Goal: Task Accomplishment & Management: Use online tool/utility

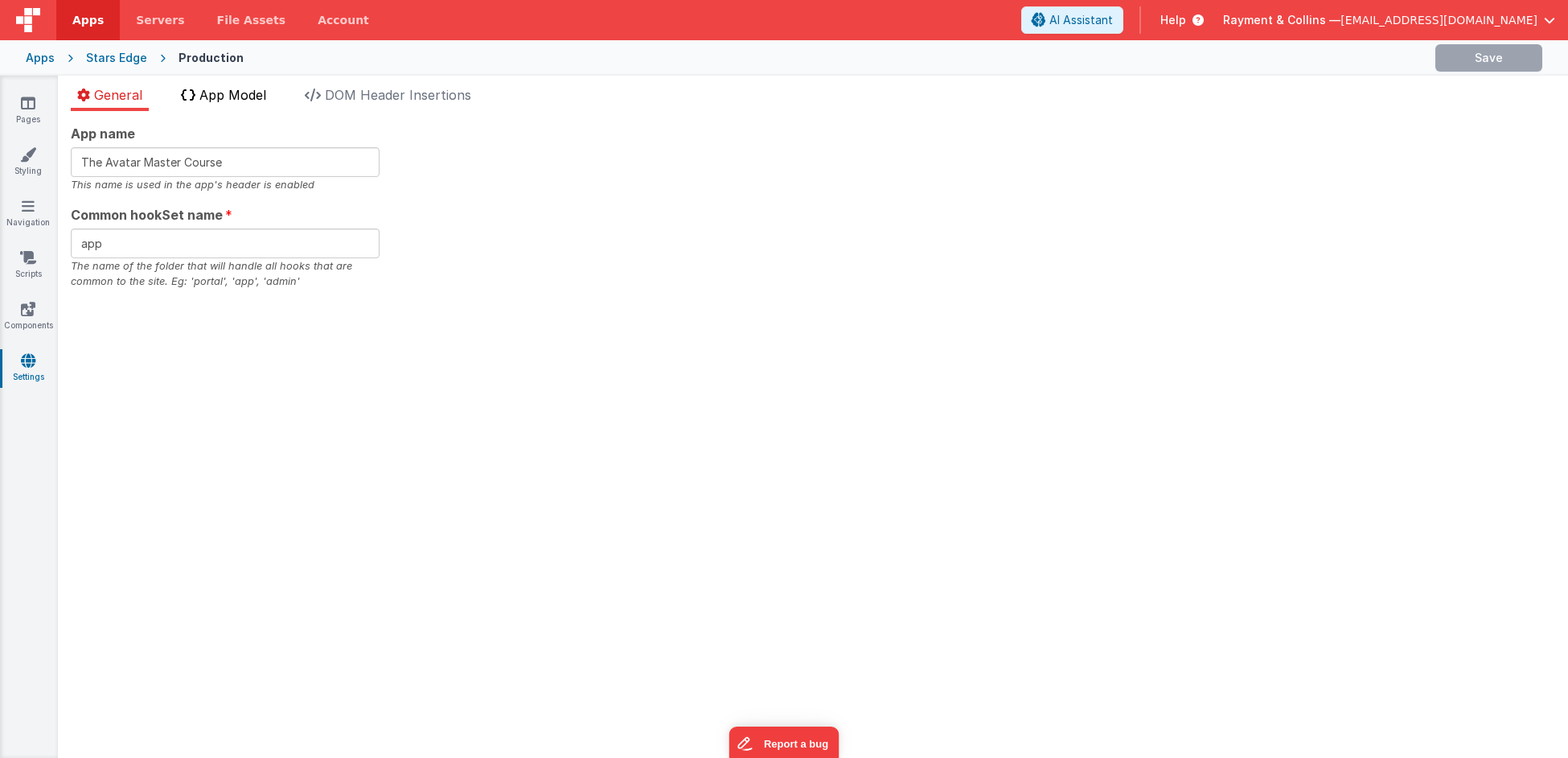
click at [235, 104] on li "App Model" at bounding box center [224, 98] width 98 height 25
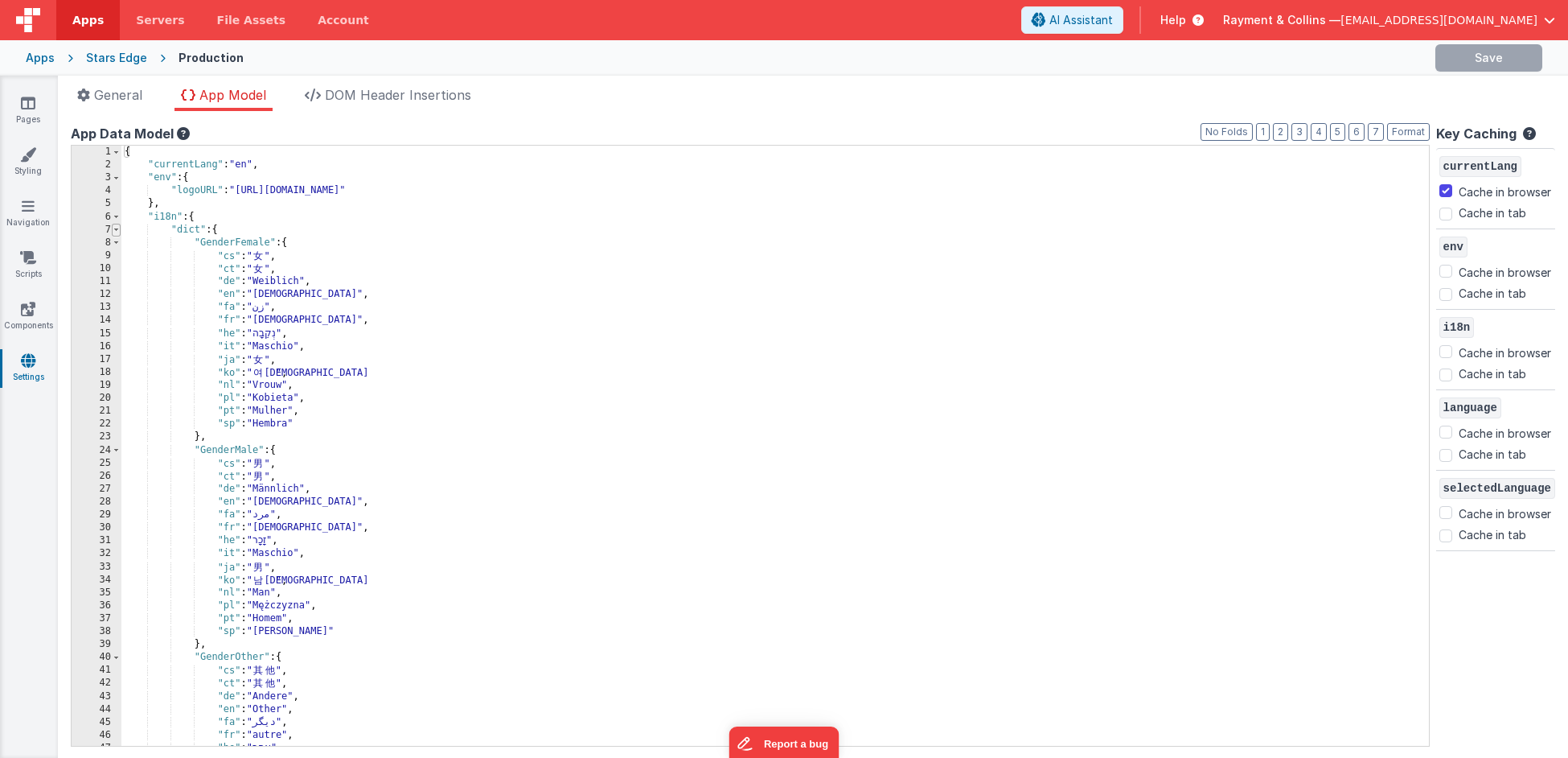
click at [116, 228] on span at bounding box center [116, 229] width 8 height 13
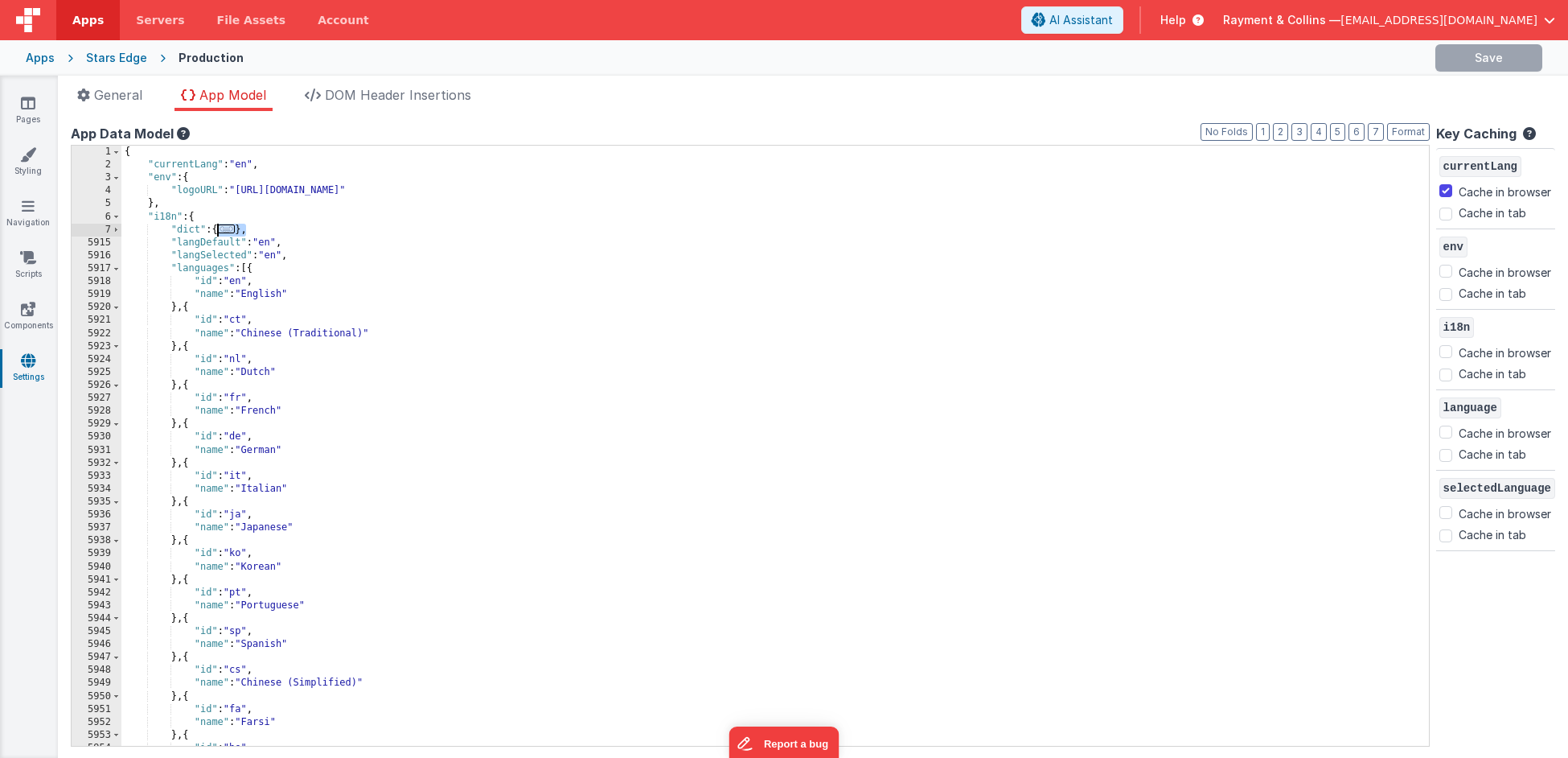
drag, startPoint x: 249, startPoint y: 229, endPoint x: 218, endPoint y: 231, distance: 31.1
click at [218, 231] on div "{ "currentLang" : "en" , "env" : { "logoURL" : "[URL][DOMAIN_NAME]" } , "i18n" …" at bounding box center [768, 459] width 1294 height 626
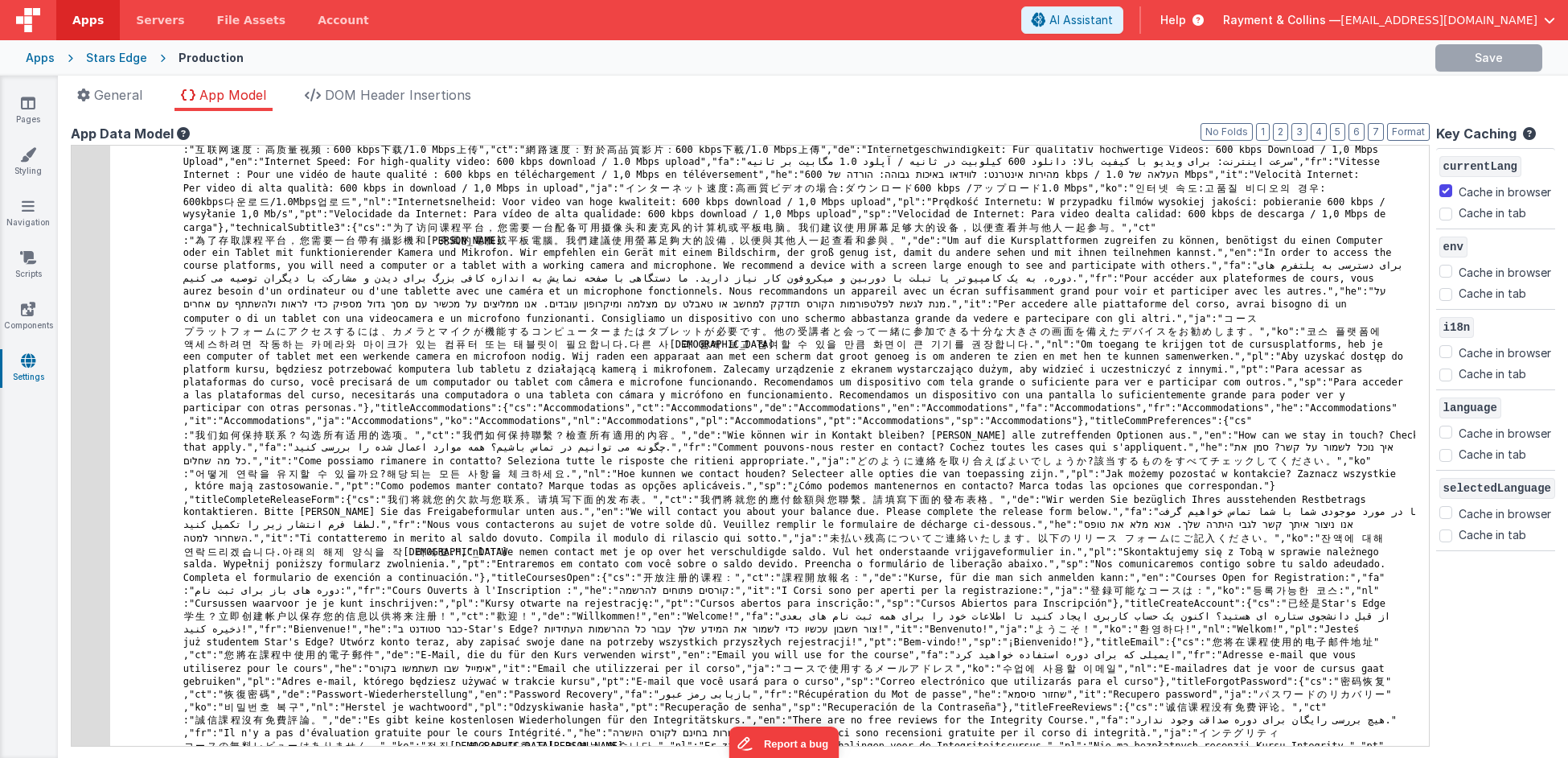
scroll to position [15990, 0]
click at [126, 89] on span "General" at bounding box center [118, 94] width 48 height 16
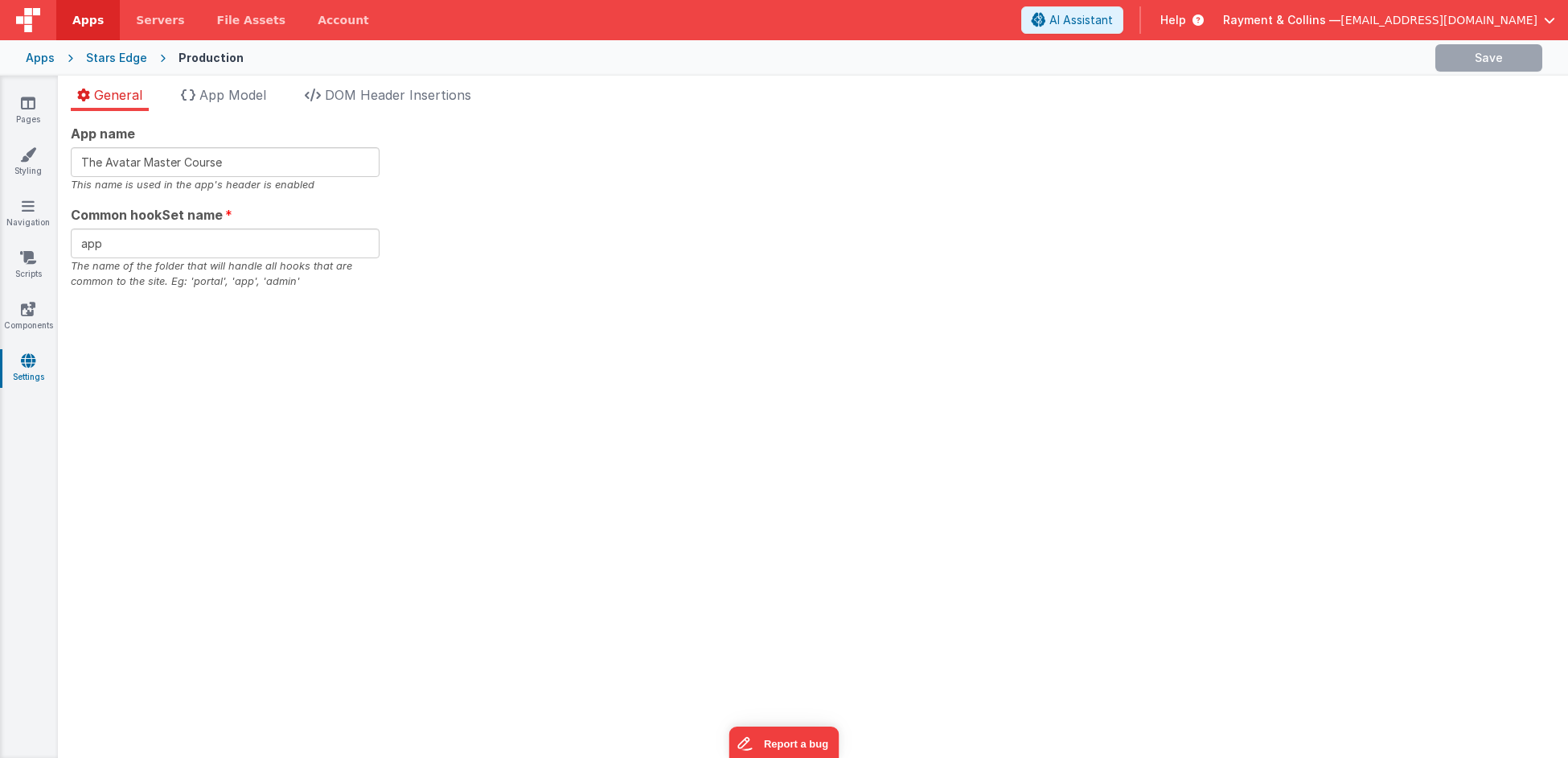
click at [136, 50] on div "Stars Edge" at bounding box center [116, 58] width 61 height 16
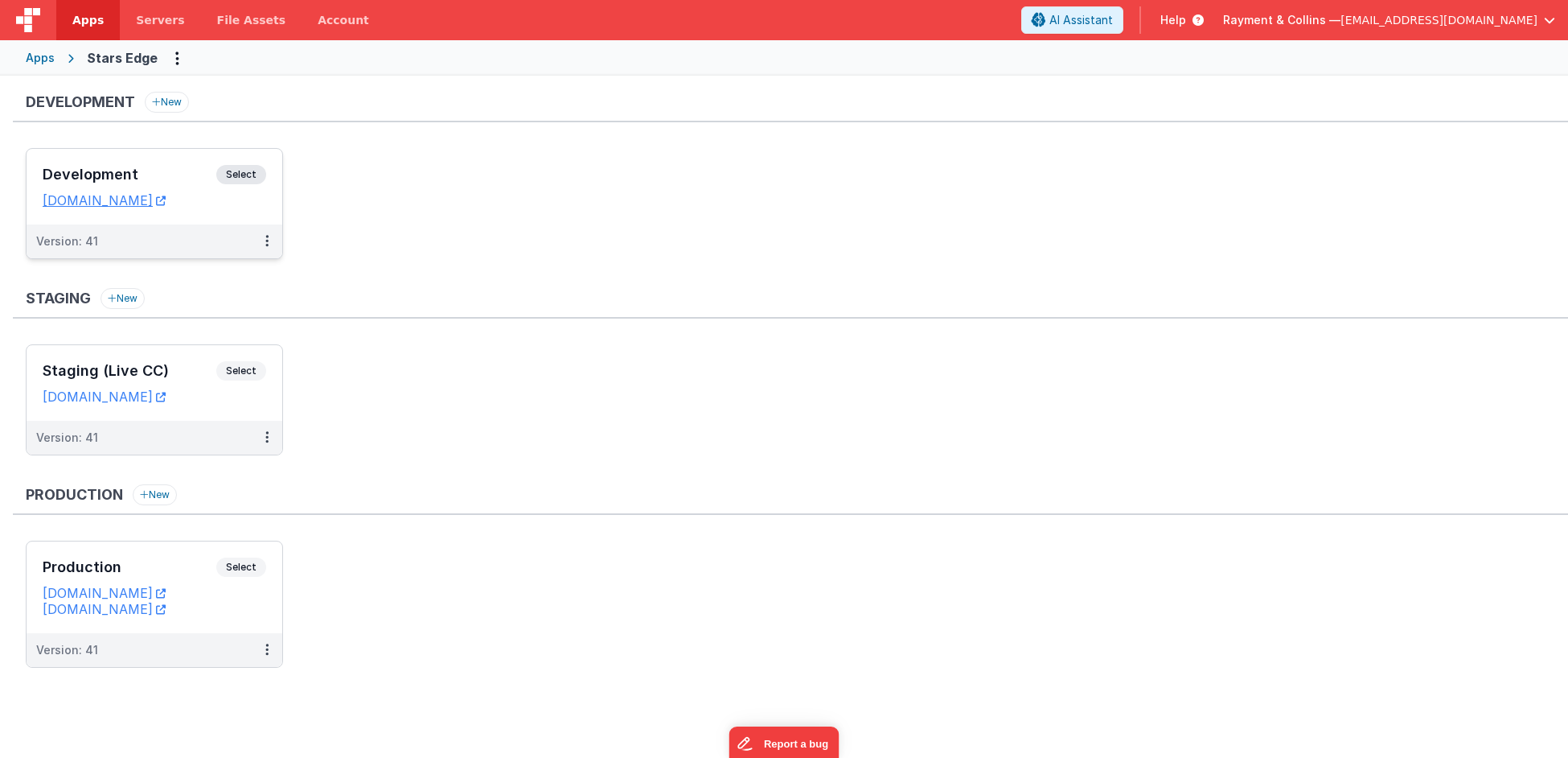
click at [139, 166] on h3 "Development" at bounding box center [129, 174] width 174 height 16
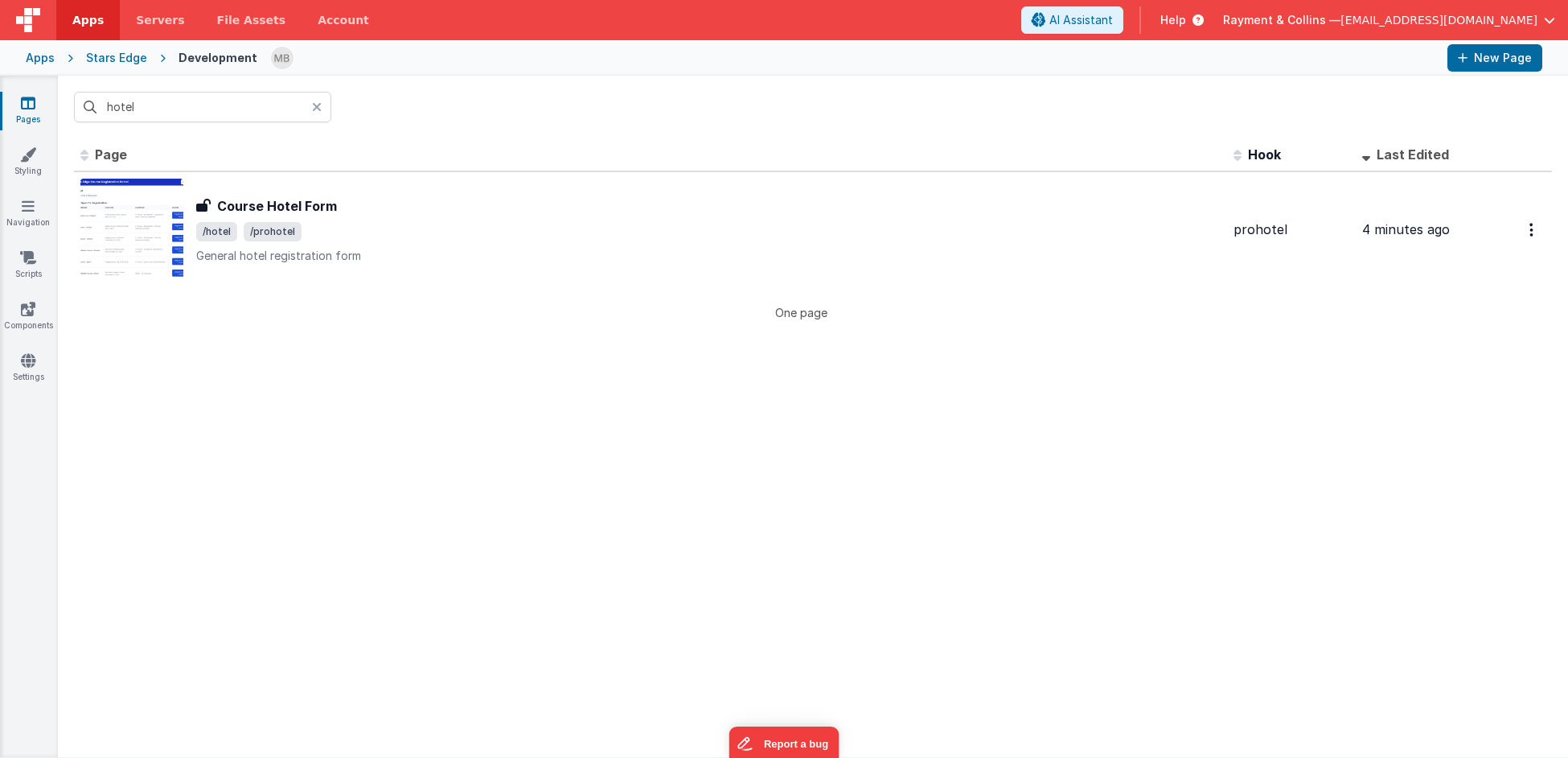
click at [321, 107] on icon at bounding box center [316, 106] width 9 height 13
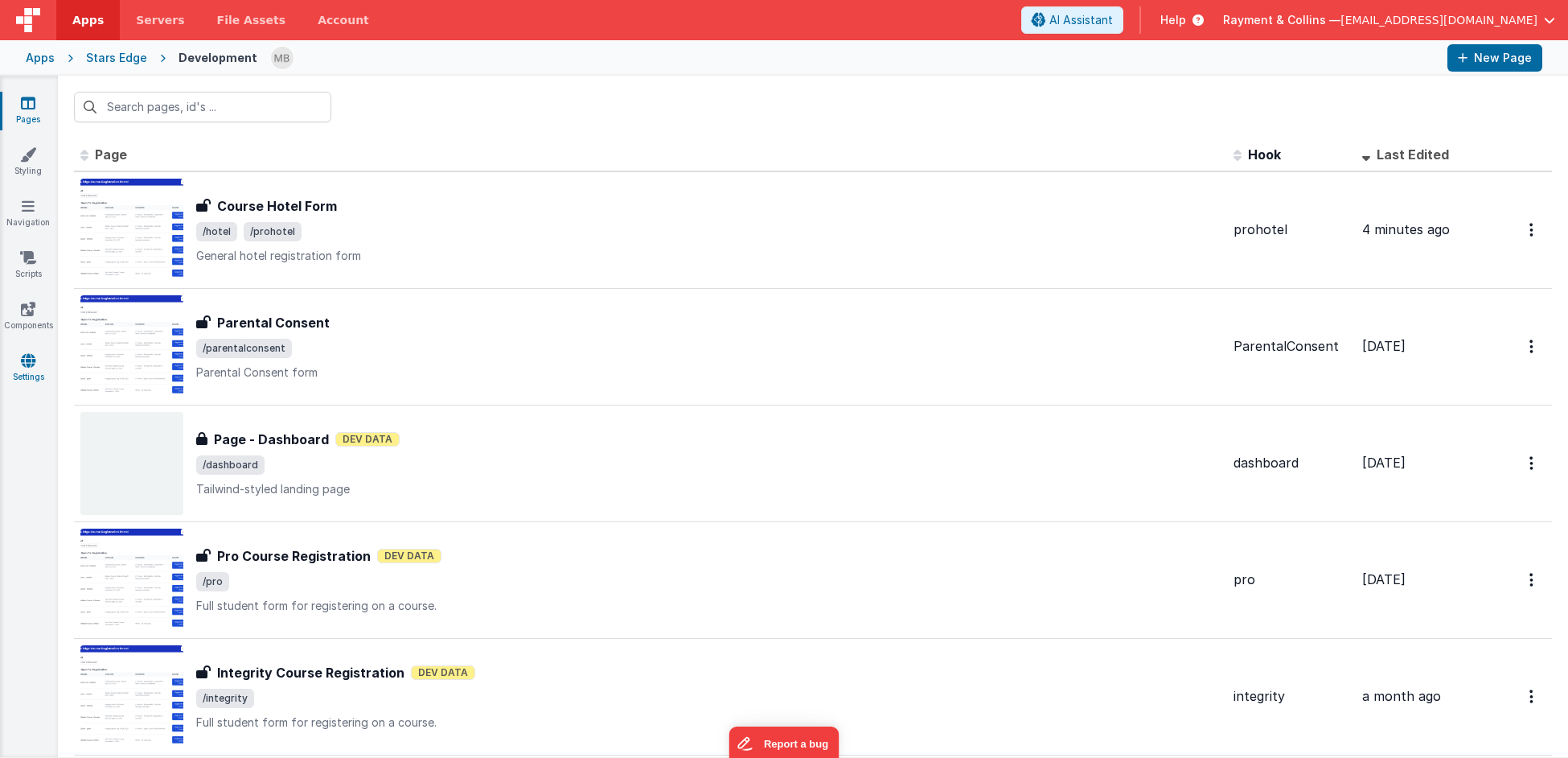
click at [17, 366] on link "Settings" at bounding box center [28, 368] width 58 height 32
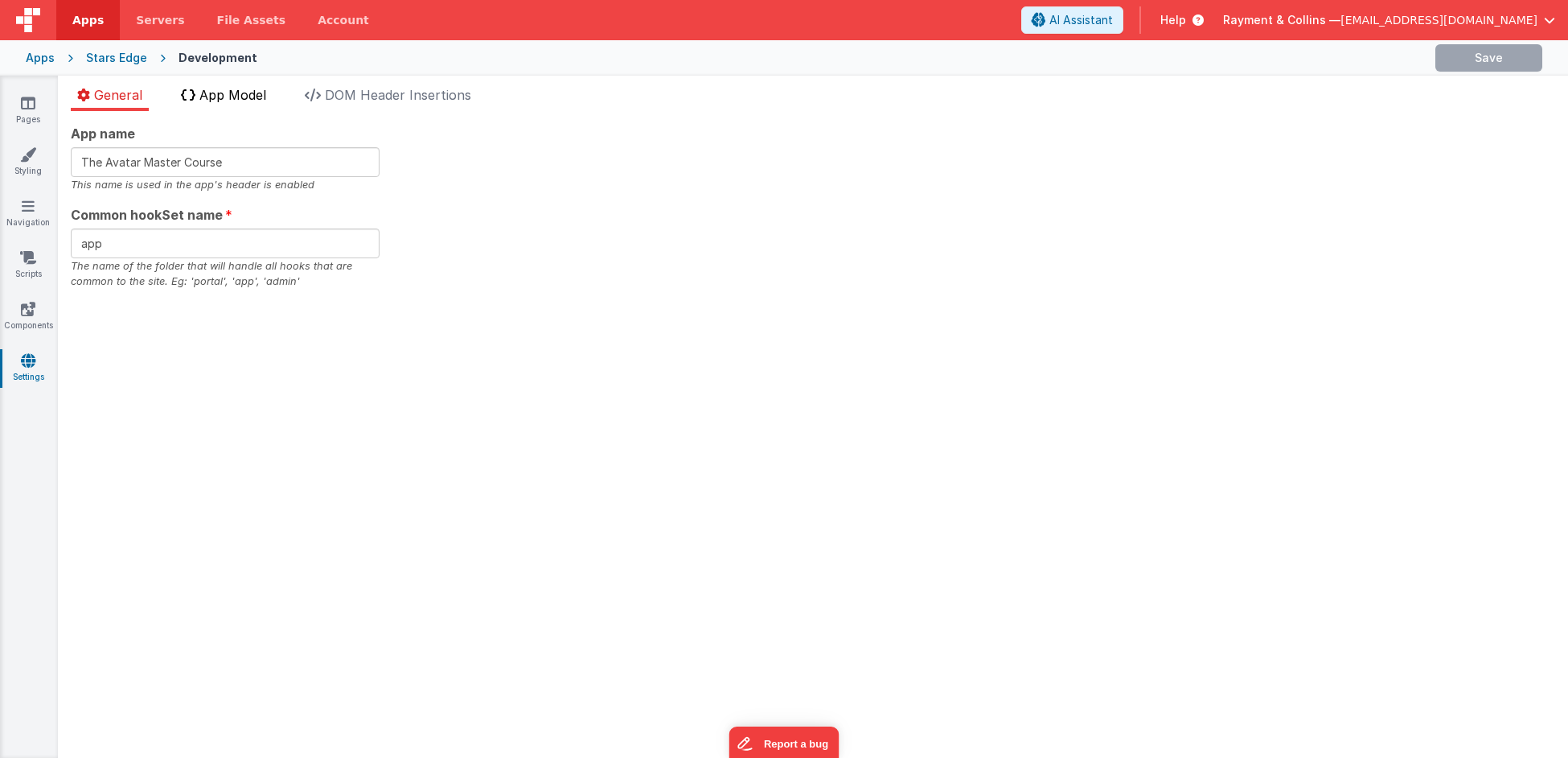
click at [266, 93] on span "App Model" at bounding box center [232, 94] width 67 height 16
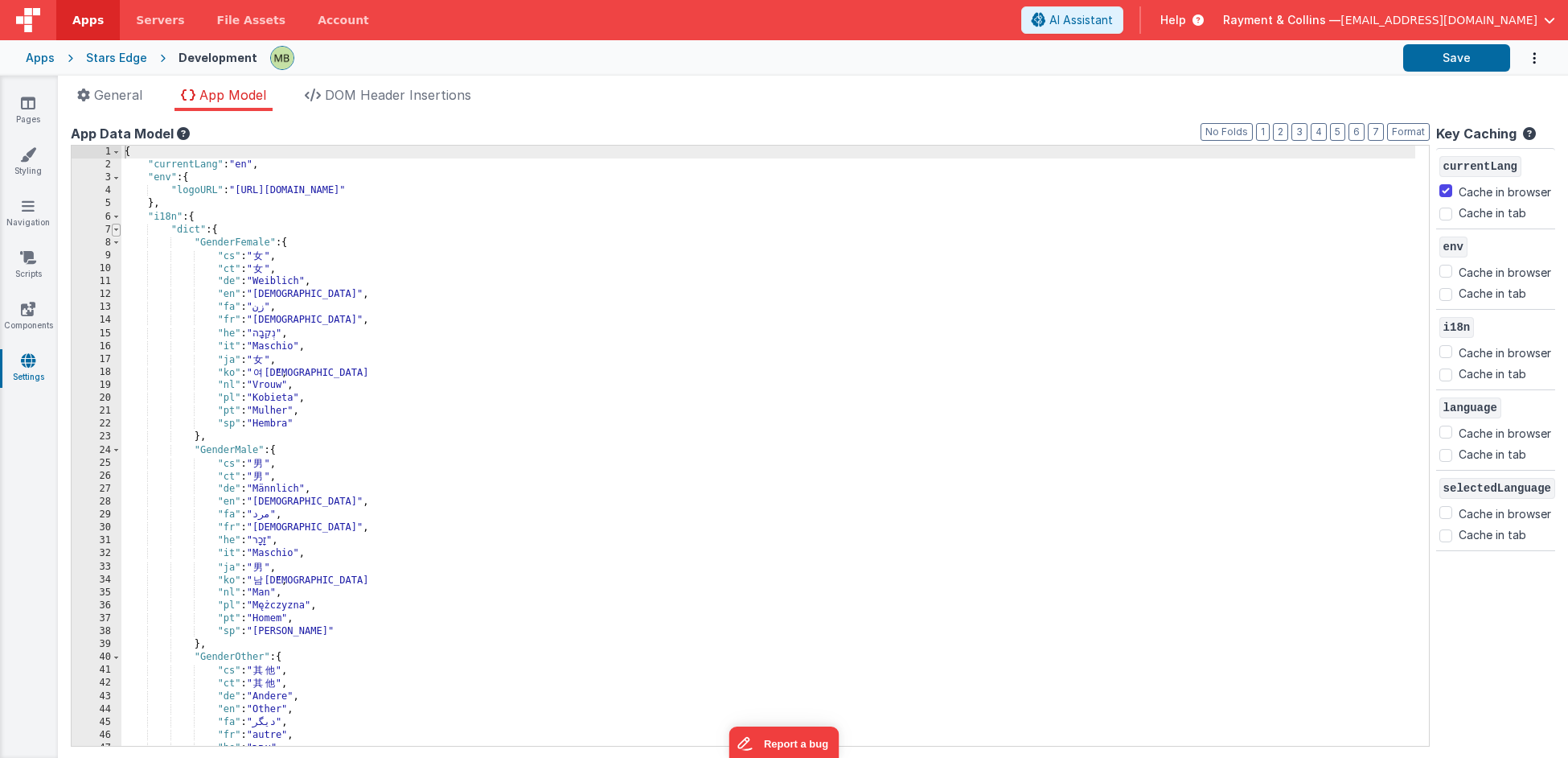
click at [115, 225] on span at bounding box center [116, 229] width 8 height 13
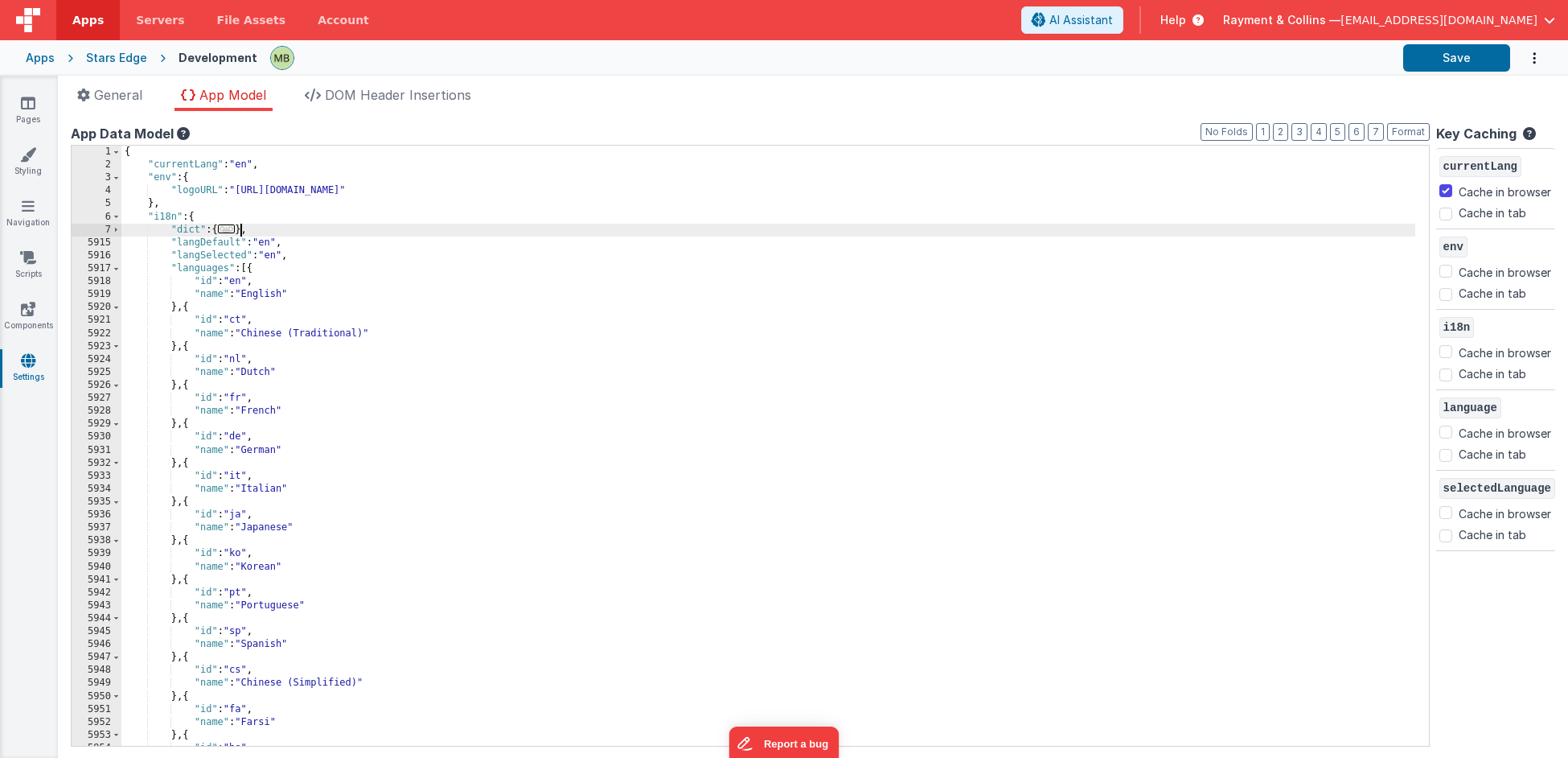
click at [243, 226] on div "{ "currentLang" : "en" , "env" : { "logoURL" : "[URL][DOMAIN_NAME]" } , "i18n" …" at bounding box center [768, 459] width 1294 height 626
drag, startPoint x: 246, startPoint y: 227, endPoint x: 217, endPoint y: 228, distance: 29.0
click at [216, 228] on div "{ "currentLang" : "en" , "env" : { "logoURL" : "[URL][DOMAIN_NAME]" } , "i18n" …" at bounding box center [768, 459] width 1294 height 626
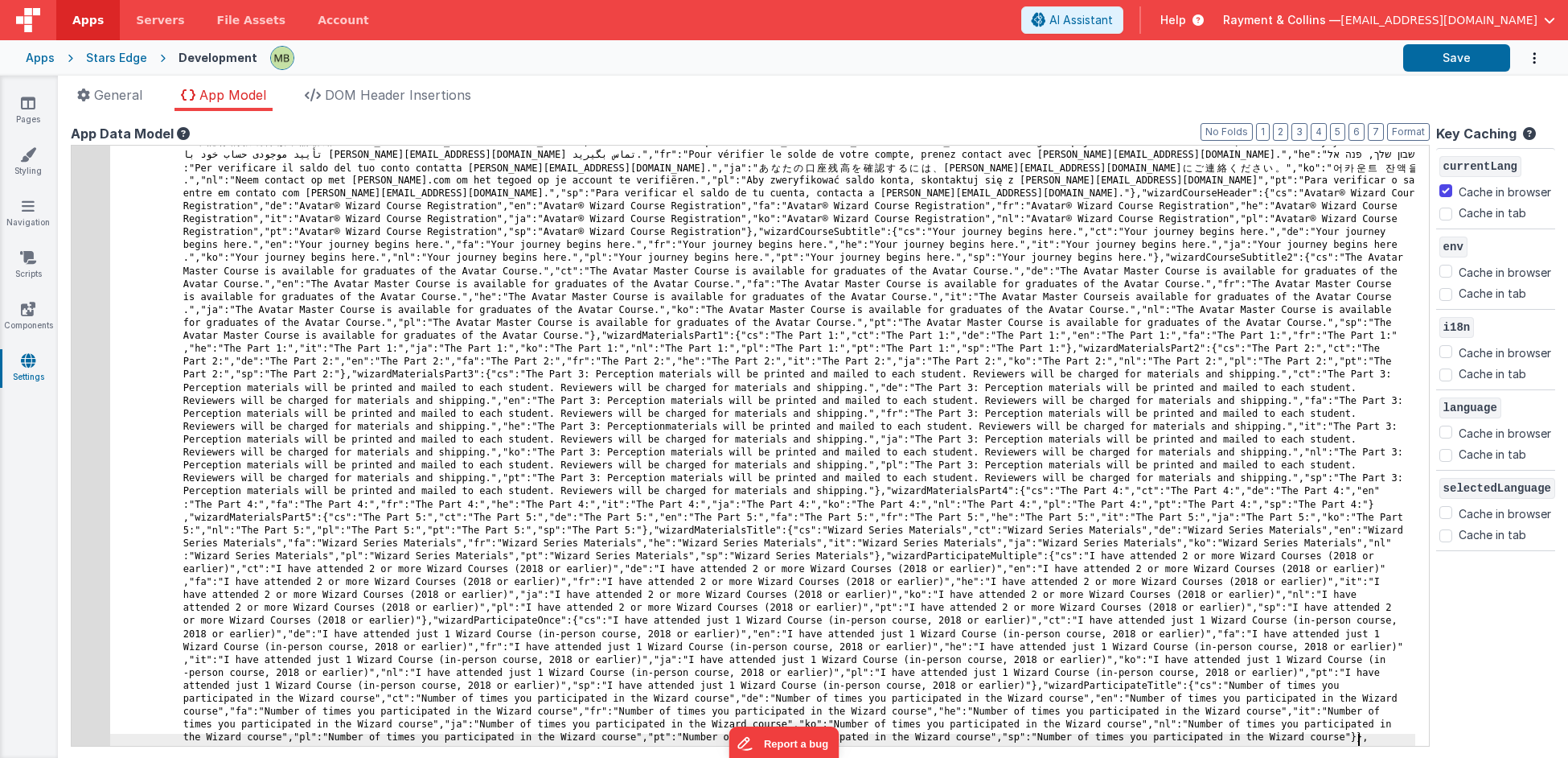
scroll to position [17812, 0]
click at [1481, 53] on button "Save" at bounding box center [1456, 58] width 107 height 27
click at [1219, 96] on ul "General App Model DOM Header Insertions" at bounding box center [812, 98] width 1509 height 25
click at [1308, 26] on span "Rayment & Collins —" at bounding box center [1281, 20] width 117 height 16
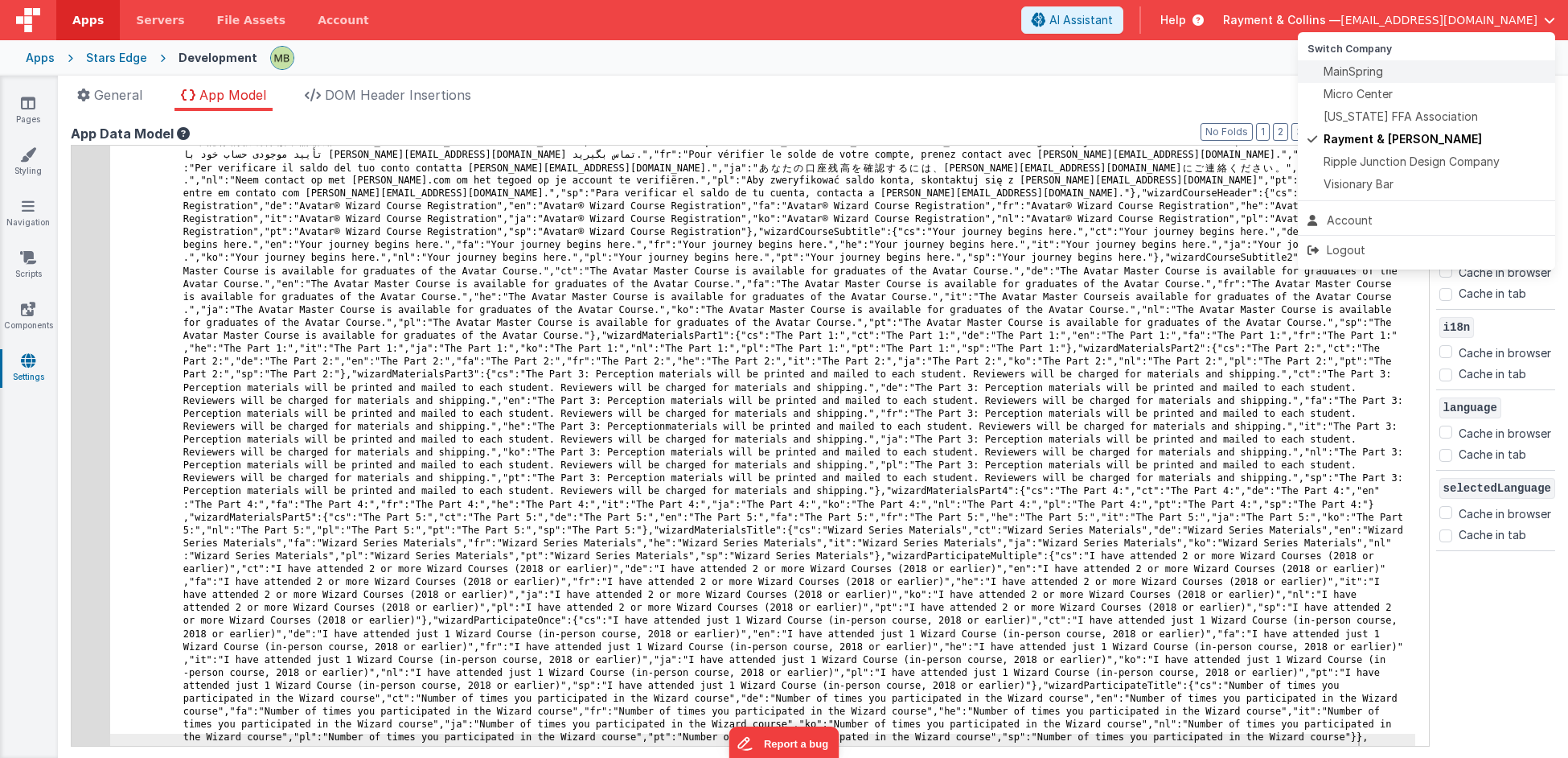
click at [1340, 71] on span "MainSpring" at bounding box center [1353, 71] width 59 height 16
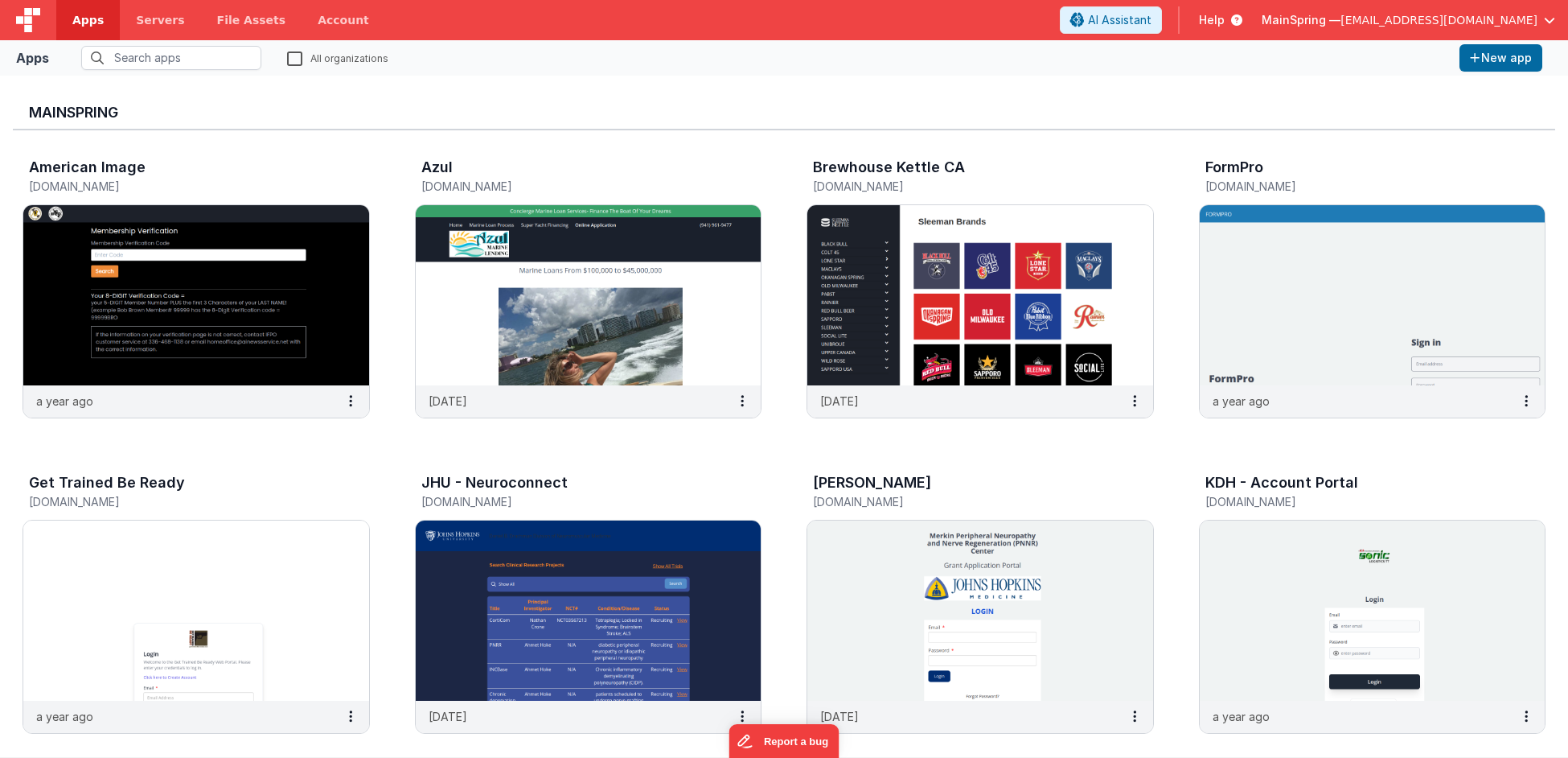
click at [167, 70] on div "Apps All organizations New app" at bounding box center [784, 58] width 1568 height 36
click at [172, 54] on input "s" at bounding box center [171, 58] width 180 height 24
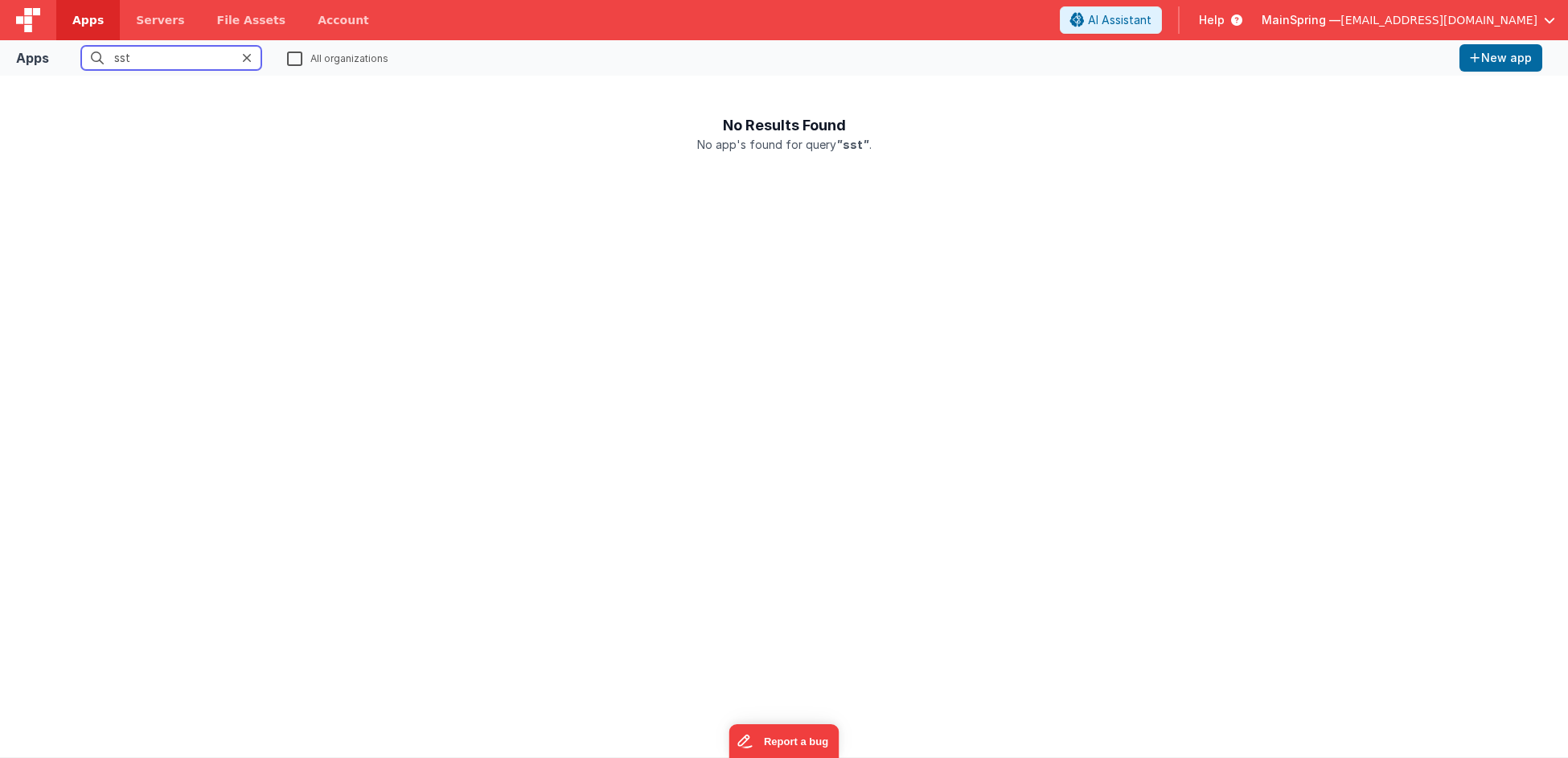
drag, startPoint x: 172, startPoint y: 59, endPoint x: -81, endPoint y: 45, distance: 253.4
click at [0, 45] on html "Apps Servers File Assets Account Some FUTURE Slot AI Assistant Help MainSpring …" at bounding box center [784, 379] width 1568 height 758
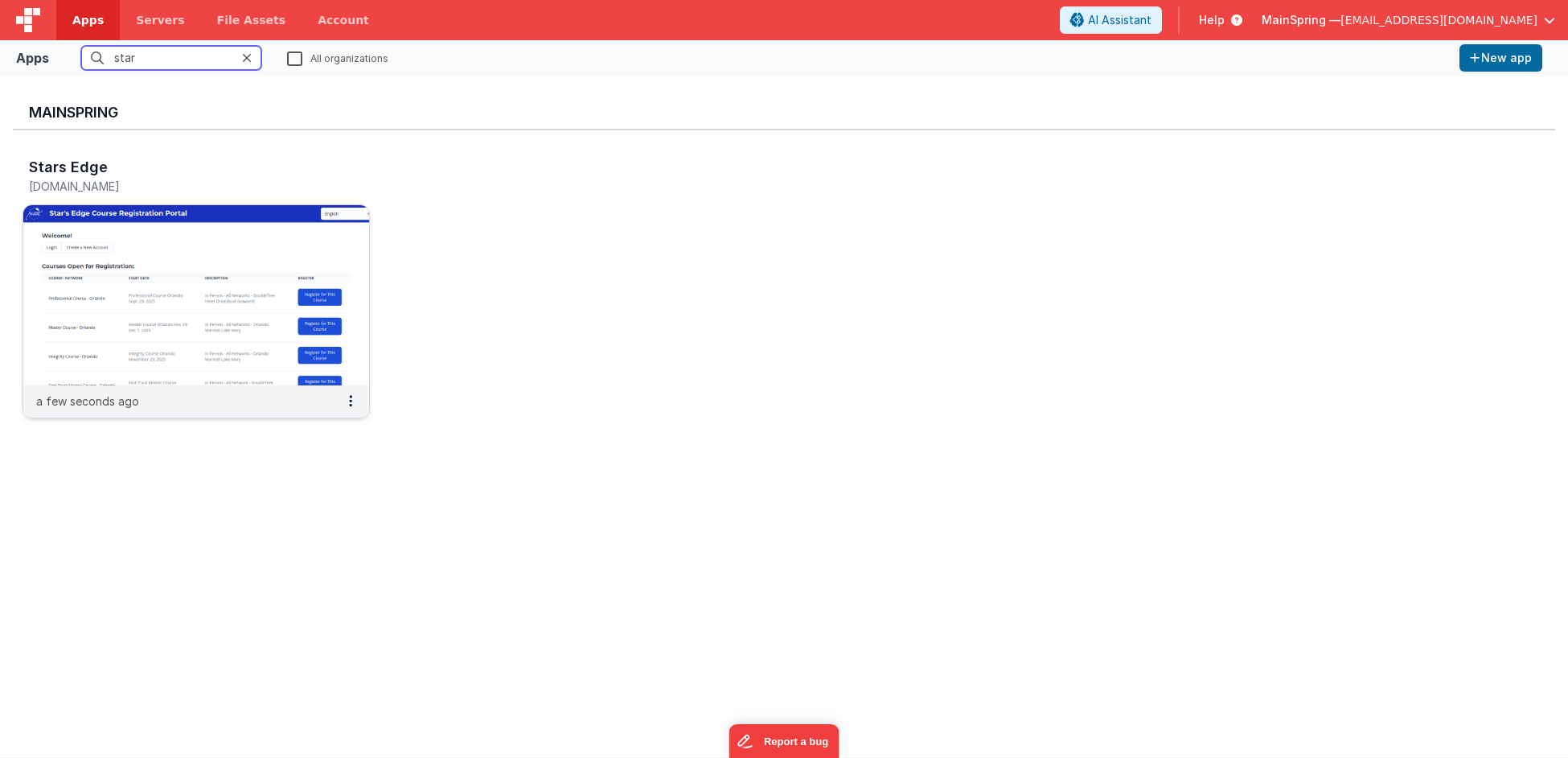
type input "star"
click at [160, 303] on img at bounding box center [195, 295] width 345 height 180
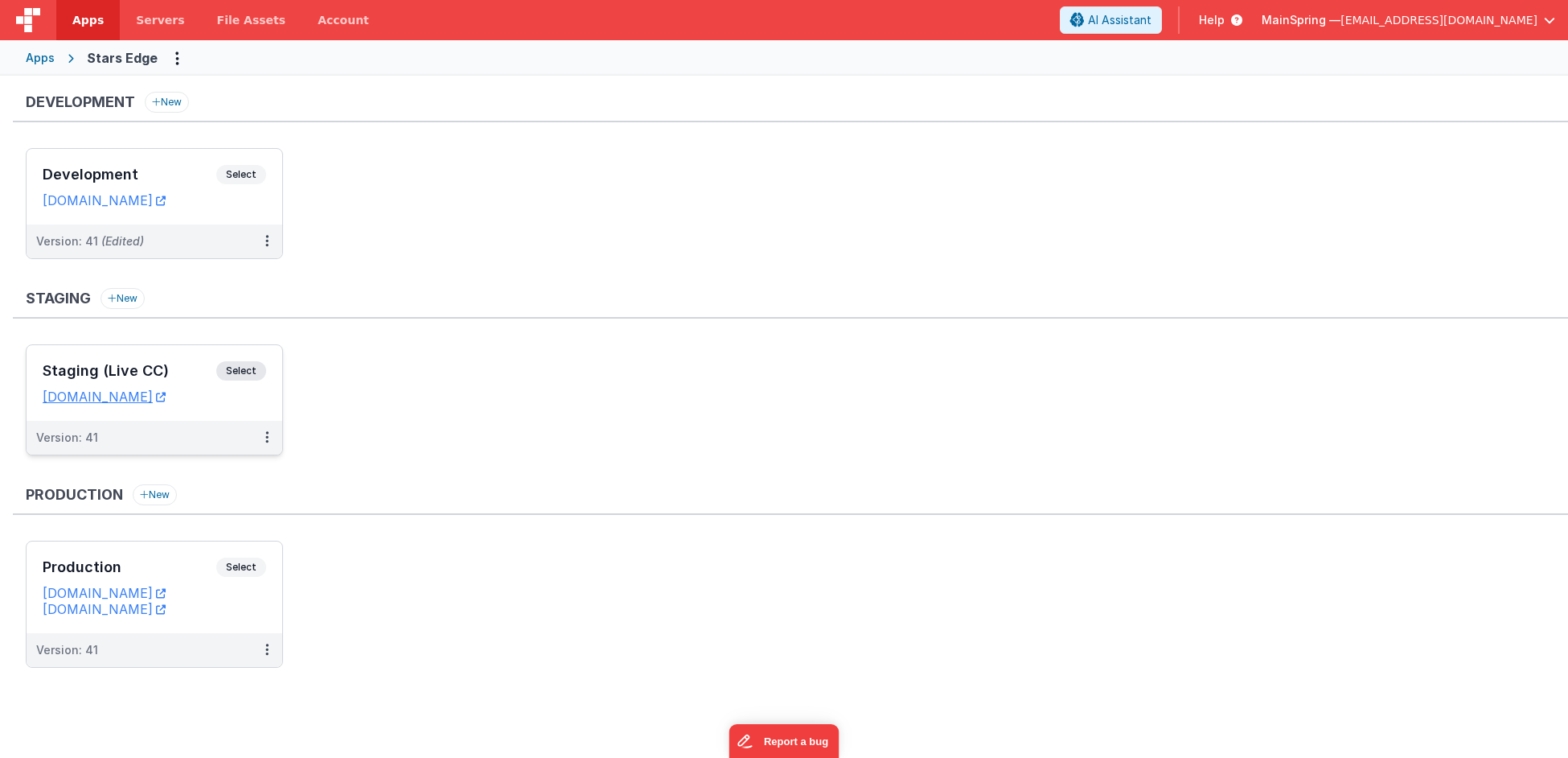
click at [141, 355] on div "Staging (Live CC) Select URLs [DOMAIN_NAME]" at bounding box center [154, 382] width 255 height 76
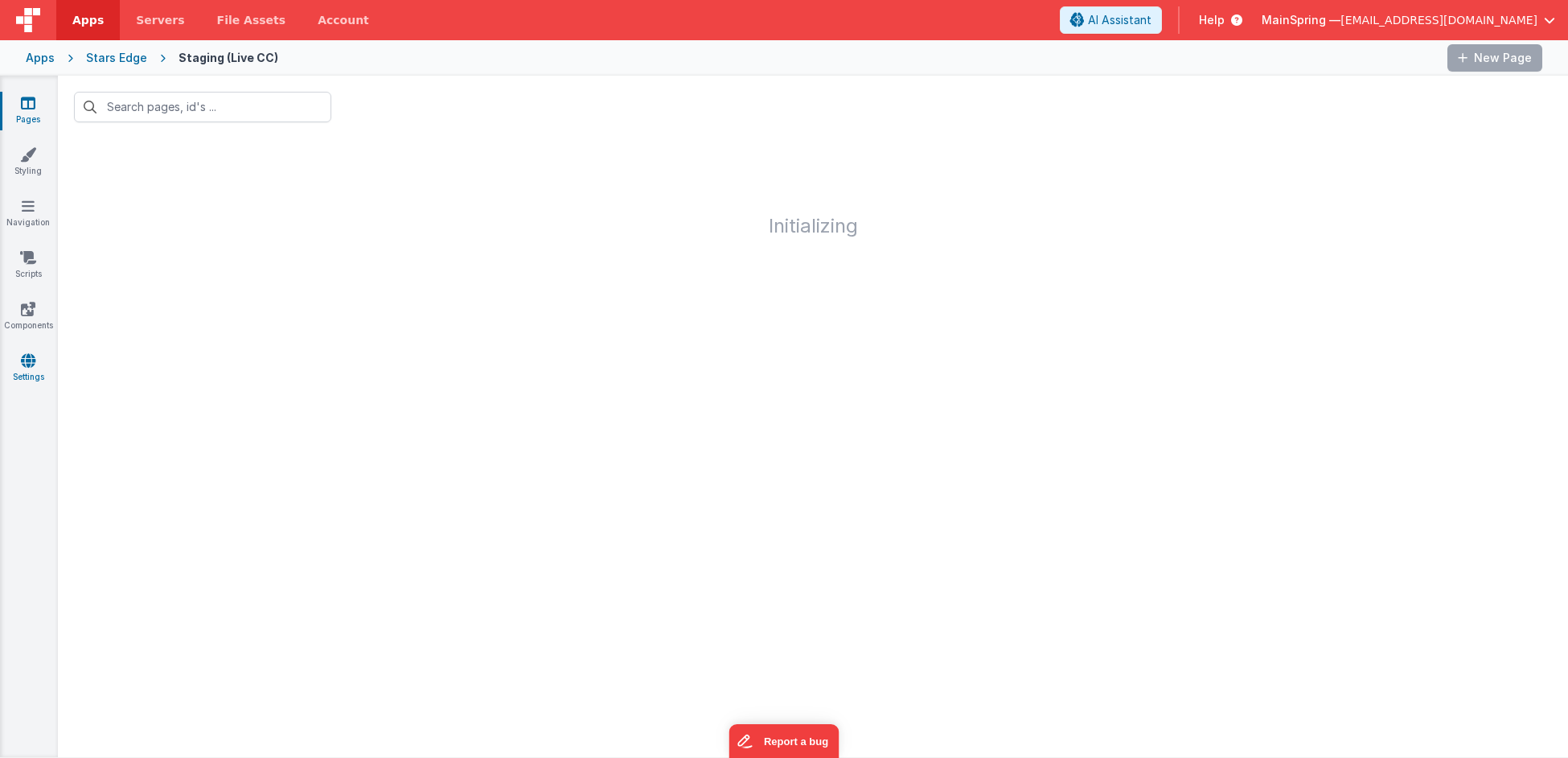
click at [25, 372] on link "Settings" at bounding box center [28, 368] width 58 height 32
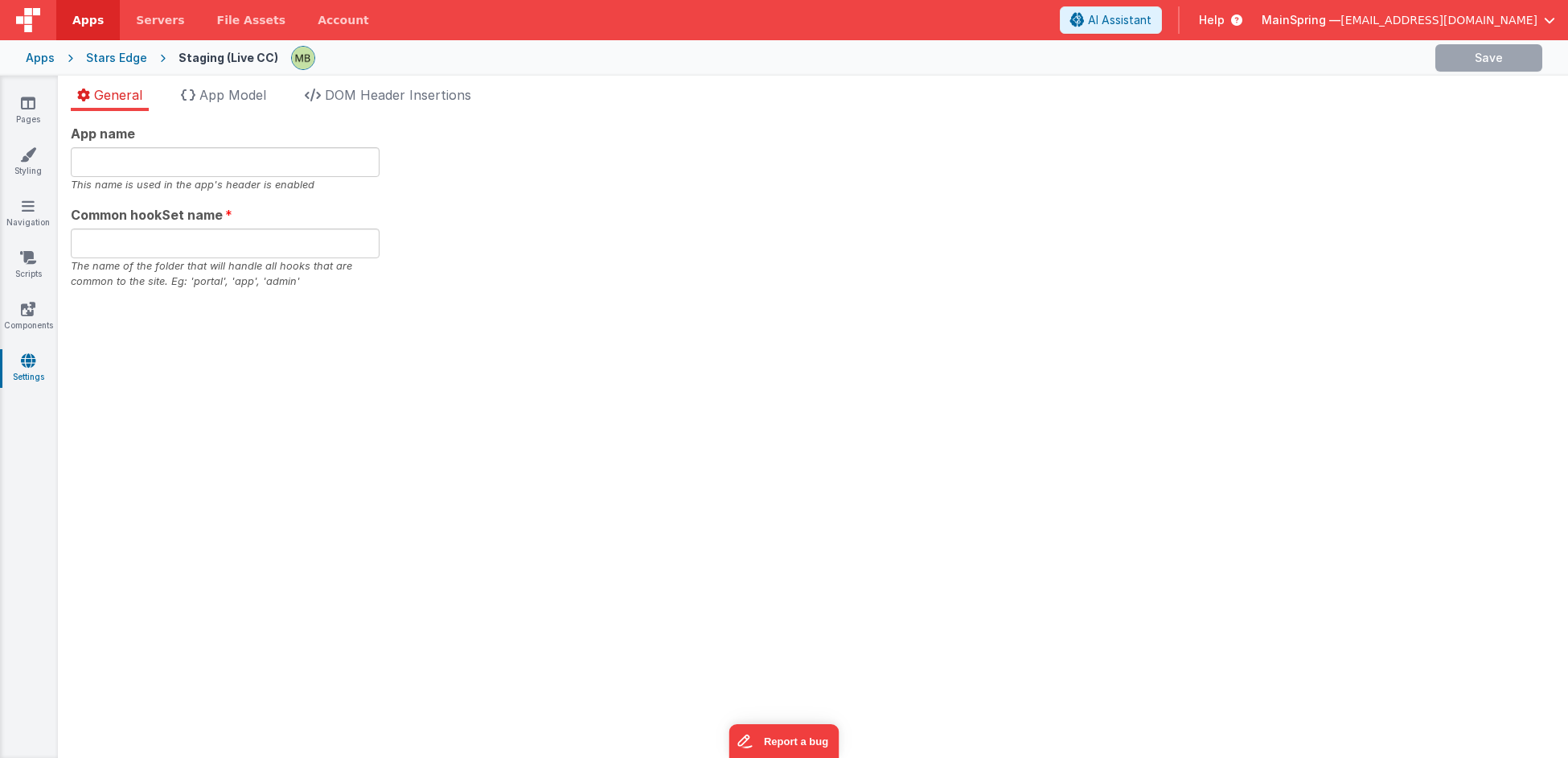
type input "The Avatar Master Course"
type input "app"
click at [221, 101] on span "App Model" at bounding box center [232, 94] width 67 height 16
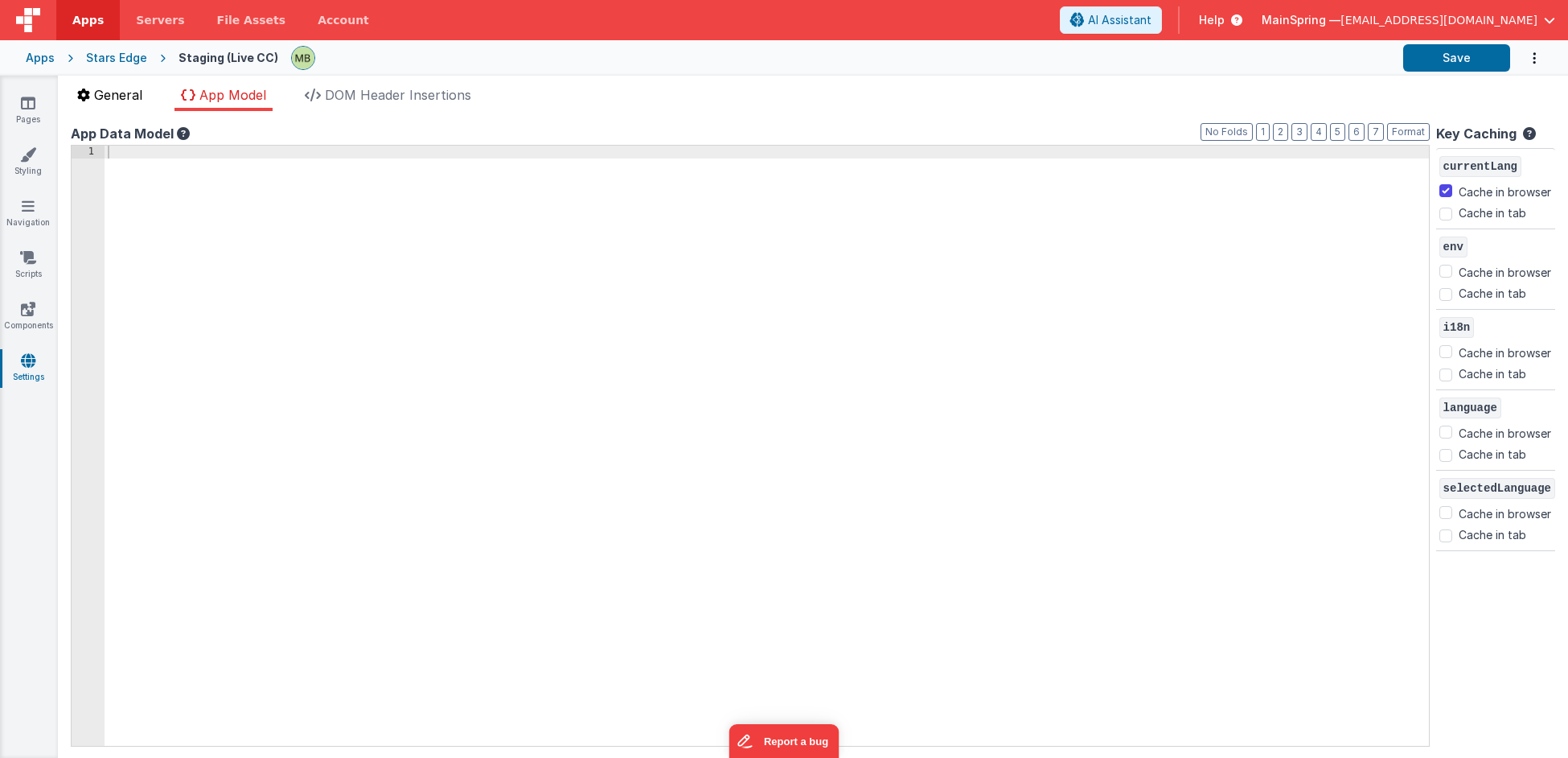
click at [105, 101] on span "General" at bounding box center [118, 94] width 48 height 16
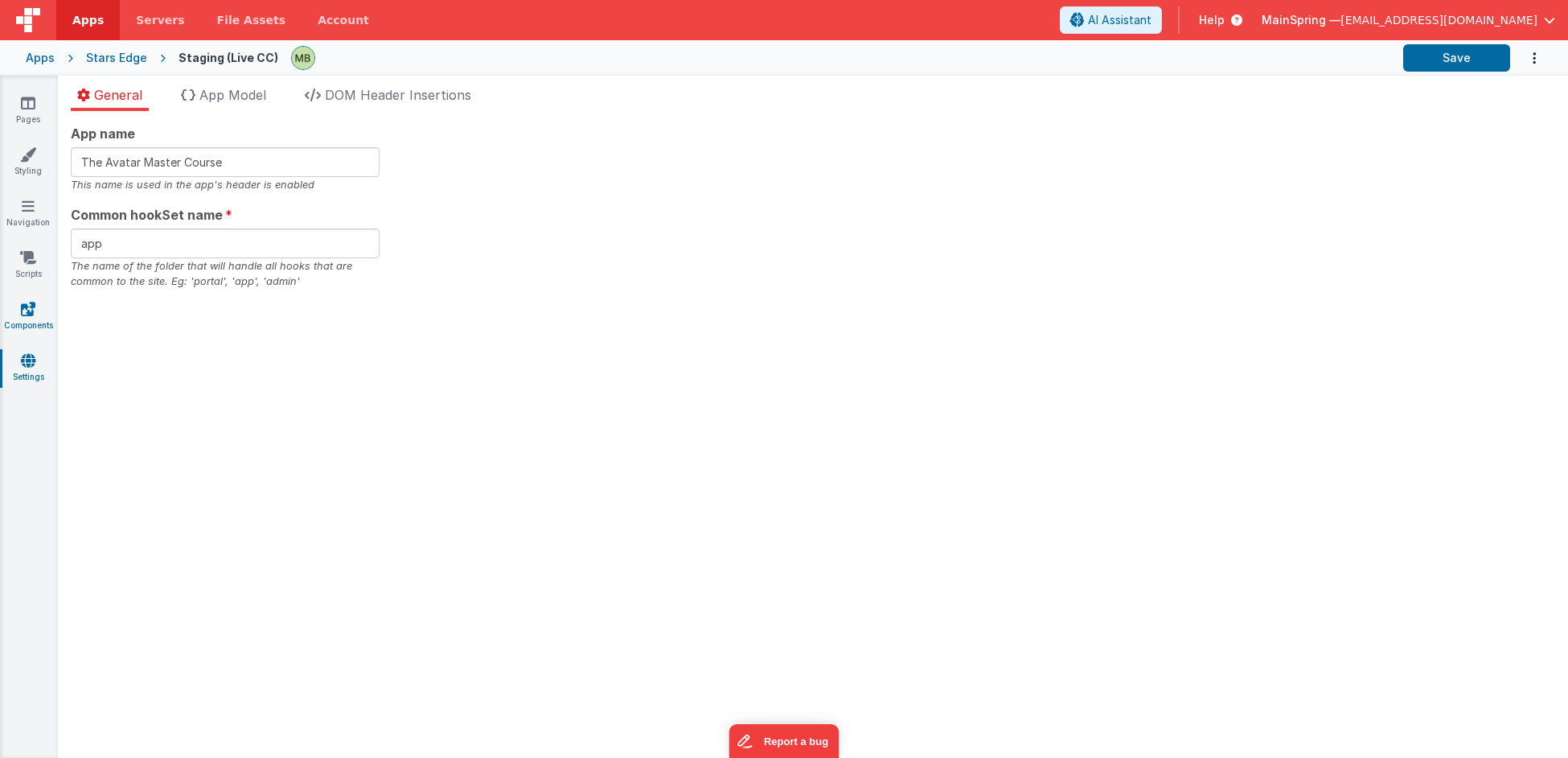
click at [37, 309] on link "Components" at bounding box center [28, 317] width 58 height 32
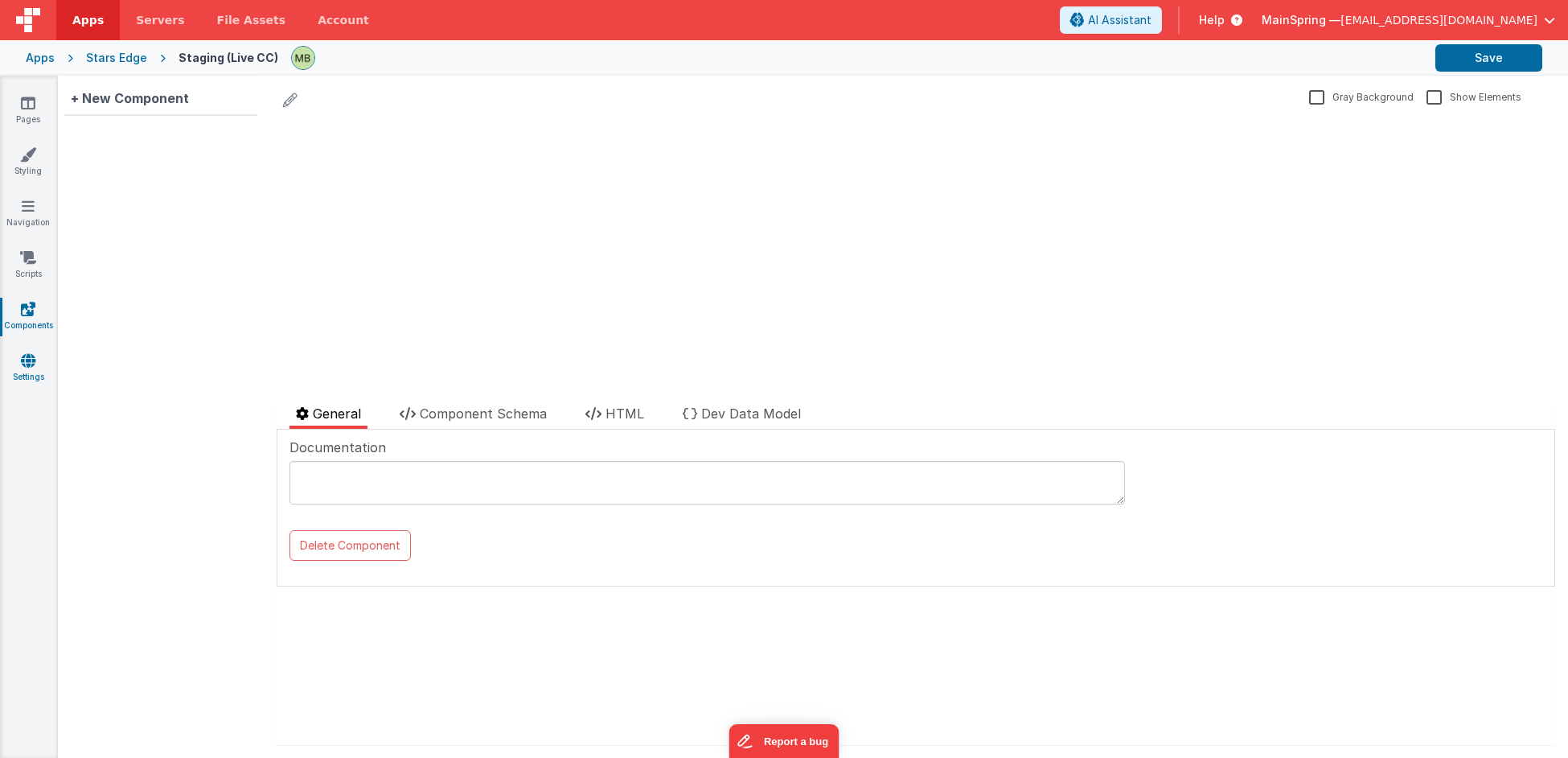
click at [32, 362] on icon at bounding box center [28, 360] width 14 height 16
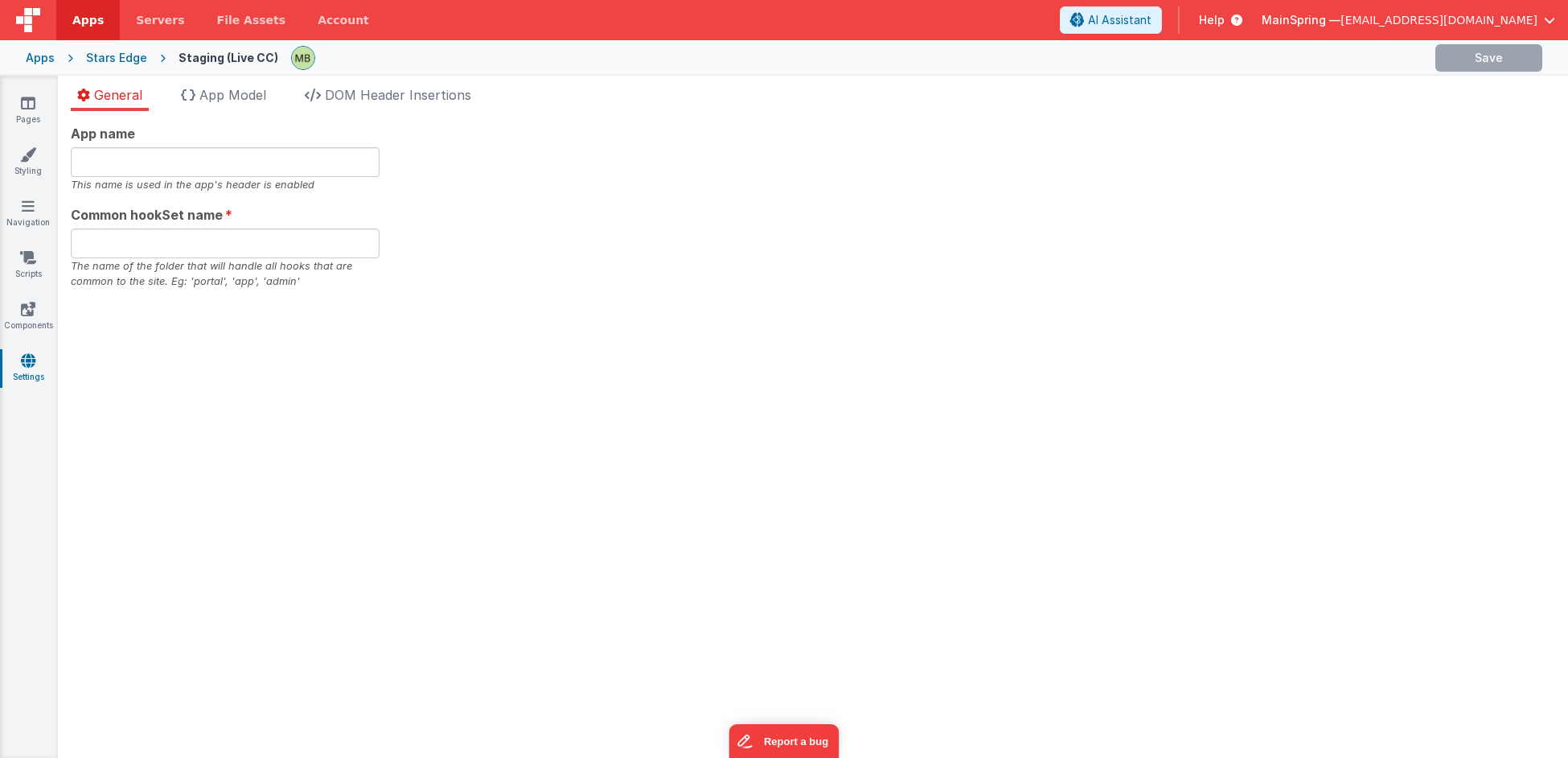
type input "The Avatar Master Course"
type input "app"
click at [255, 86] on li "App Model" at bounding box center [224, 98] width 98 height 25
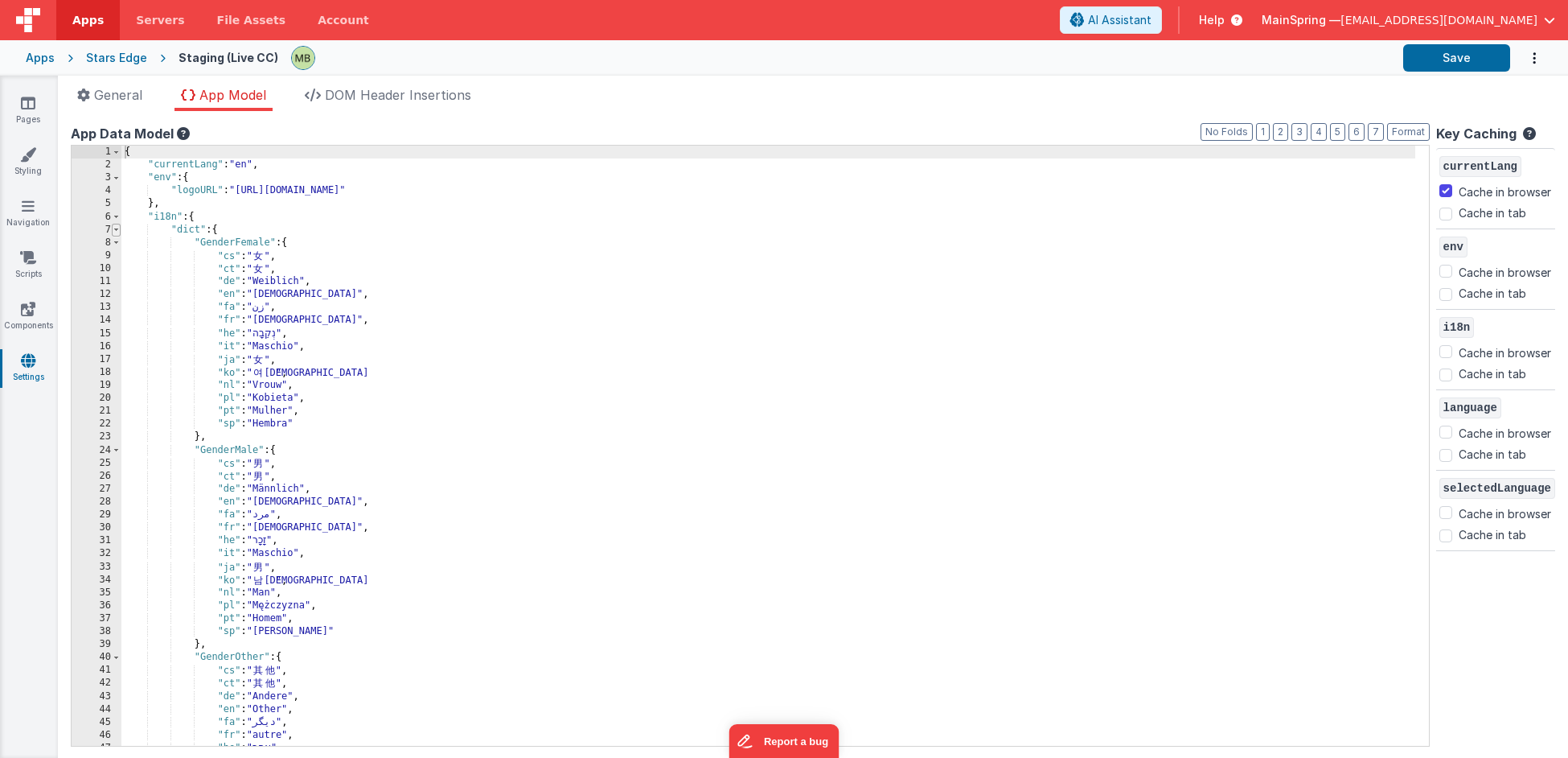
click at [115, 228] on span at bounding box center [116, 229] width 8 height 13
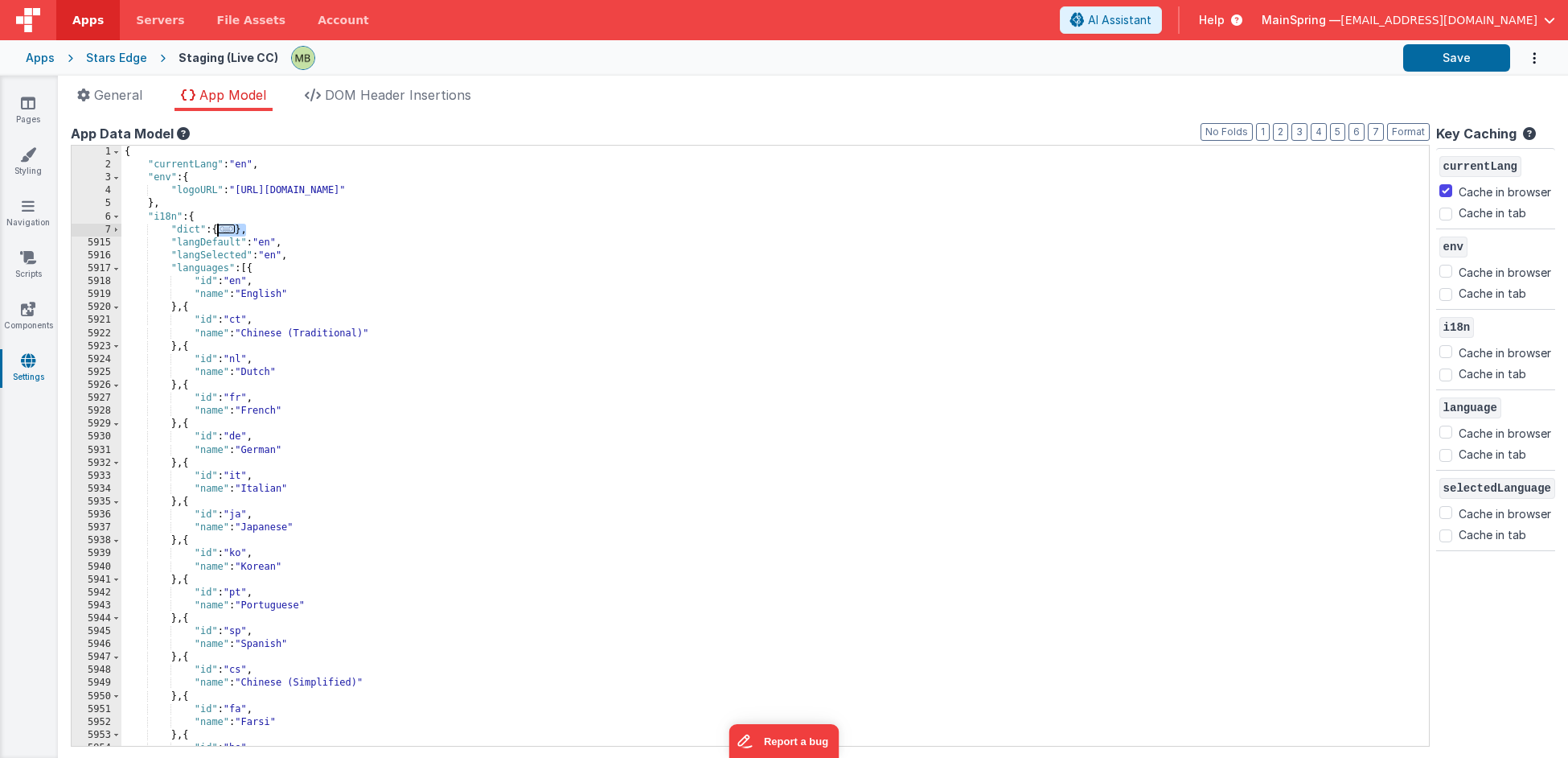
drag, startPoint x: 247, startPoint y: 230, endPoint x: 218, endPoint y: 230, distance: 29.0
click at [218, 230] on div "{ "currentLang" : "en" , "env" : { "logoURL" : "[URL][DOMAIN_NAME]" } , "i18n" …" at bounding box center [768, 459] width 1294 height 626
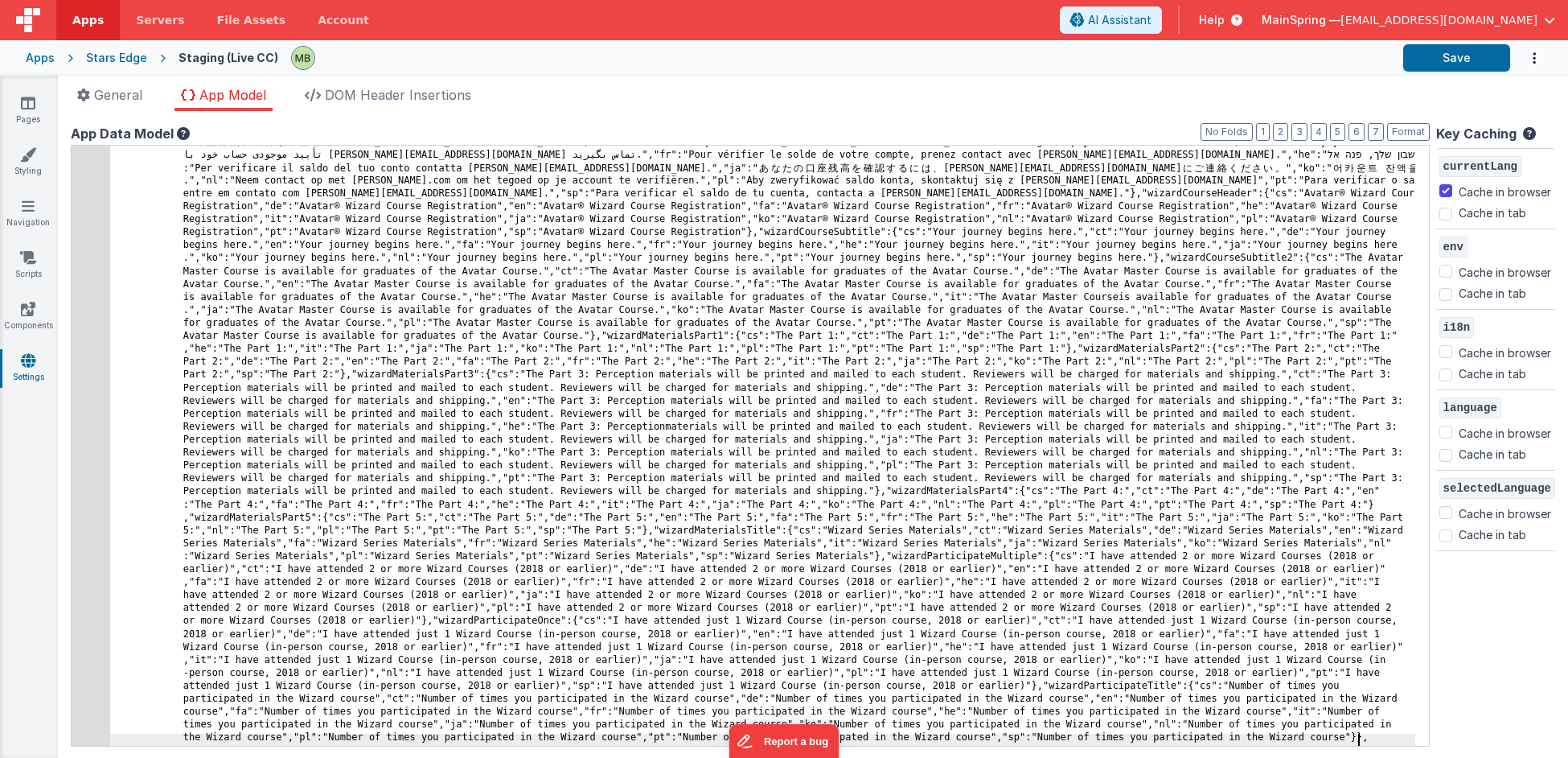
scroll to position [17812, 0]
click at [1461, 65] on button "Save" at bounding box center [1456, 58] width 107 height 27
click at [121, 59] on div "Stars Edge" at bounding box center [116, 58] width 61 height 16
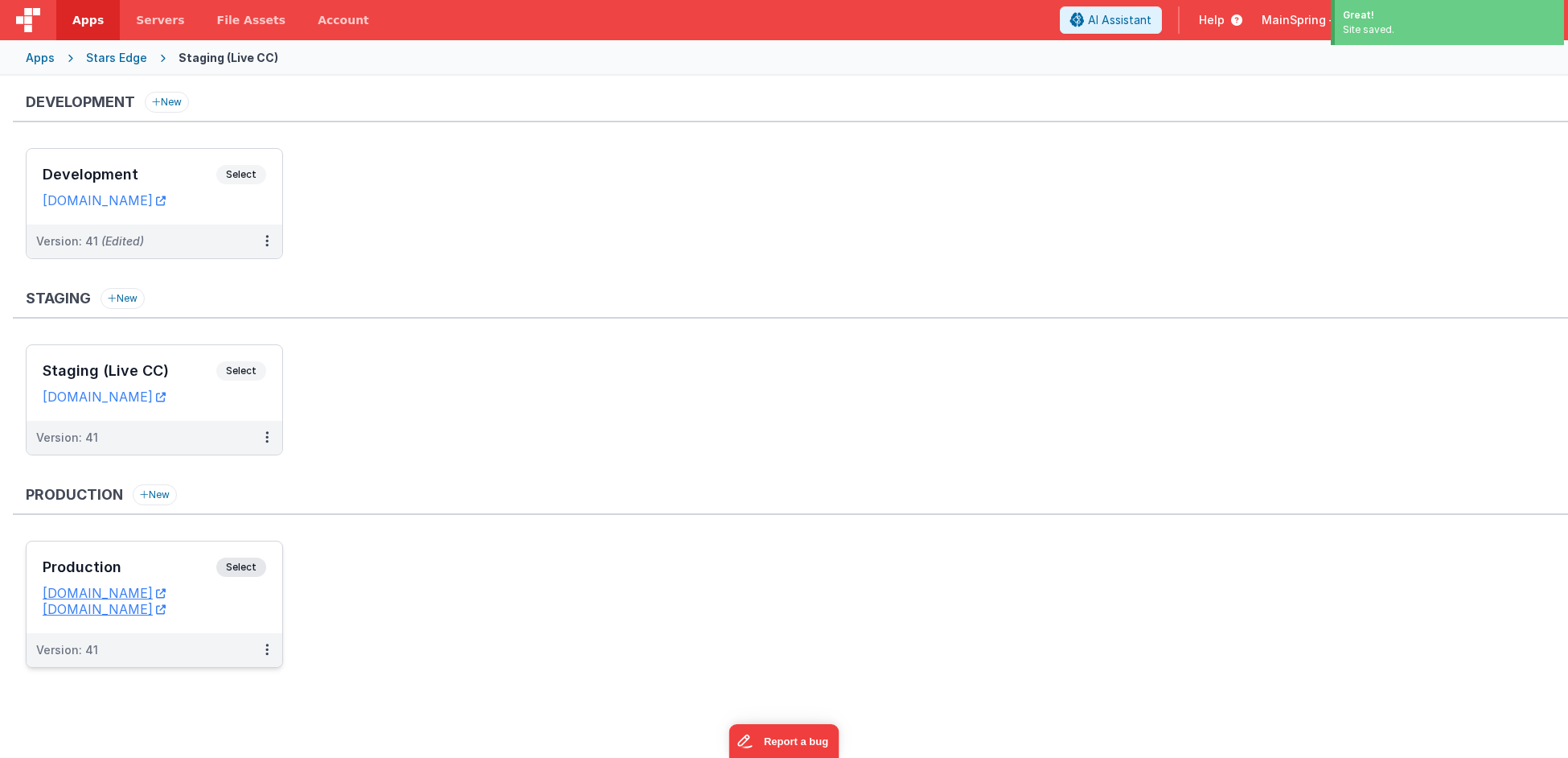
click at [132, 542] on div "Production Select URLs [DOMAIN_NAME] [DOMAIN_NAME]" at bounding box center [154, 587] width 255 height 92
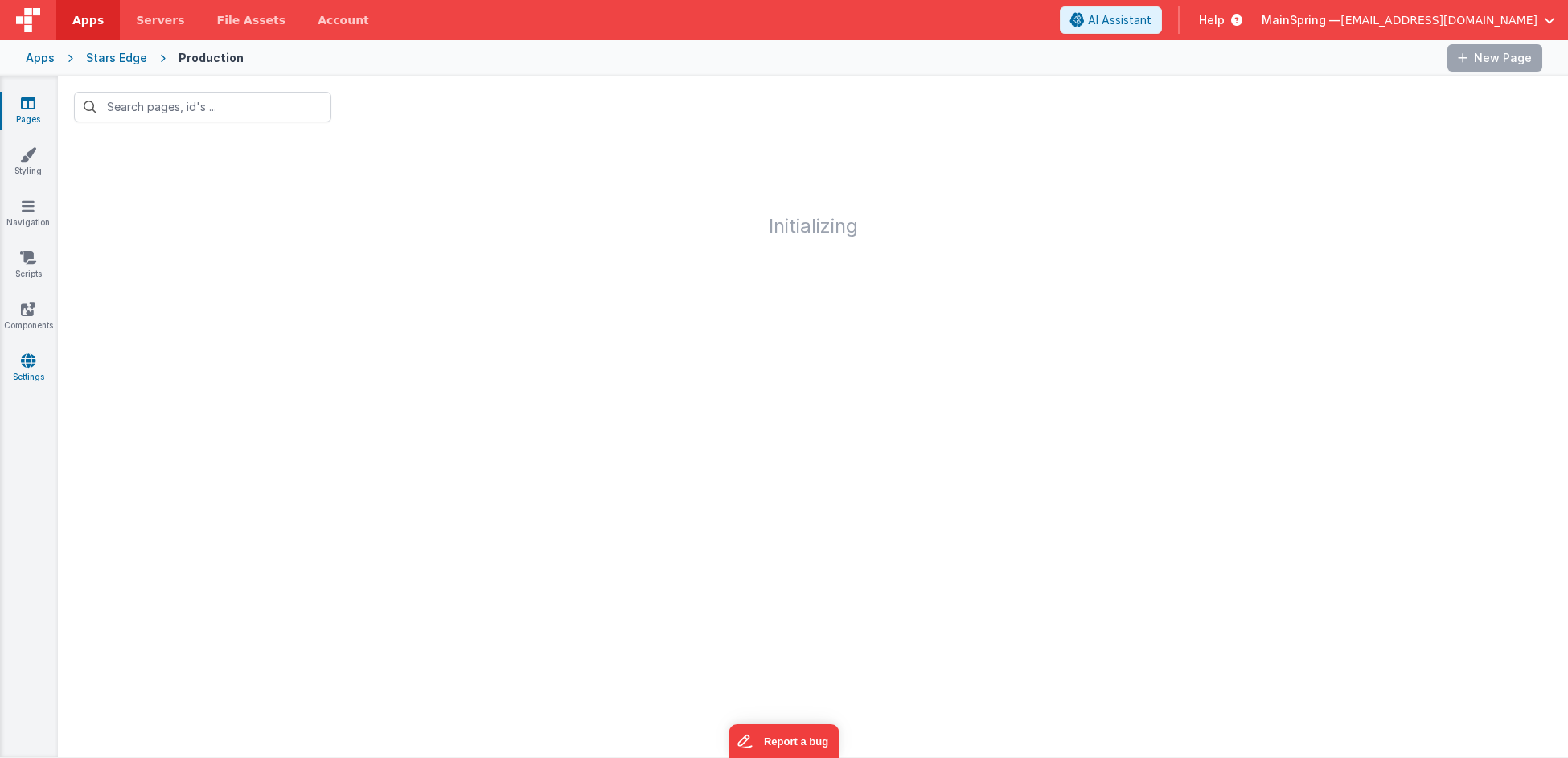
click at [23, 373] on link "Settings" at bounding box center [28, 368] width 58 height 32
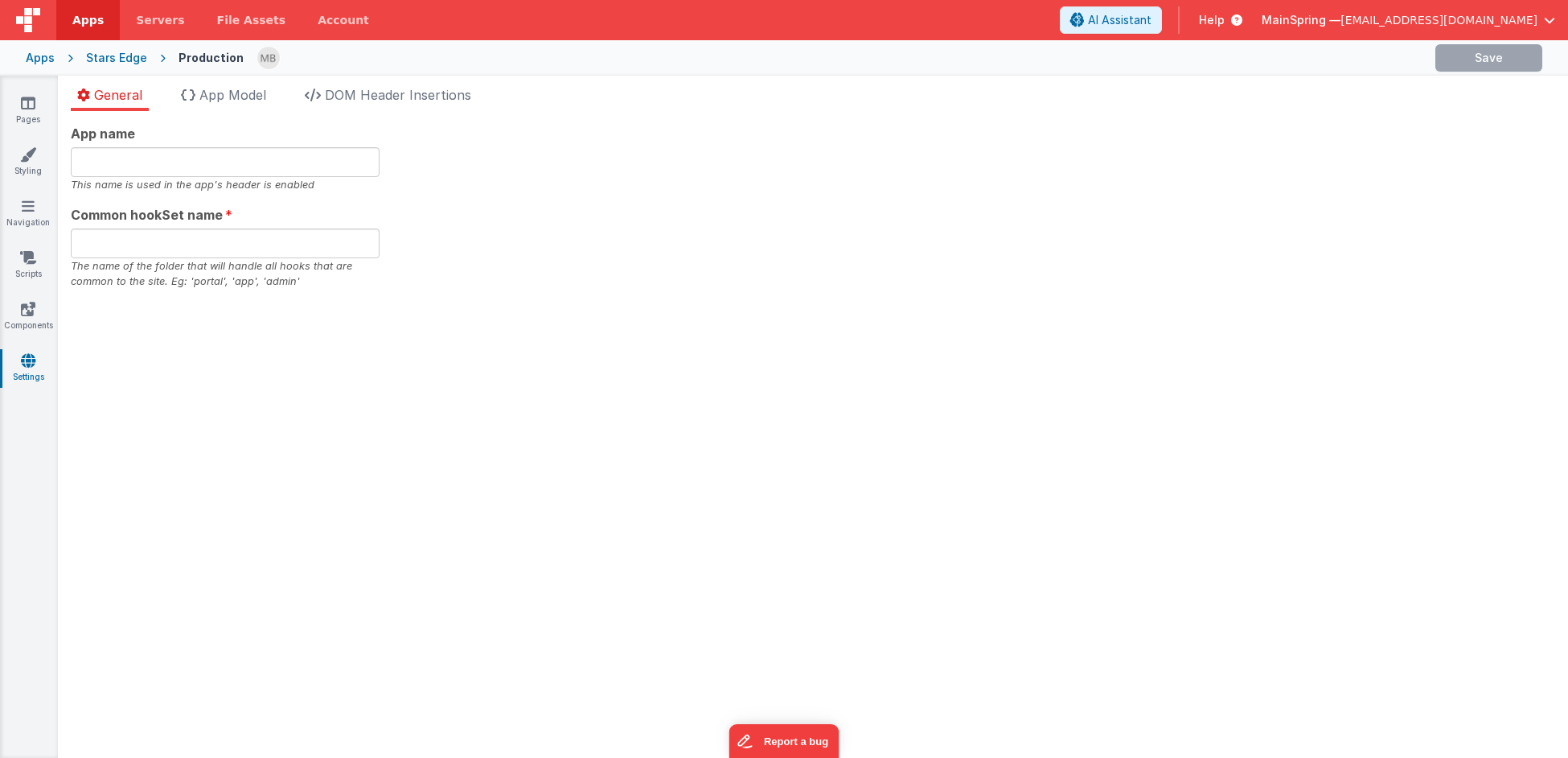
type input "The Avatar Master Course"
type input "app"
click at [239, 99] on span "App Model" at bounding box center [232, 94] width 67 height 16
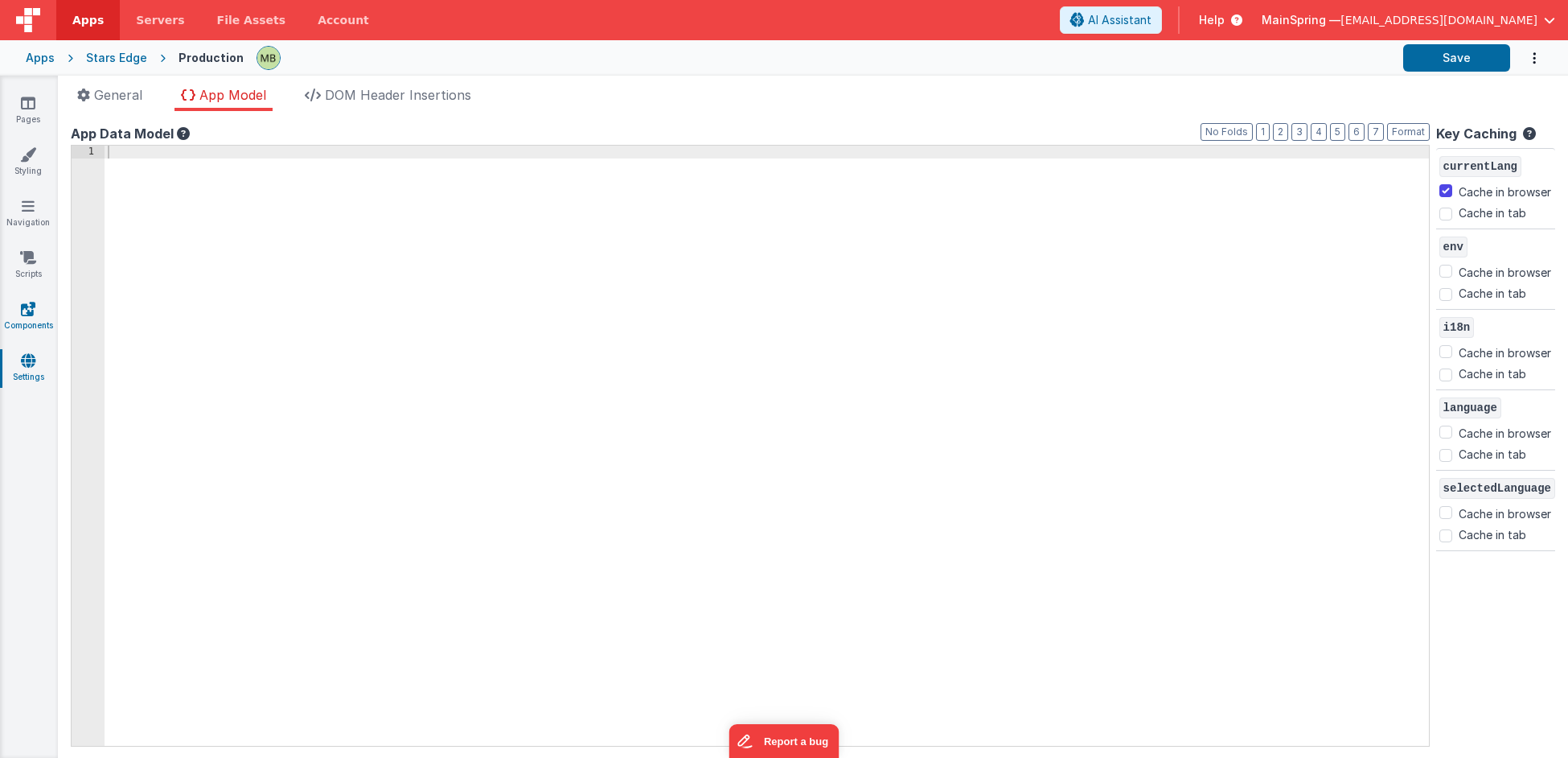
click at [22, 315] on icon at bounding box center [28, 308] width 14 height 16
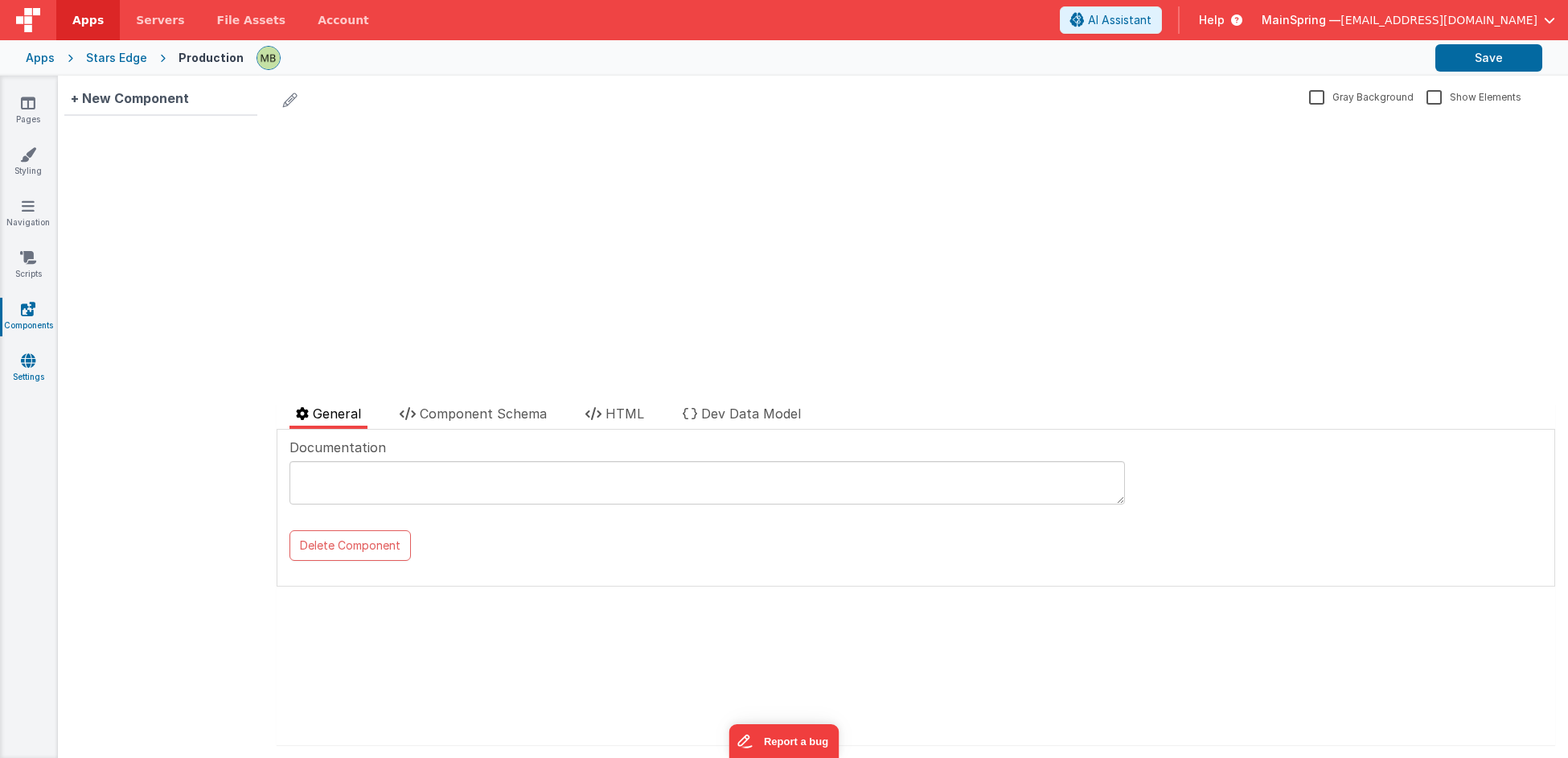
click at [30, 365] on icon at bounding box center [28, 360] width 14 height 16
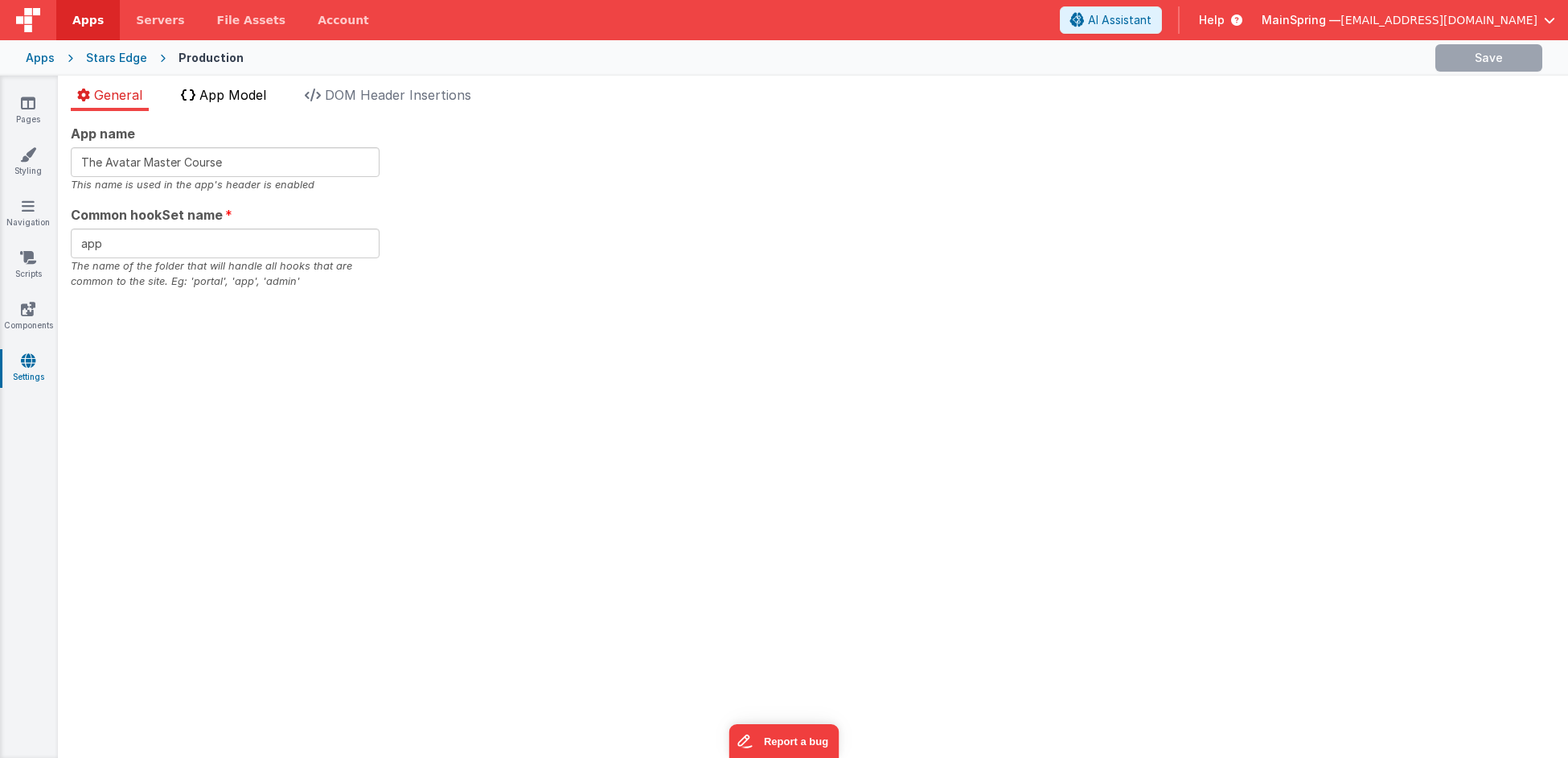
click at [223, 96] on span "App Model" at bounding box center [232, 94] width 67 height 16
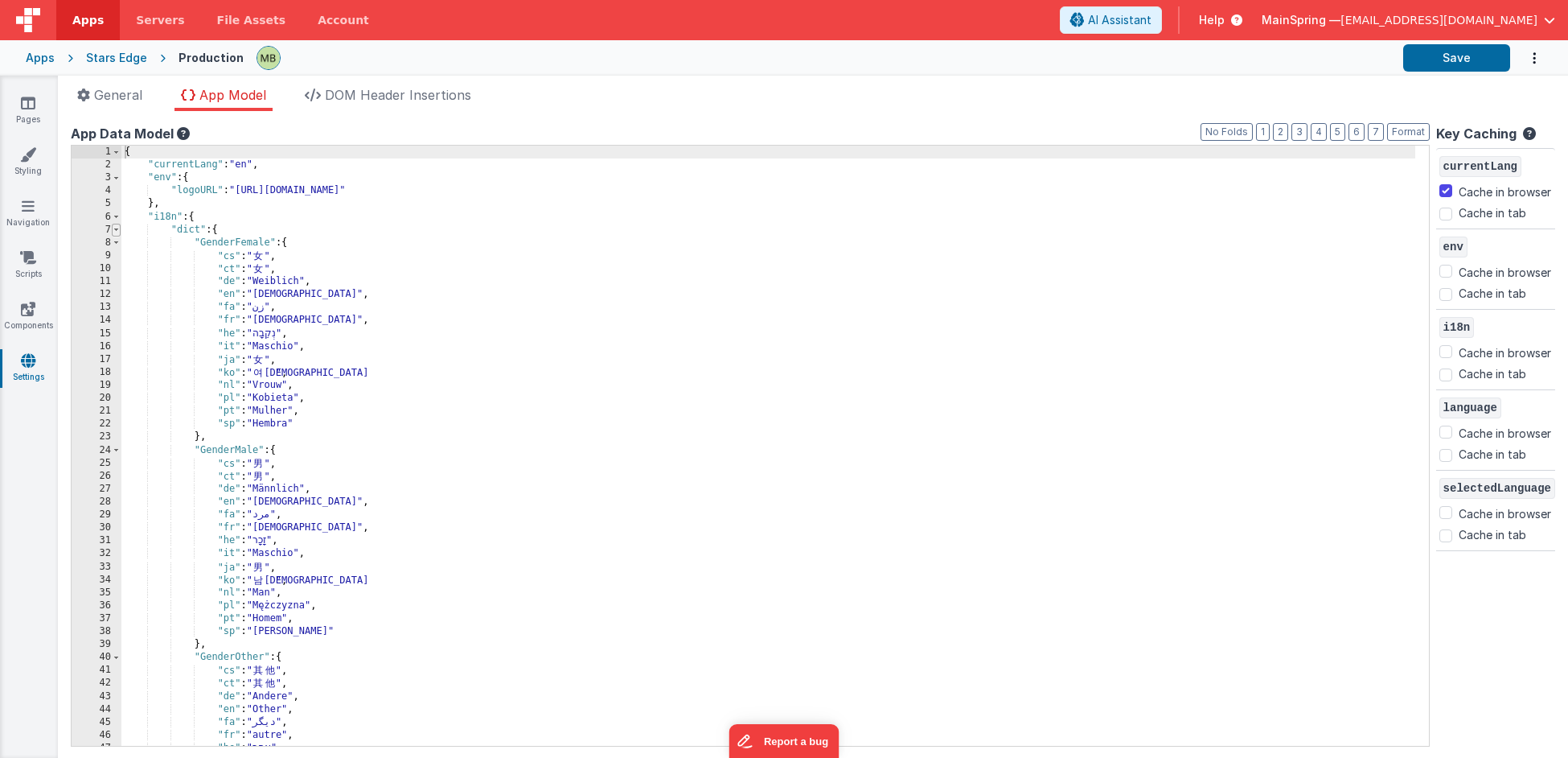
click at [115, 227] on span at bounding box center [116, 229] width 8 height 13
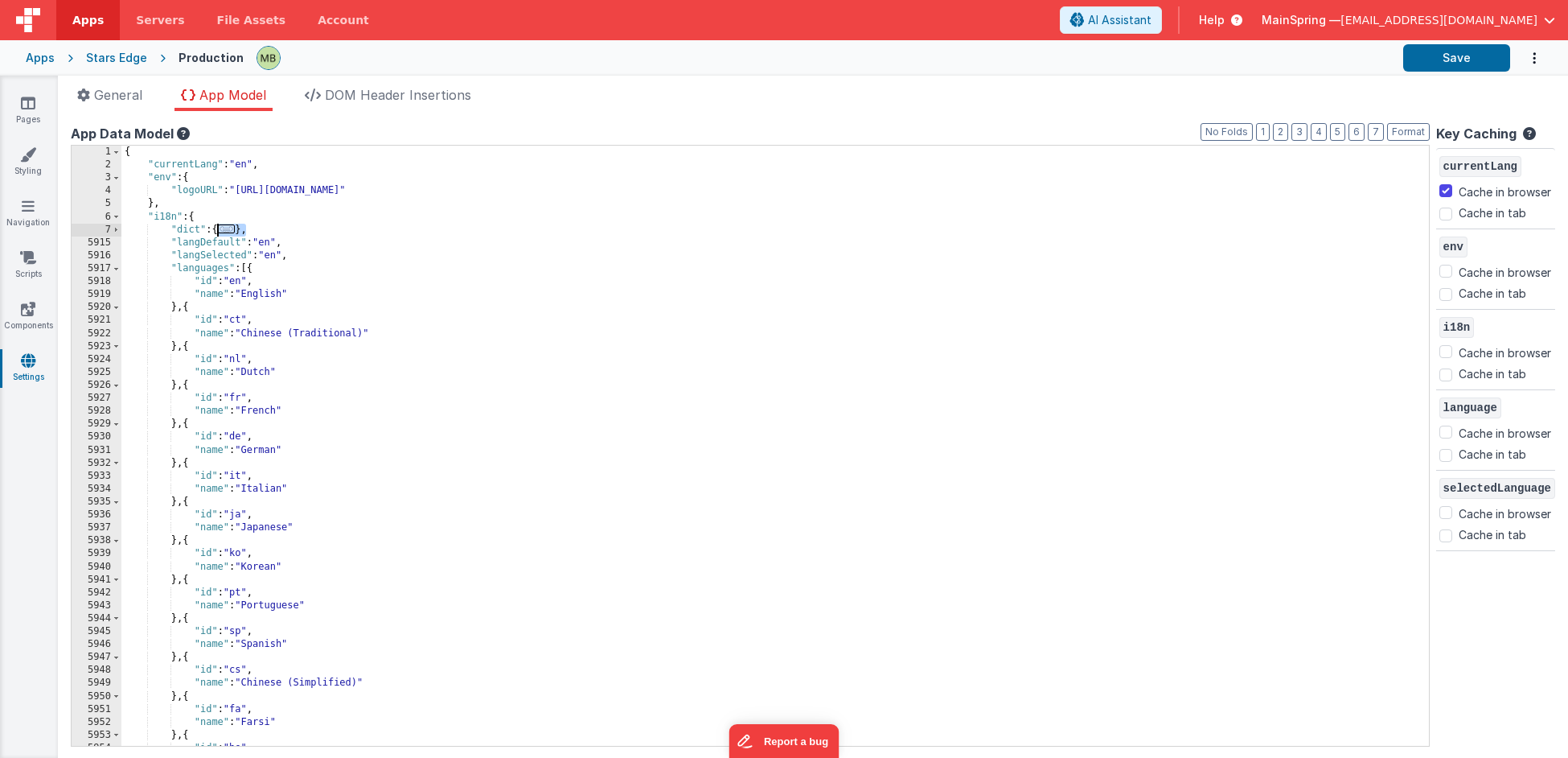
drag, startPoint x: 247, startPoint y: 226, endPoint x: 219, endPoint y: 227, distance: 28.0
click at [219, 227] on div "{ "currentLang" : "en" , "env" : { "logoURL" : "[URL][DOMAIN_NAME]" } , "i18n" …" at bounding box center [768, 459] width 1294 height 626
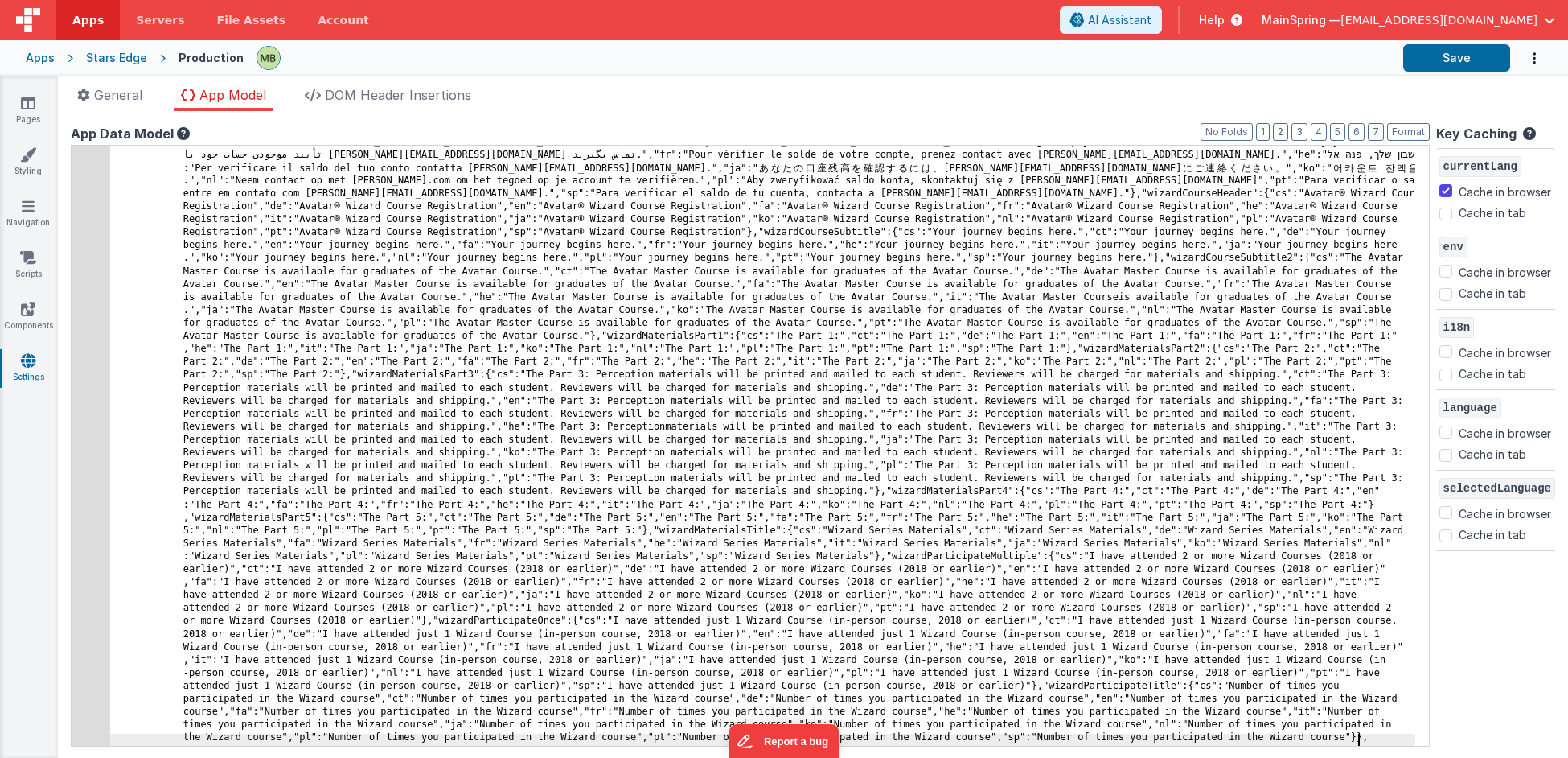
scroll to position [17812, 0]
click at [1476, 53] on button "Save" at bounding box center [1456, 58] width 107 height 27
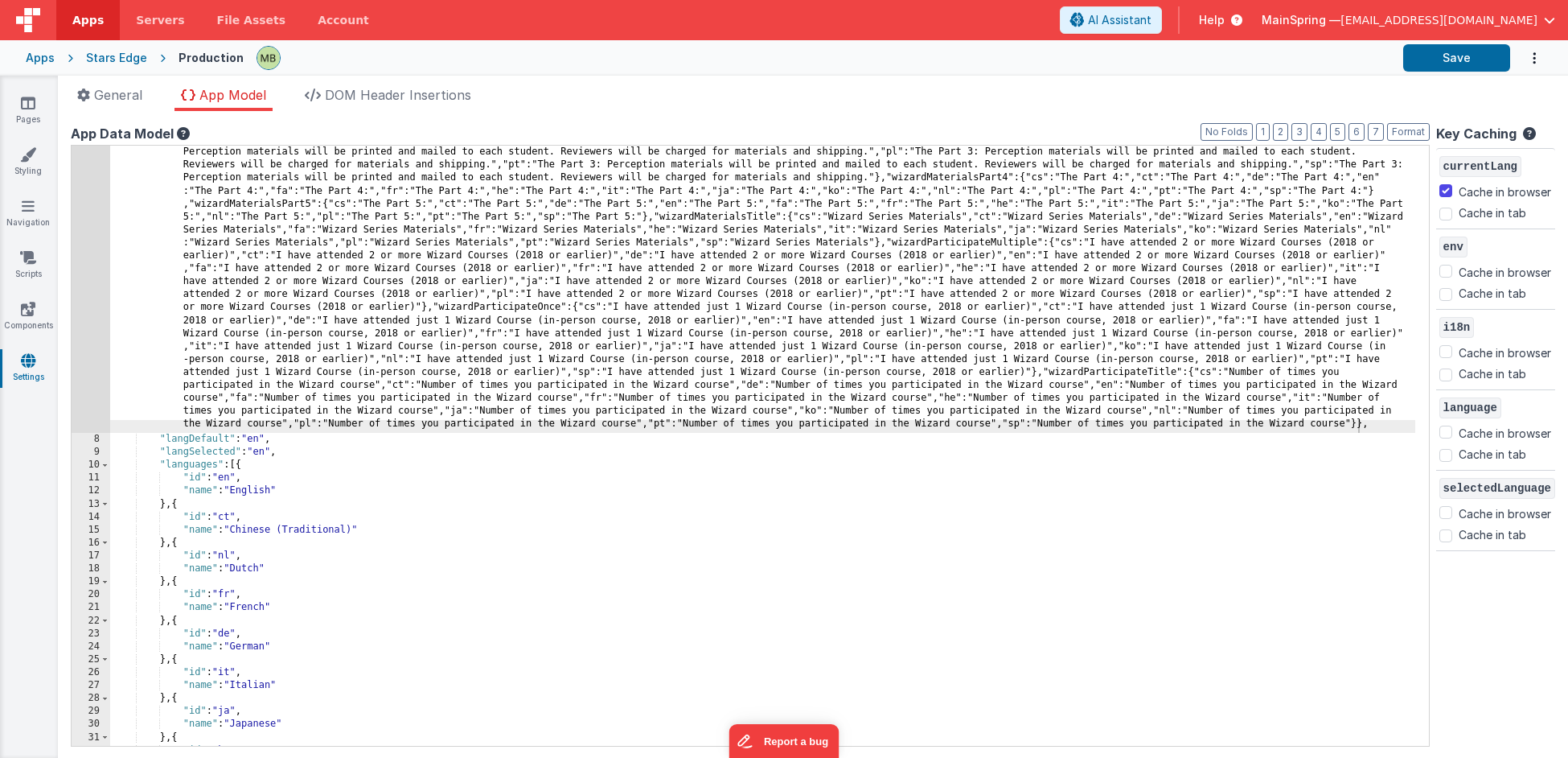
scroll to position [18126, 0]
click at [126, 57] on div "Stars Edge" at bounding box center [116, 58] width 61 height 16
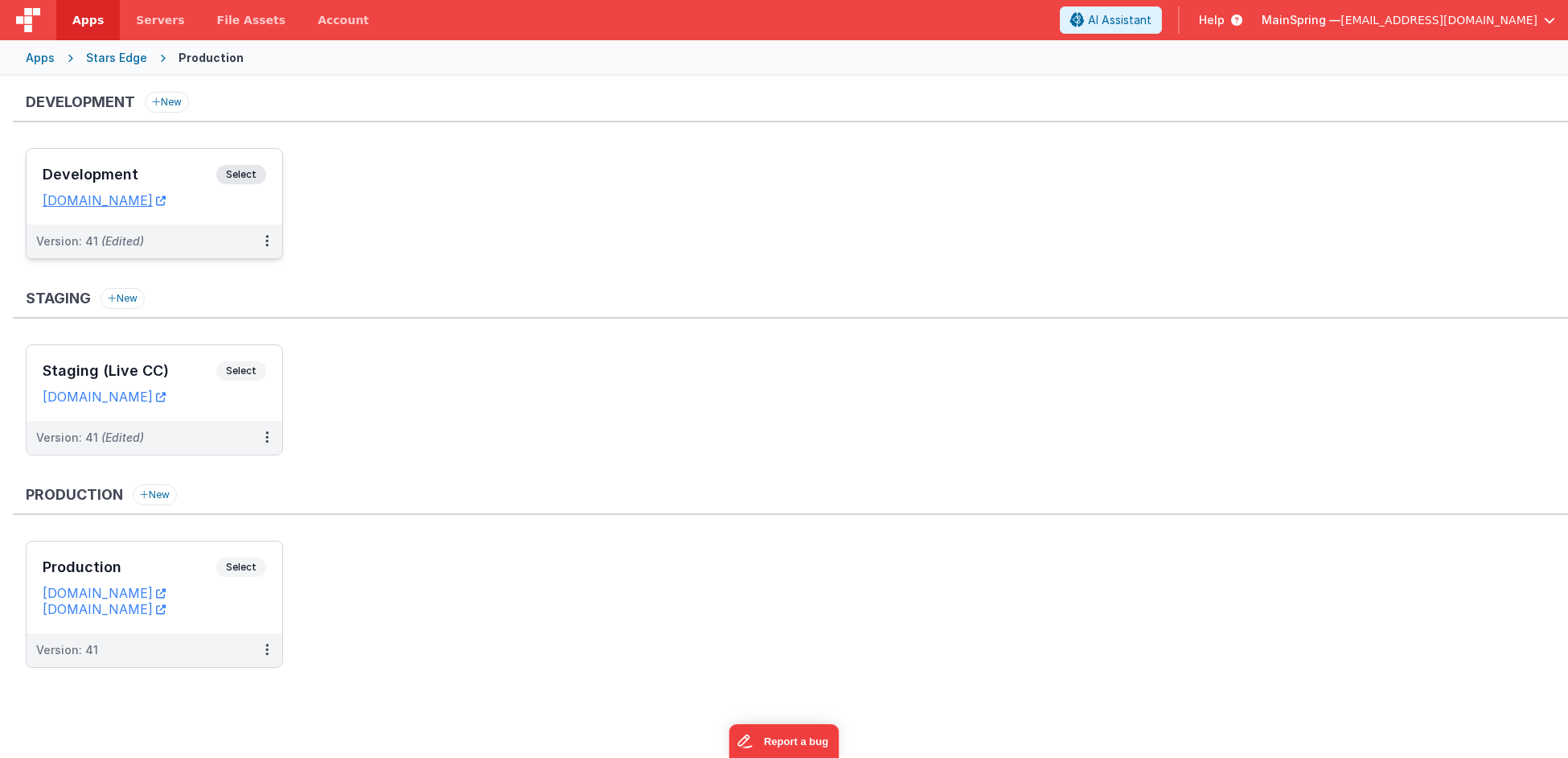
click at [121, 166] on h3 "Development" at bounding box center [129, 174] width 174 height 16
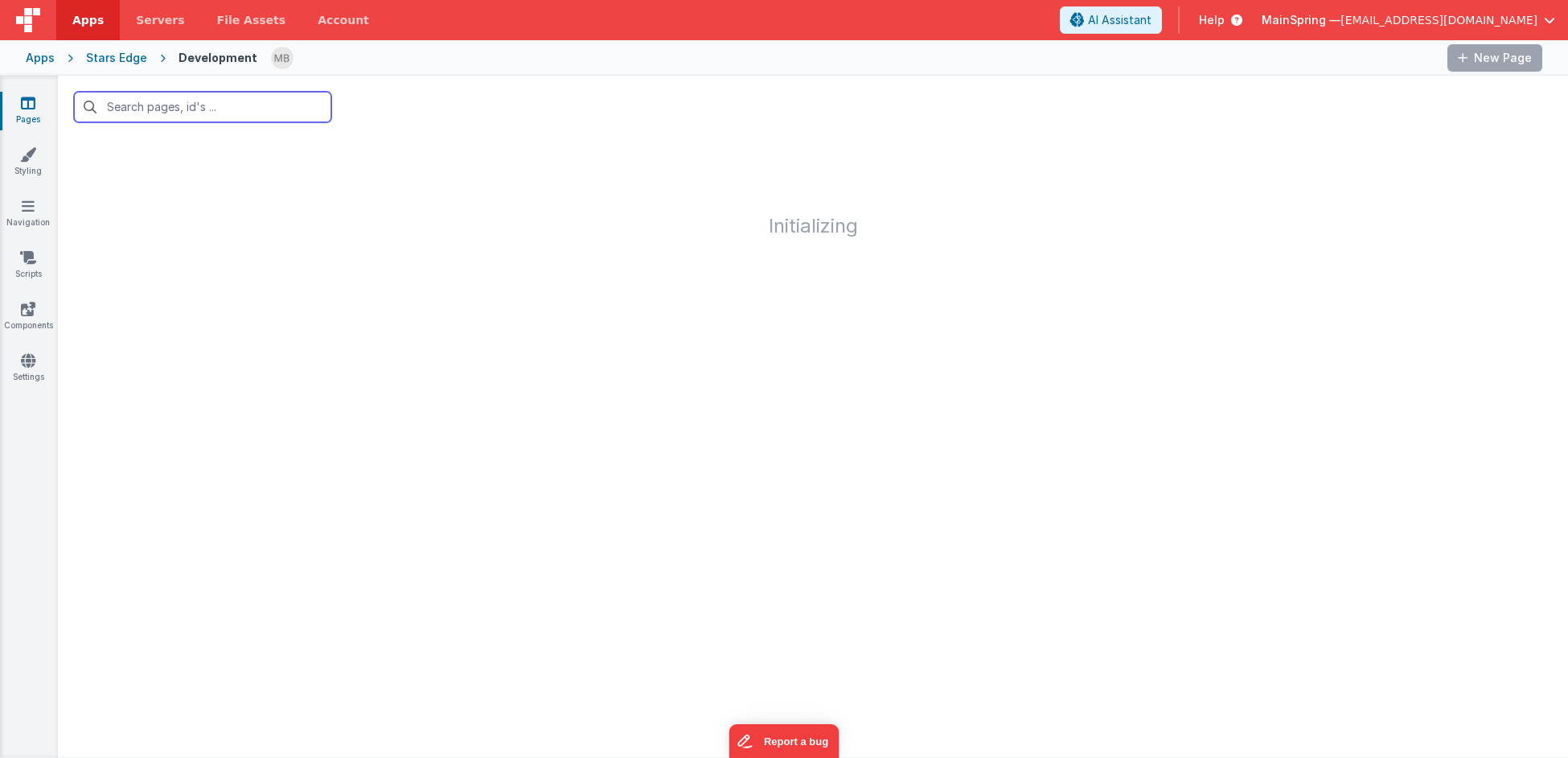
click at [226, 103] on input "text" at bounding box center [202, 107] width 257 height 31
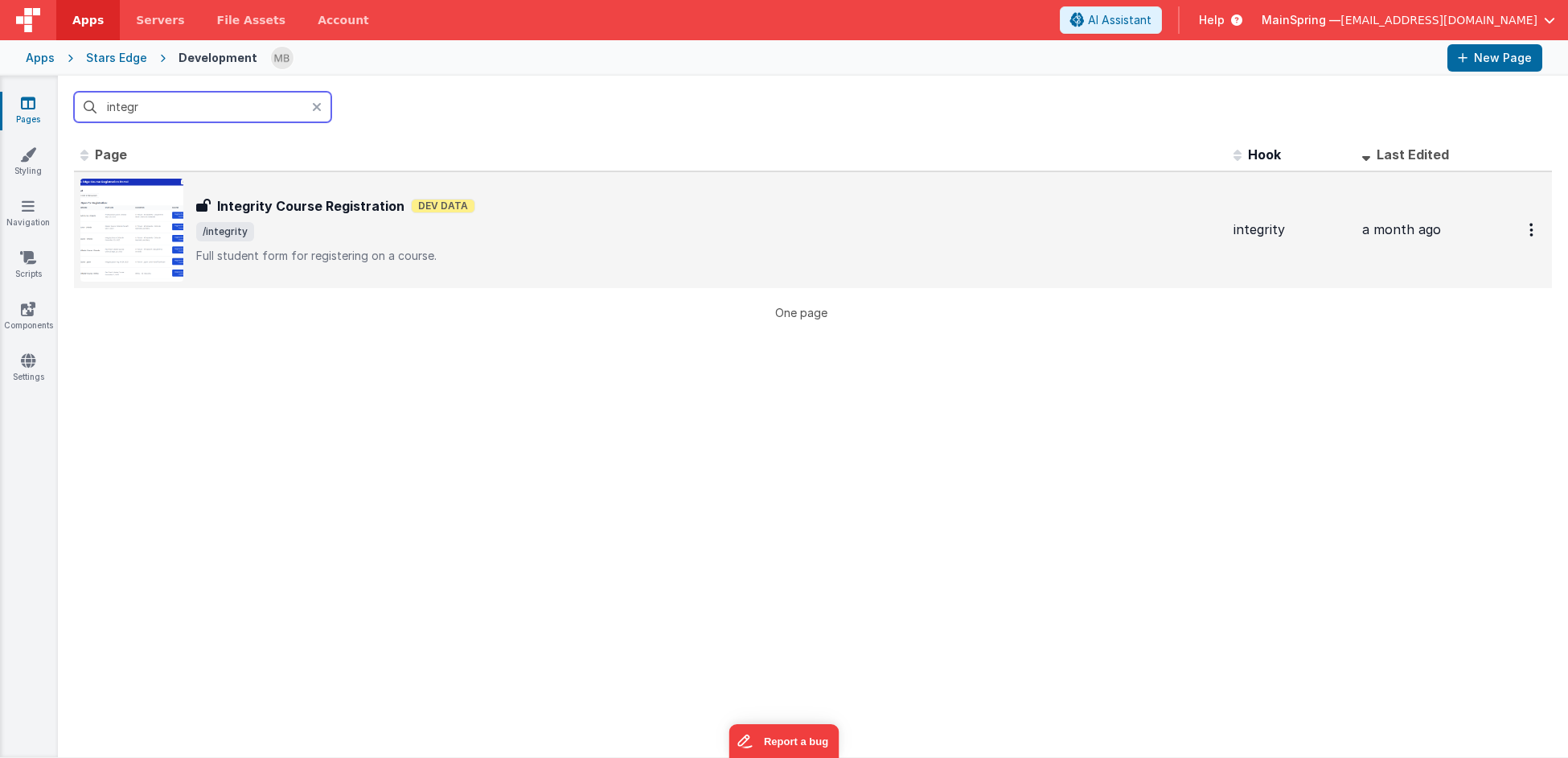
type input "integr"
click at [149, 241] on img at bounding box center [132, 229] width 103 height 103
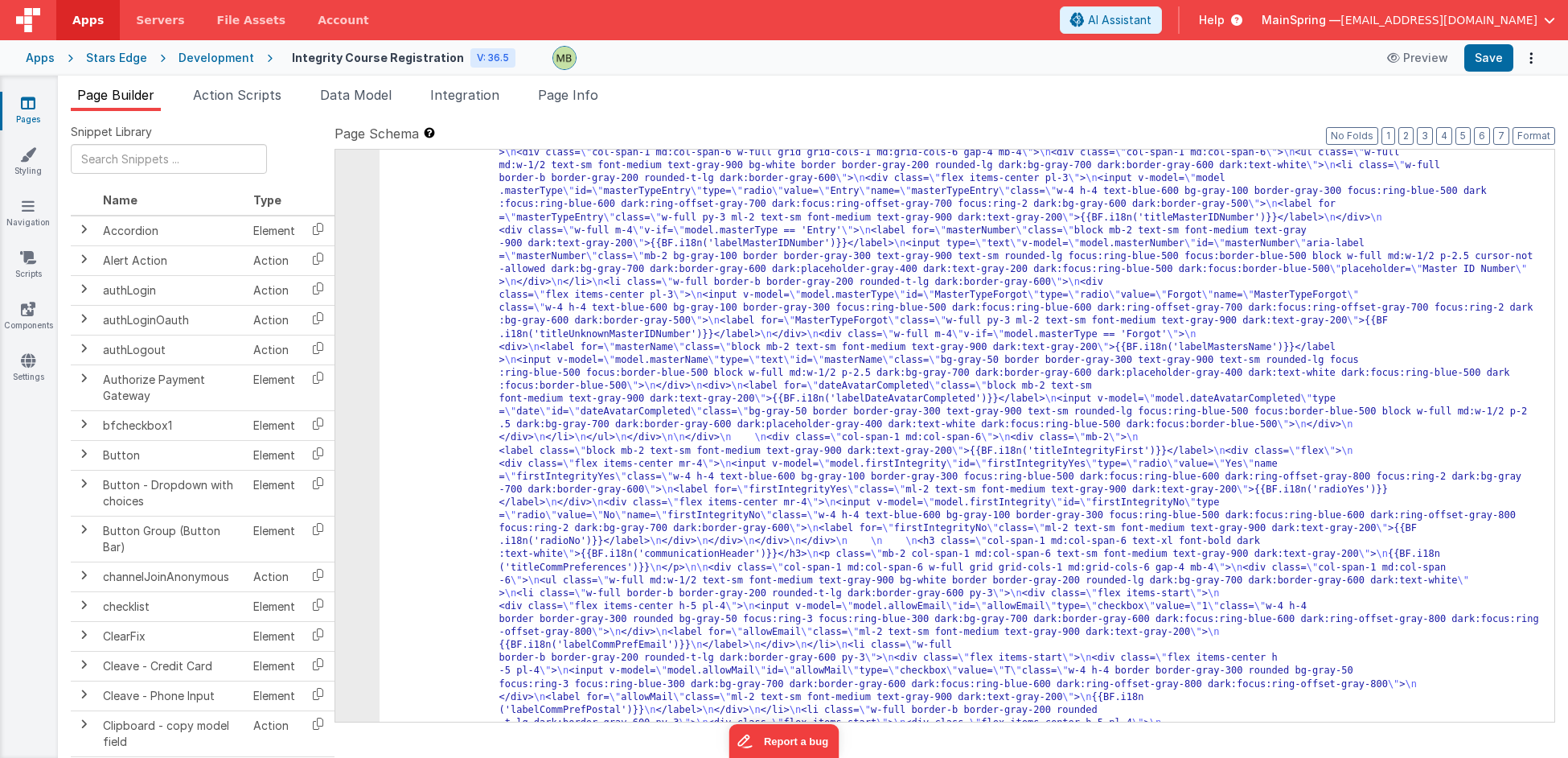
scroll to position [2894, 0]
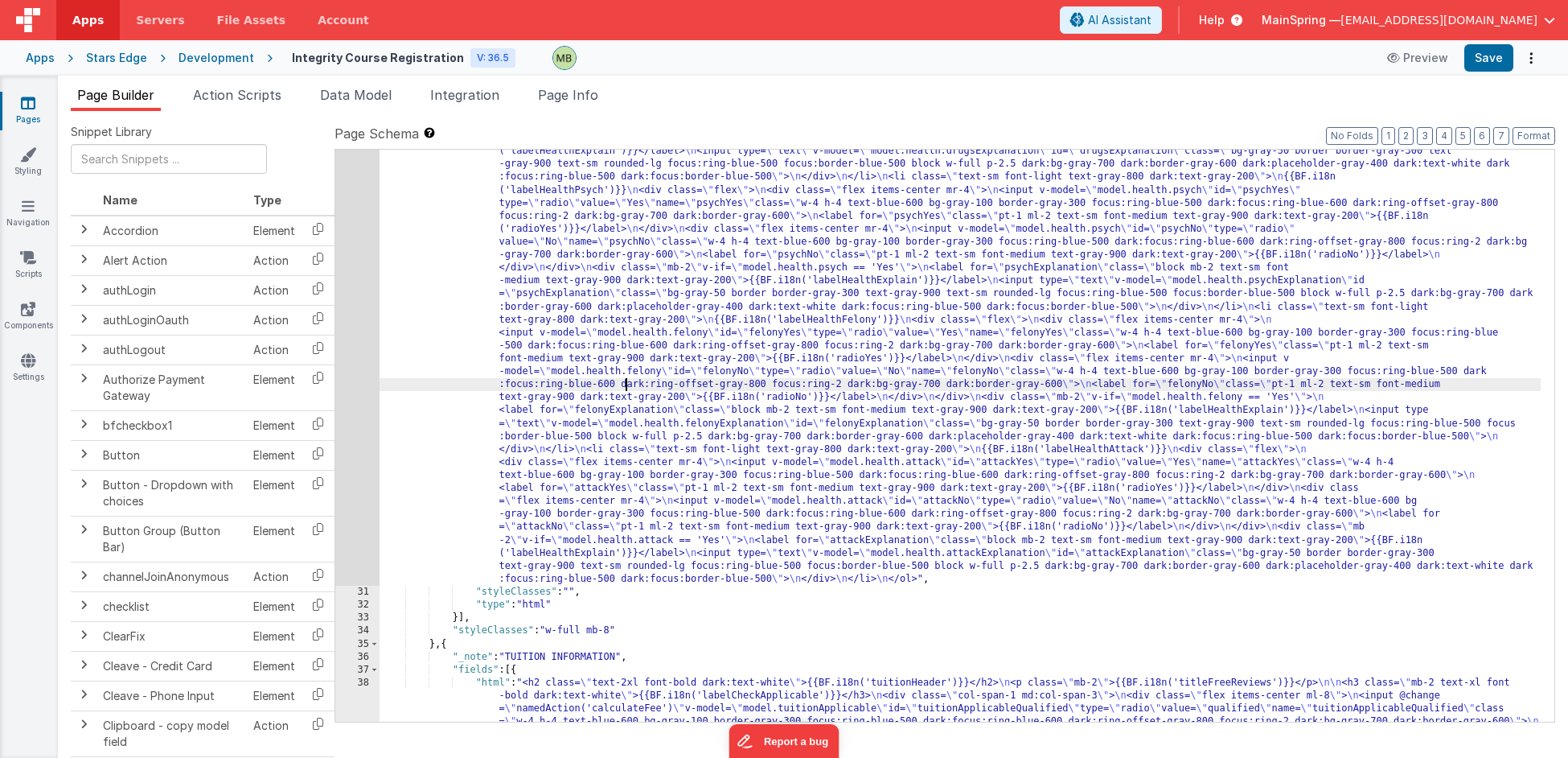
click at [623, 382] on div ""html" : "<h2 class= \" text-2xl font-bold dark:text-white \" >{{BF.i18n('healt…" at bounding box center [960, 592] width 1162 height 1440
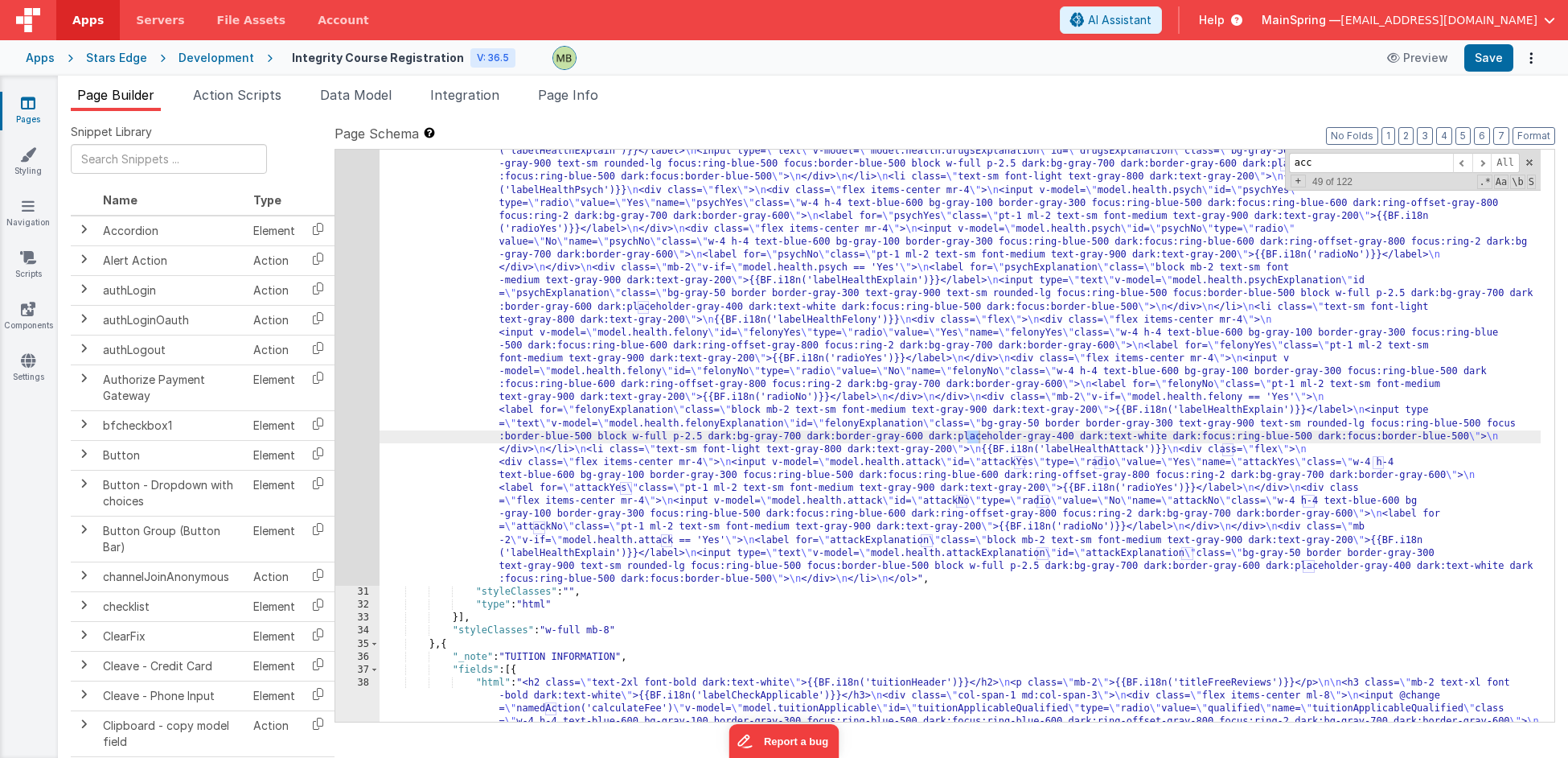
scroll to position [3535, 0]
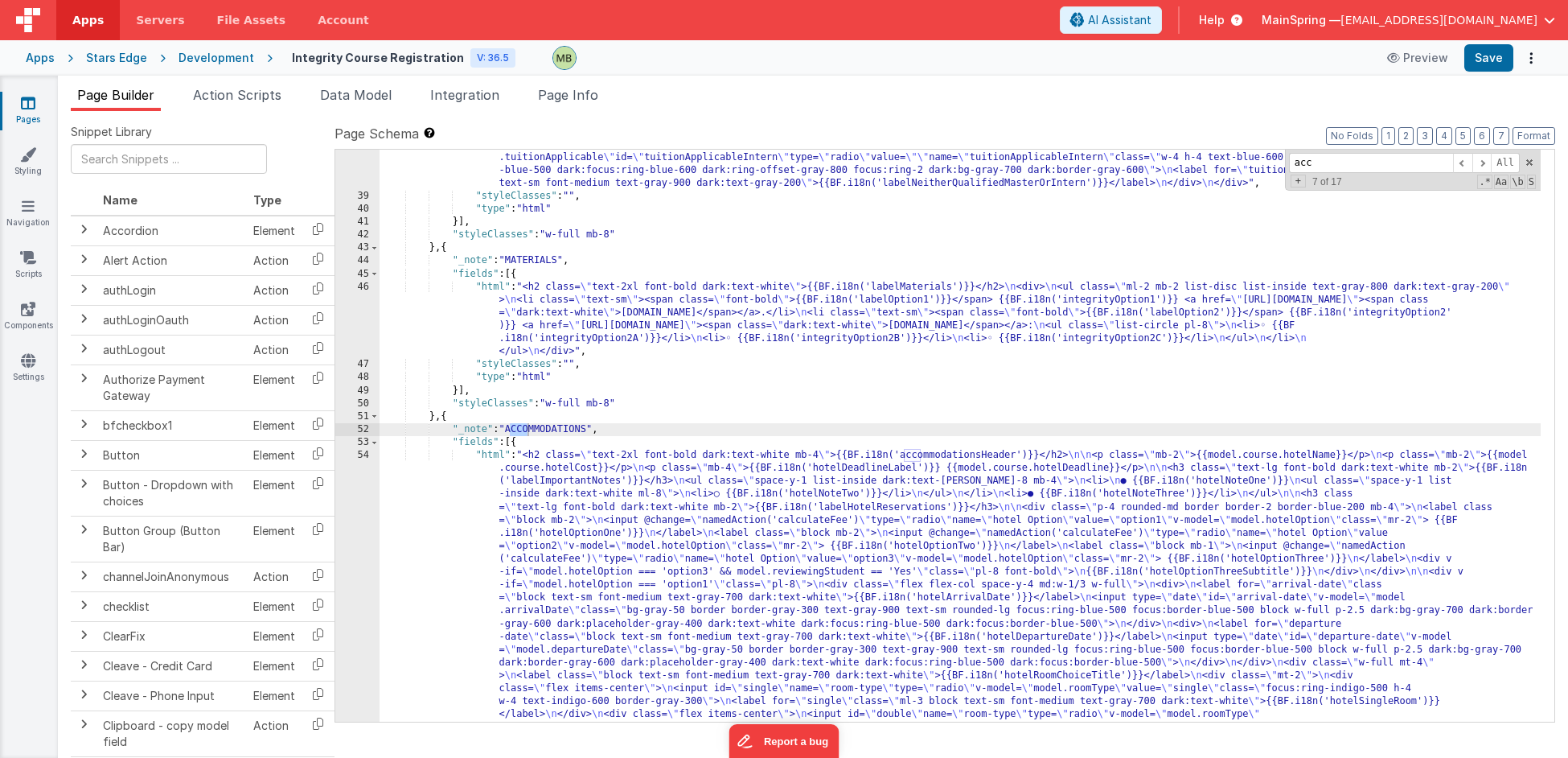
type input "acc"
click at [565, 501] on div ""html" : "<h2 class= \" text-2xl font-bold dark:text-white \" >{{BF.i18n('tuiti…" at bounding box center [960, 749] width 1162 height 1428
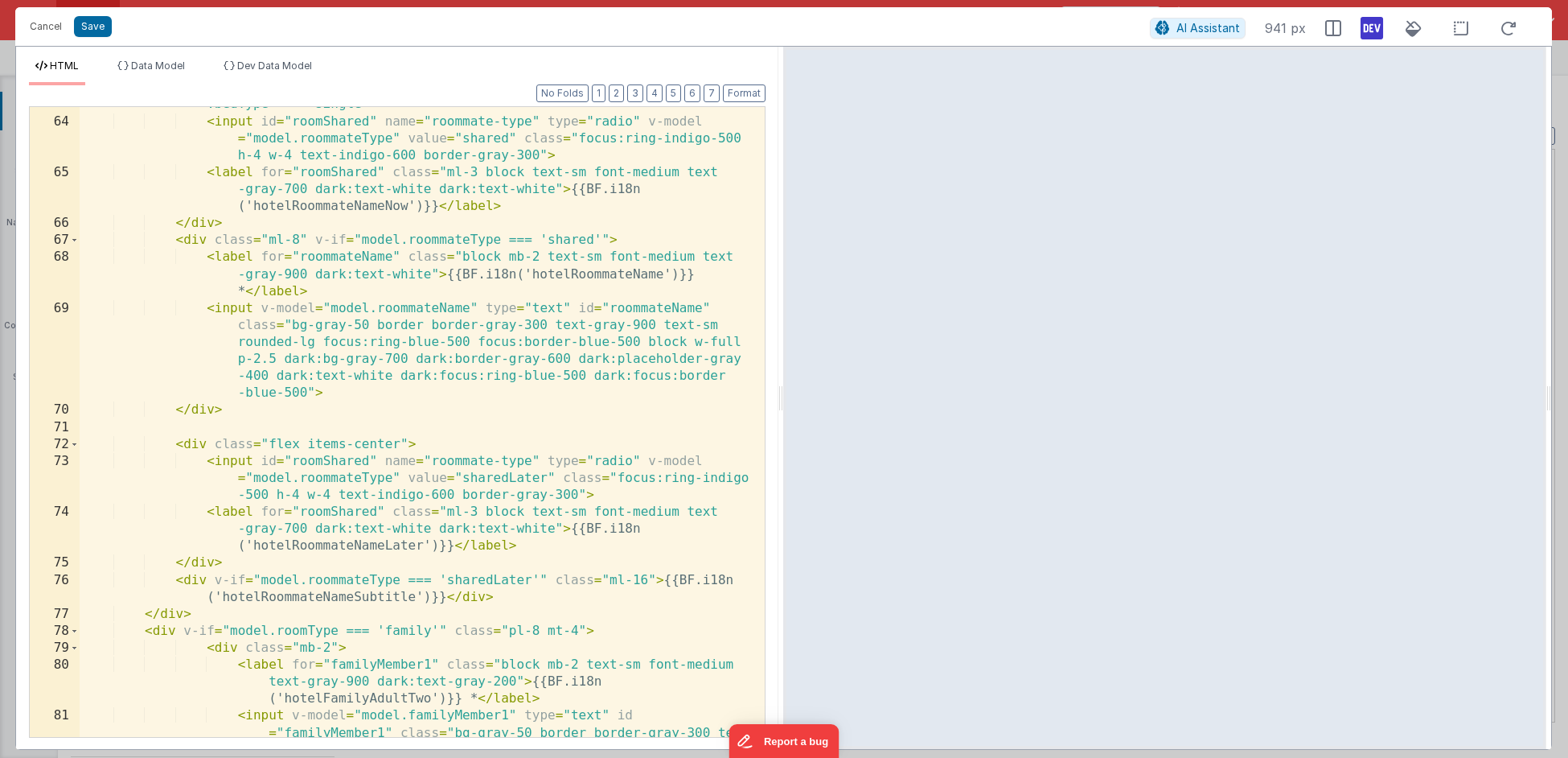
scroll to position [1606, 0]
click at [169, 73] on li "Data Model" at bounding box center [151, 72] width 81 height 25
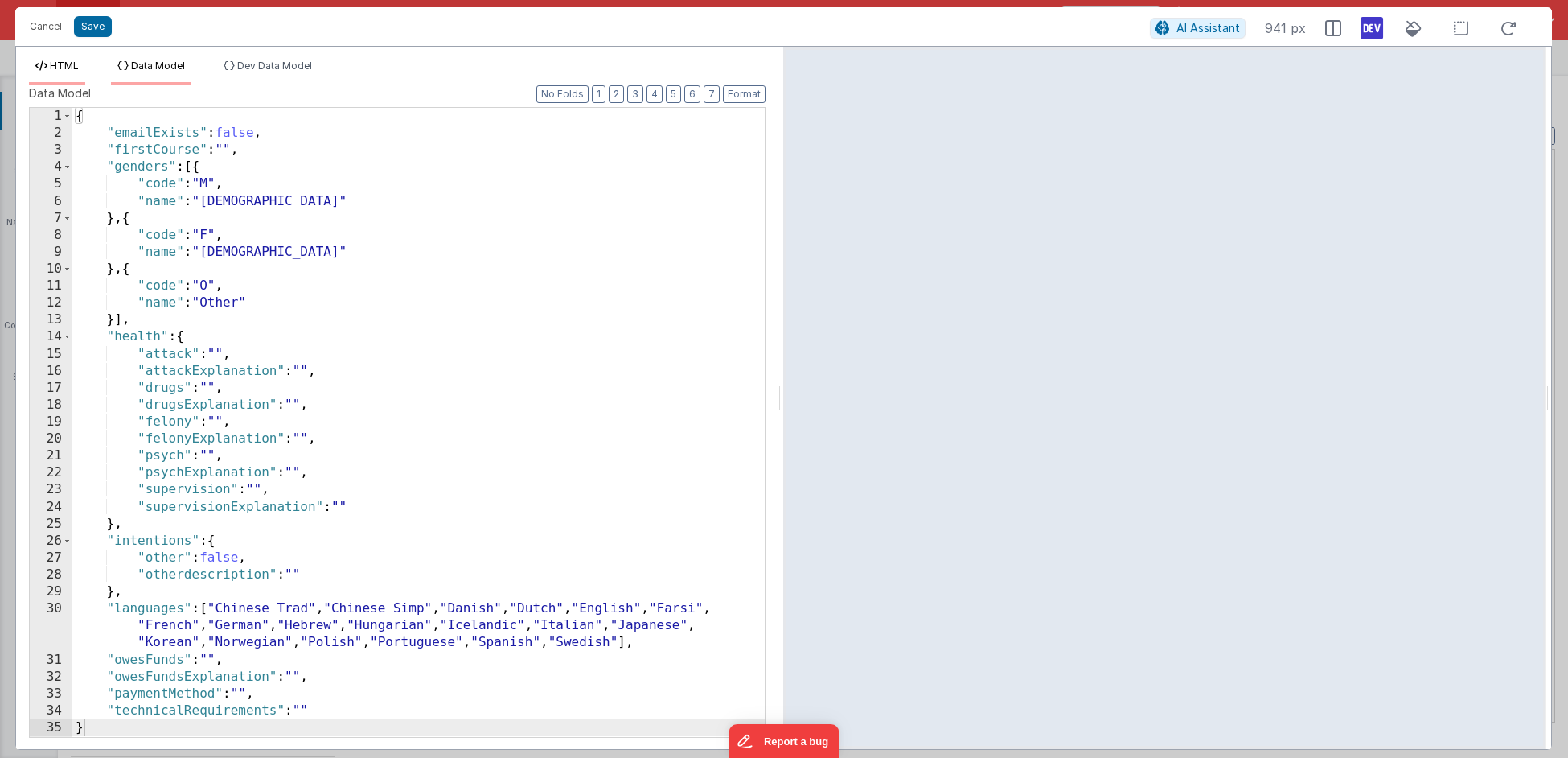
click at [69, 70] on span "HTML" at bounding box center [64, 65] width 29 height 12
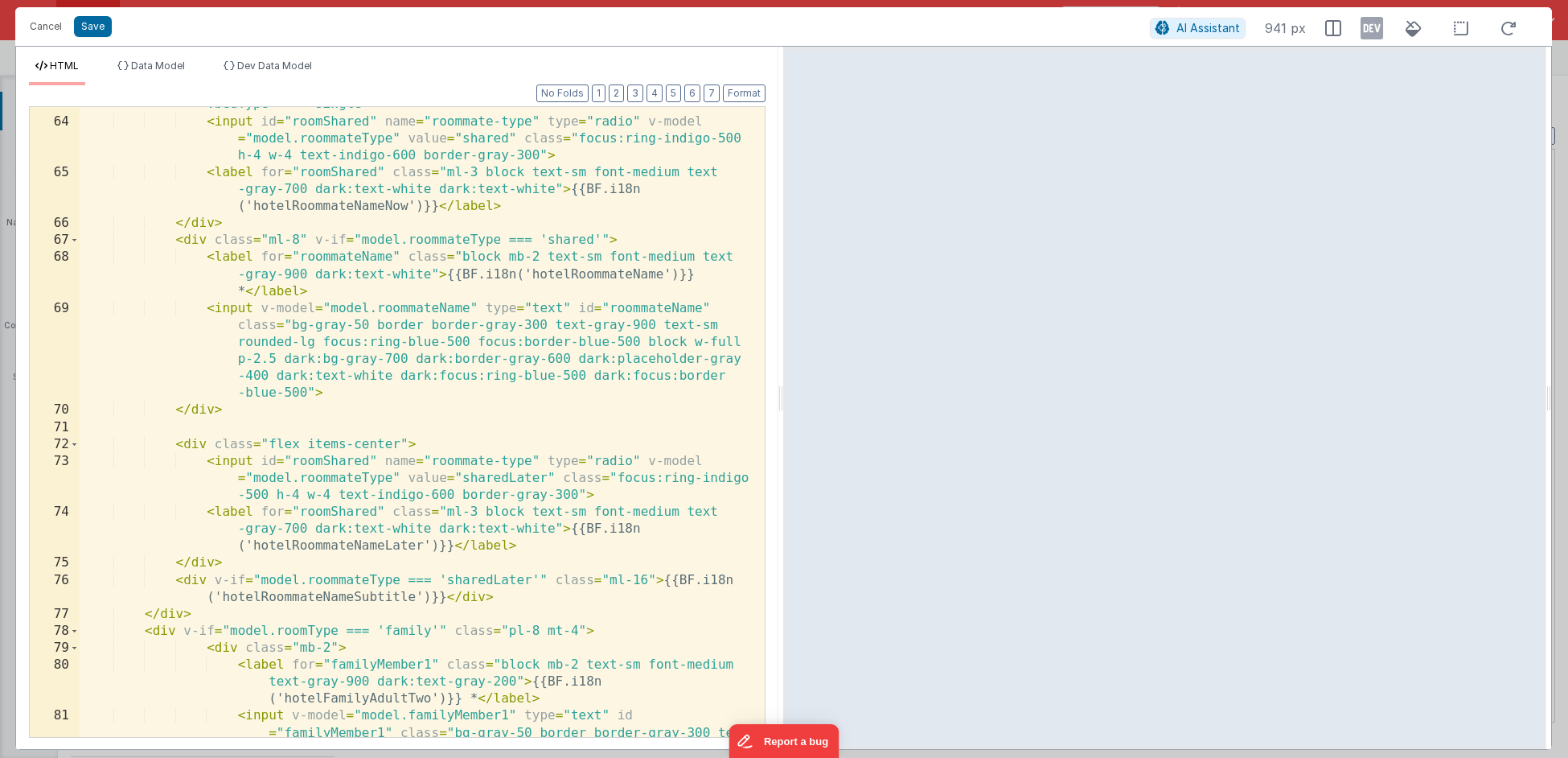
click at [1369, 31] on icon at bounding box center [1371, 28] width 23 height 25
click at [1360, 37] on icon at bounding box center [1371, 28] width 23 height 25
click at [1373, 29] on icon at bounding box center [1371, 28] width 23 height 25
click at [42, 29] on button "Cancel" at bounding box center [46, 26] width 48 height 23
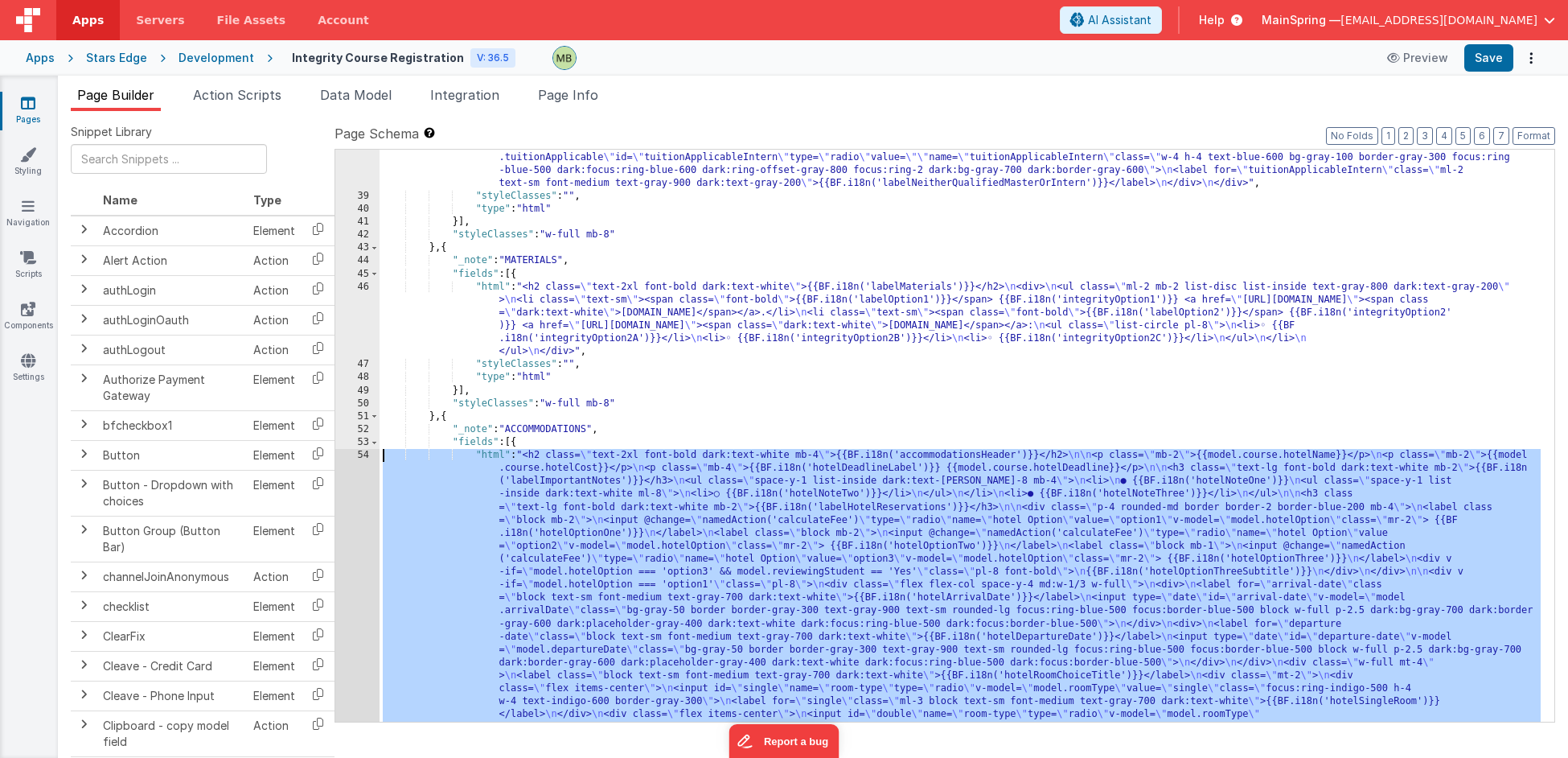
click at [619, 531] on div ""html" : "<h2 class= \" text-2xl font-bold dark:text-white \" >{{BF.i18n('tuiti…" at bounding box center [960, 749] width 1162 height 1428
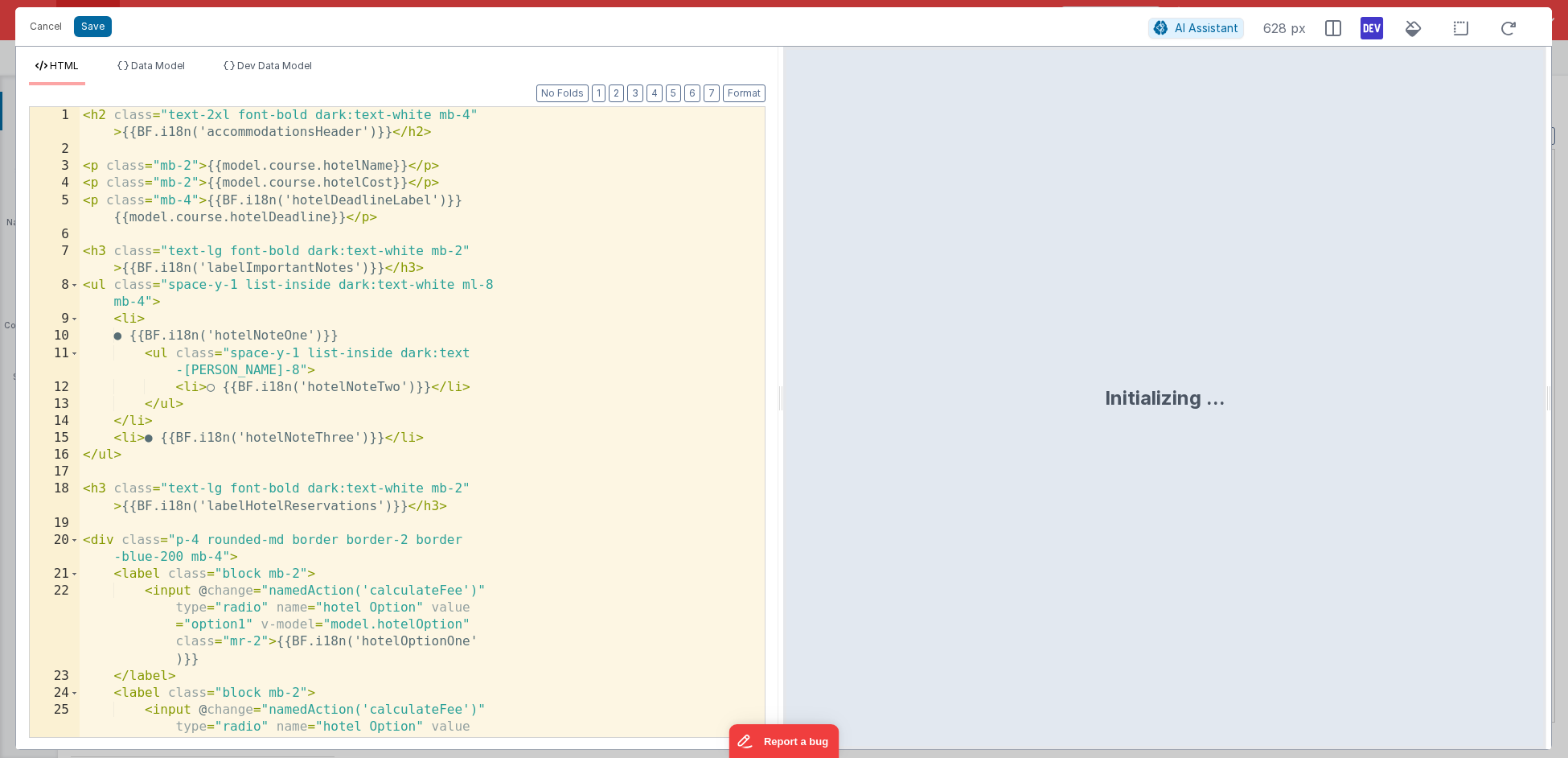
click at [361, 453] on div "< h2 class = "text-2xl font-bold dark:text-white mb-4" > {{BF.i18n('accommodati…" at bounding box center [415, 482] width 671 height 750
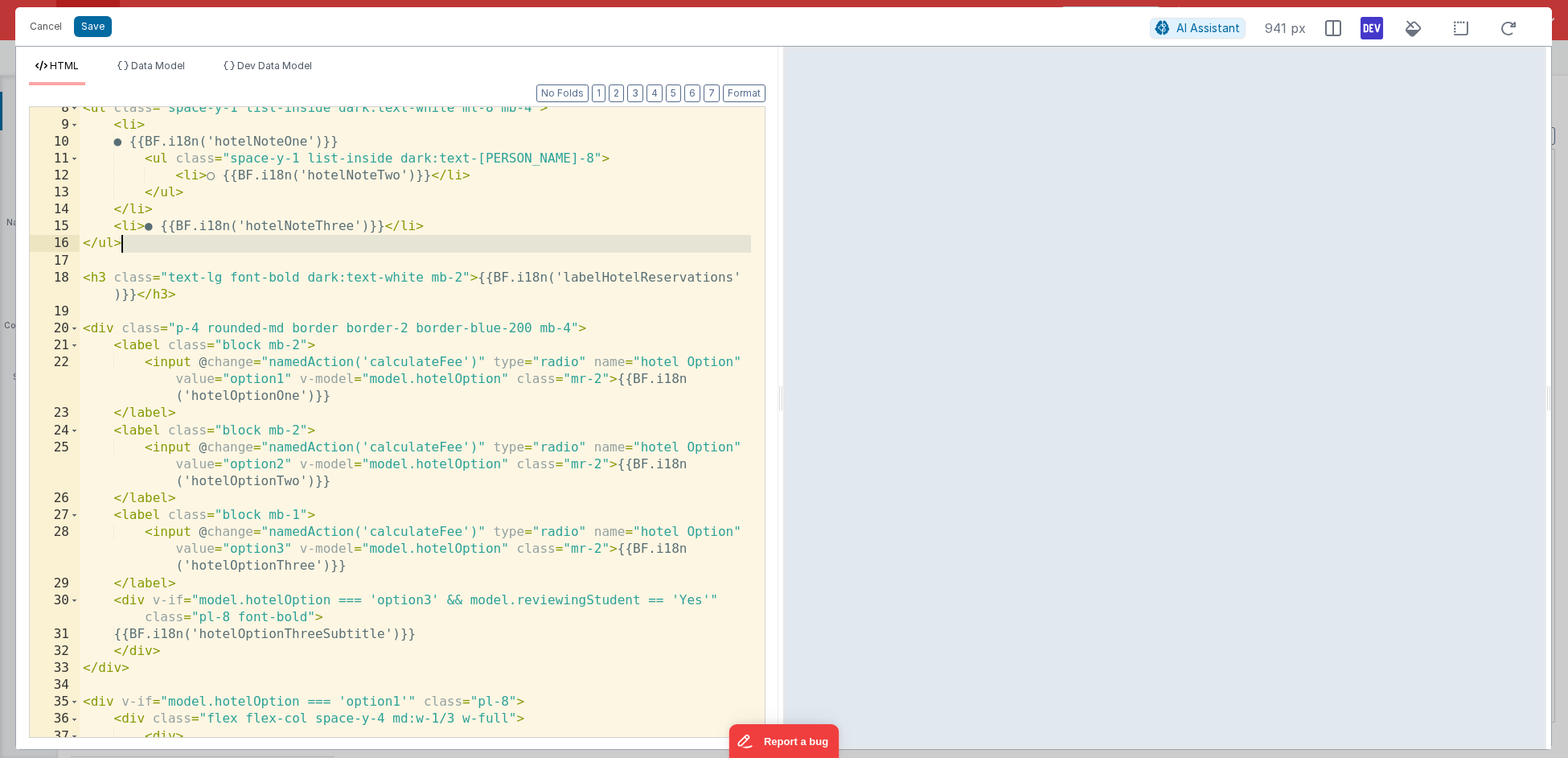
scroll to position [160, 0]
click at [164, 72] on li "Data Model" at bounding box center [151, 72] width 81 height 25
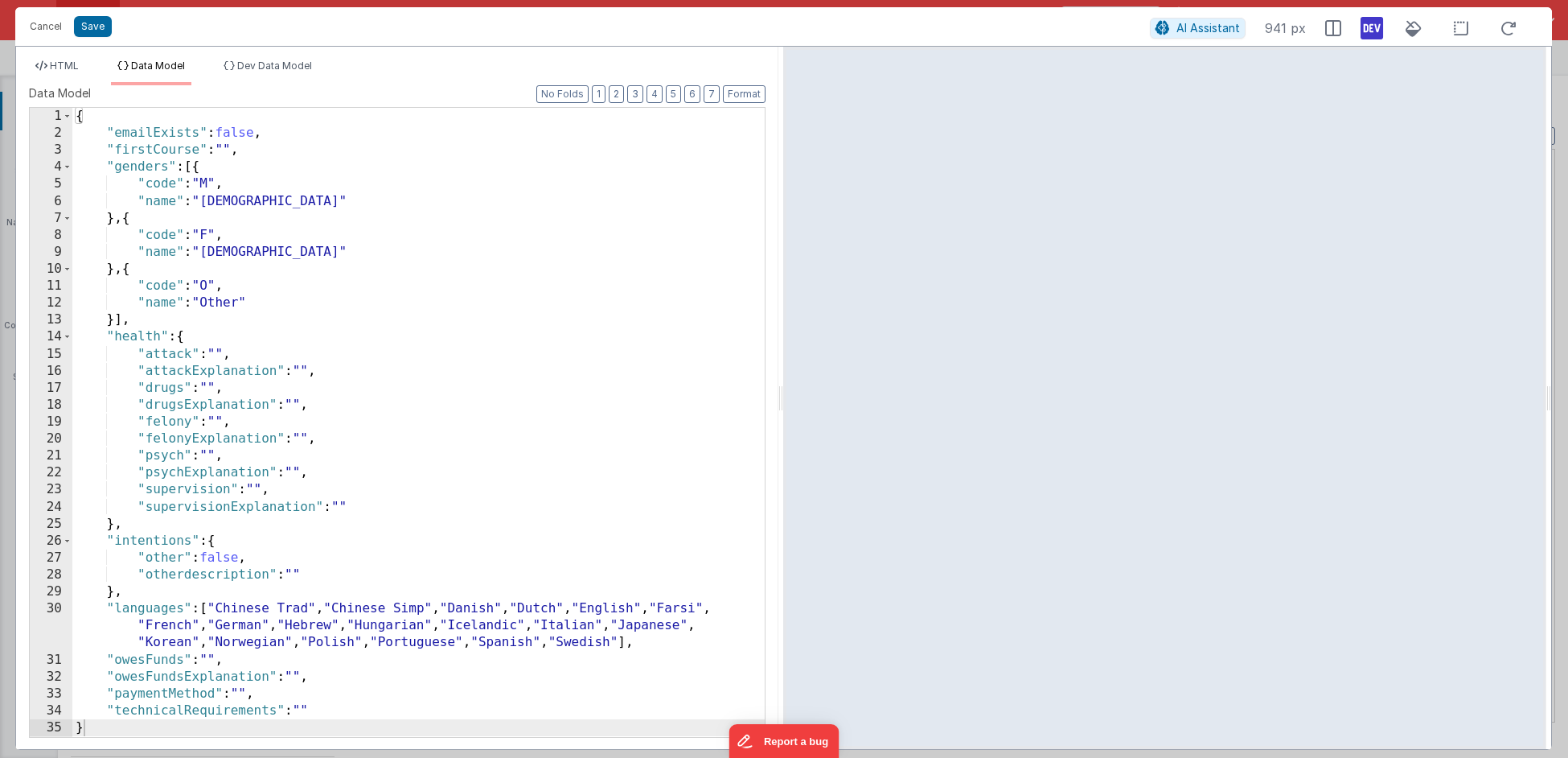
click at [326, 64] on ul "HTML Data Model Dev Data Model" at bounding box center [397, 72] width 762 height 25
click at [294, 67] on span "Dev Data Model" at bounding box center [275, 65] width 75 height 12
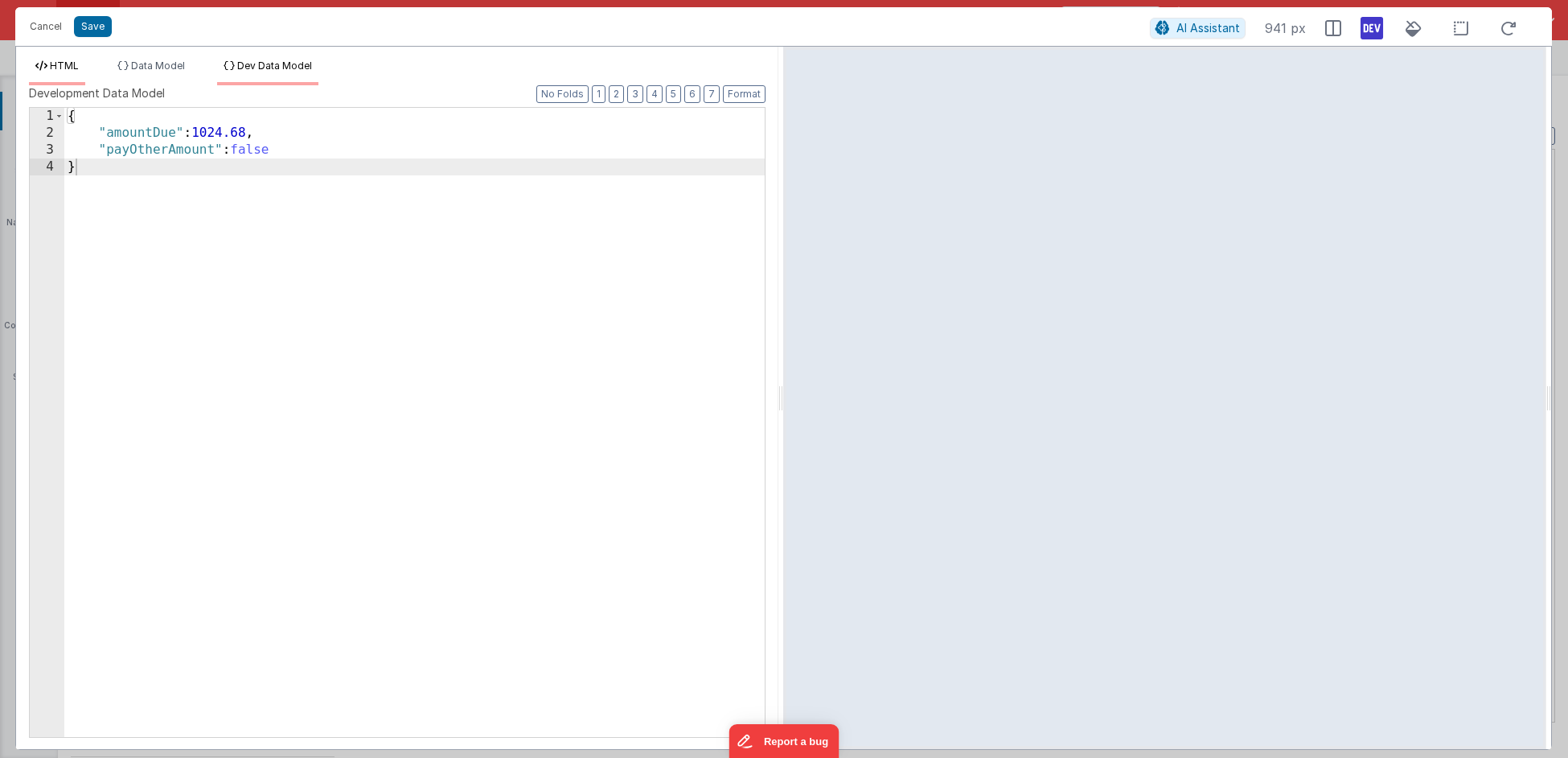
click at [48, 66] on li "HTML" at bounding box center [57, 72] width 56 height 25
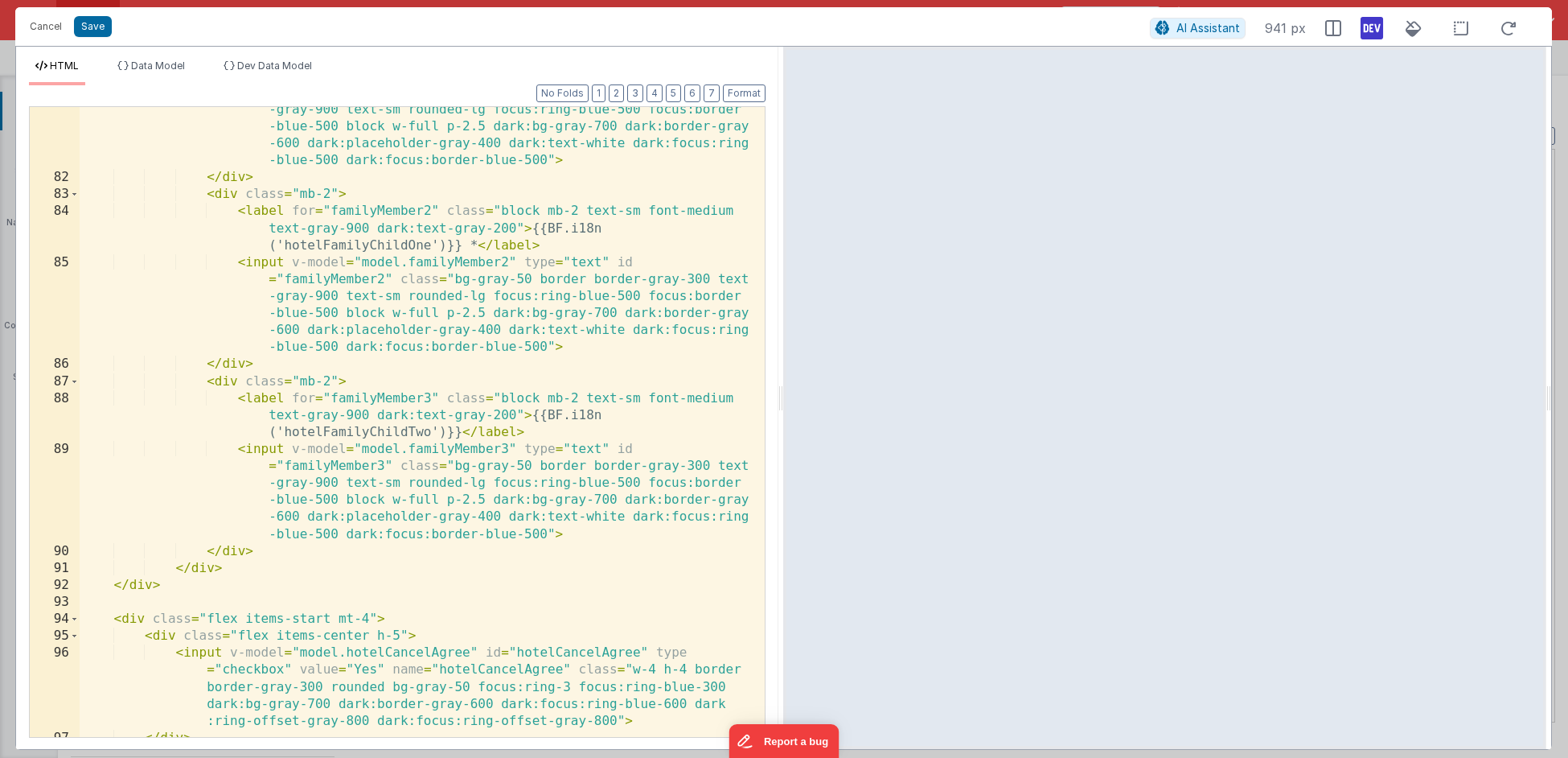
scroll to position [2543, 0]
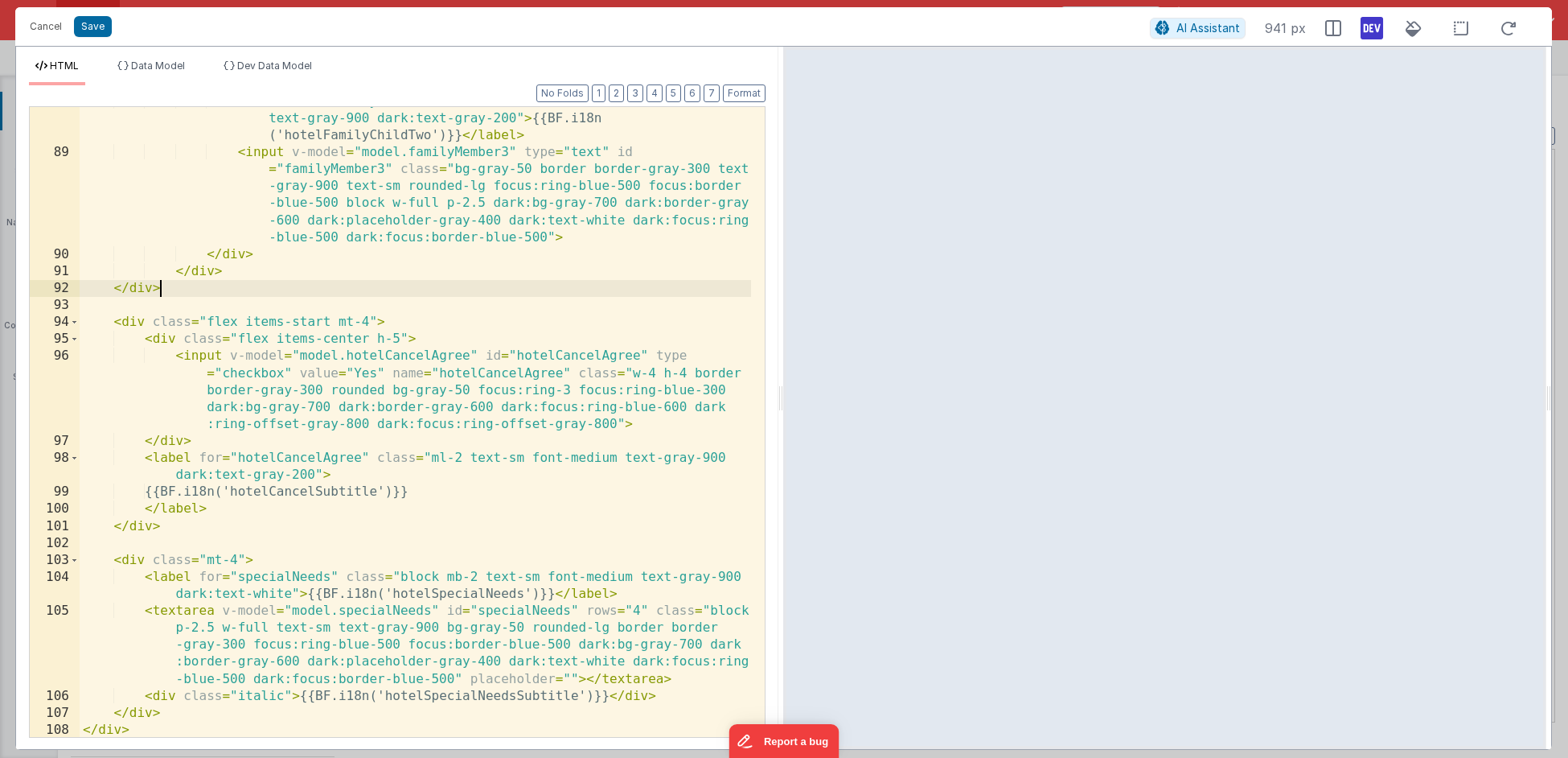
click at [589, 281] on div "< label for = "familyMember3" class = "block mb-2 text-sm font-medium text-gray…" at bounding box center [416, 442] width 673 height 699
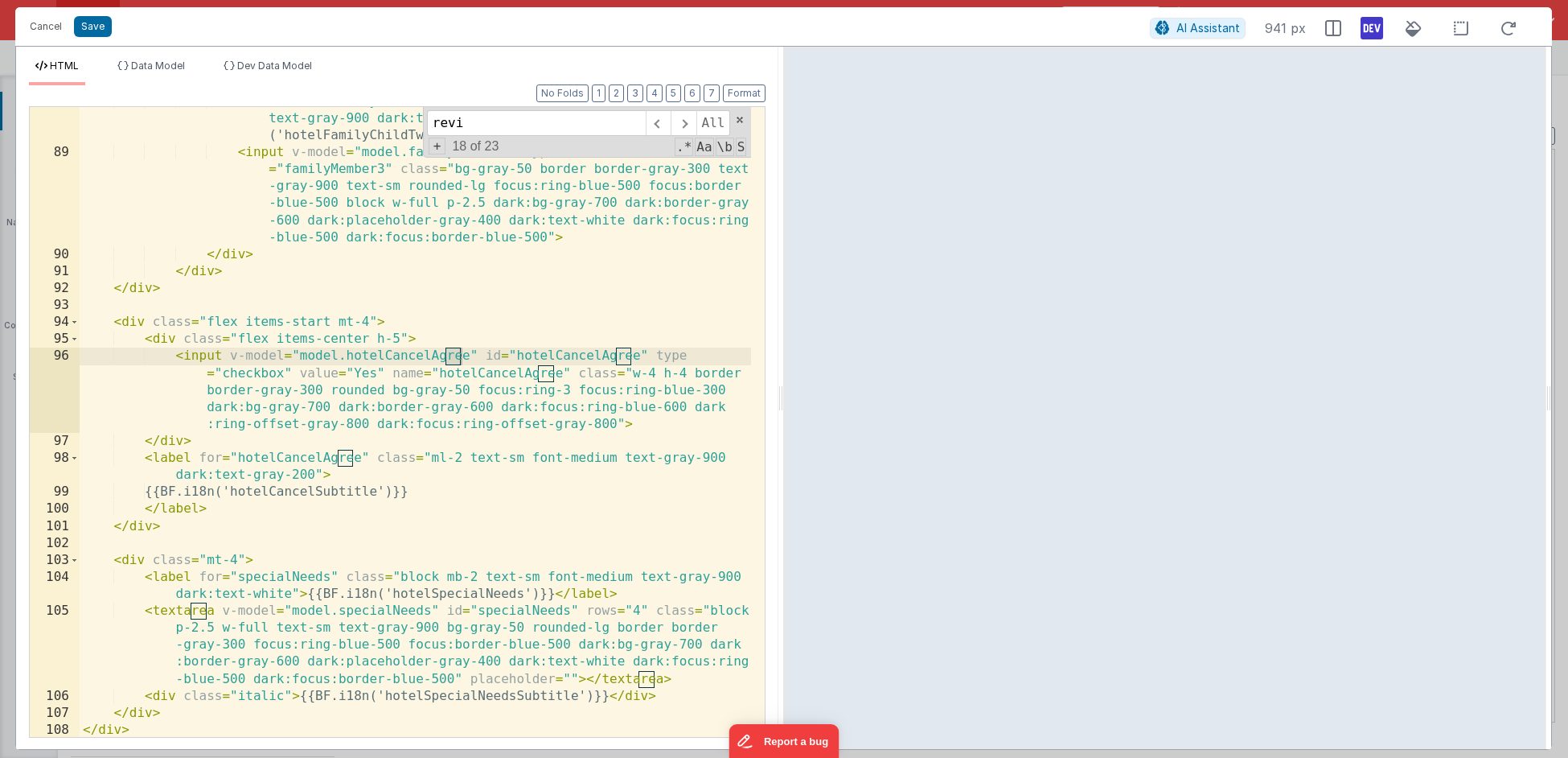
scroll to position [329, 0]
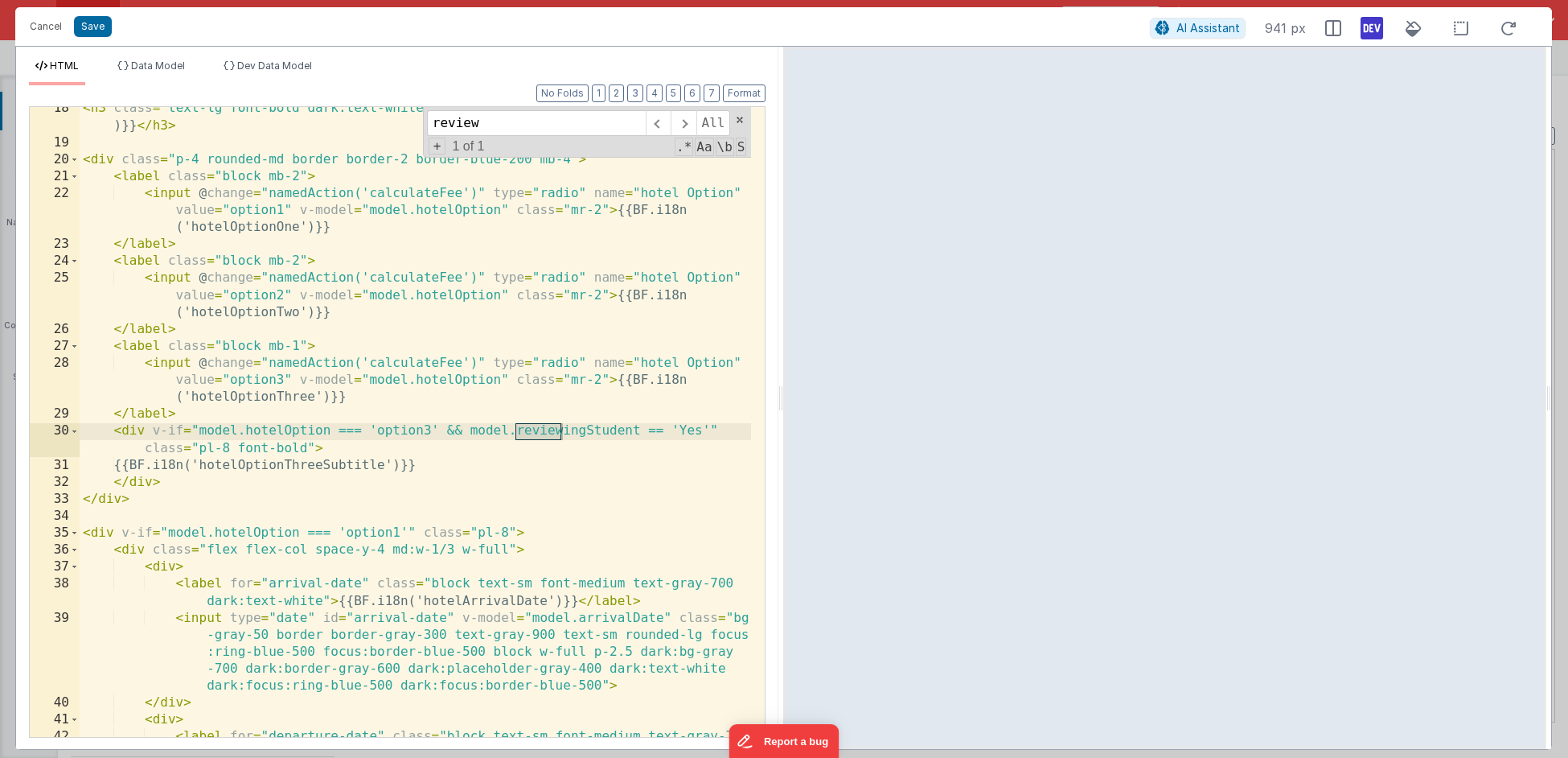
type input "review"
click at [445, 442] on div "< h3 class = "text-lg font-bold dark:text-white mb-2" > {{BF.i18n('labelHotelRe…" at bounding box center [416, 448] width 673 height 699
drag, startPoint x: 451, startPoint y: 432, endPoint x: 708, endPoint y: 436, distance: 257.0
click at [708, 436] on div "< h3 class = "text-lg font-bold dark:text-white mb-2" > {{BF.i18n('labelHotelRe…" at bounding box center [416, 448] width 673 height 699
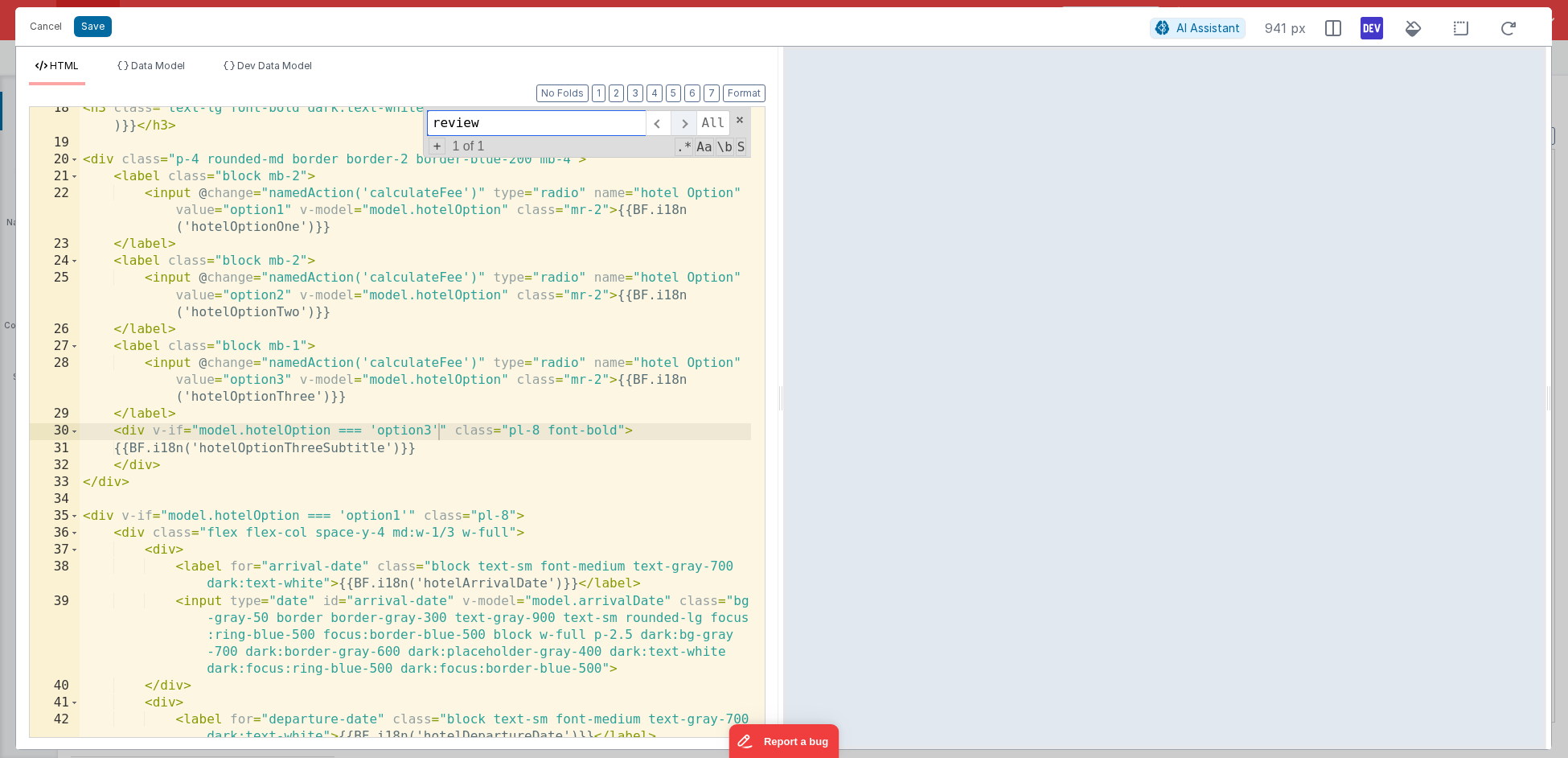
click at [686, 124] on span at bounding box center [682, 123] width 25 height 25
click at [658, 122] on span at bounding box center [658, 123] width 25 height 25
click at [568, 462] on div "< h3 class = "text-lg font-bold dark:text-white mb-2" > {{BF.i18n('labelHotelRe…" at bounding box center [416, 474] width 673 height 750
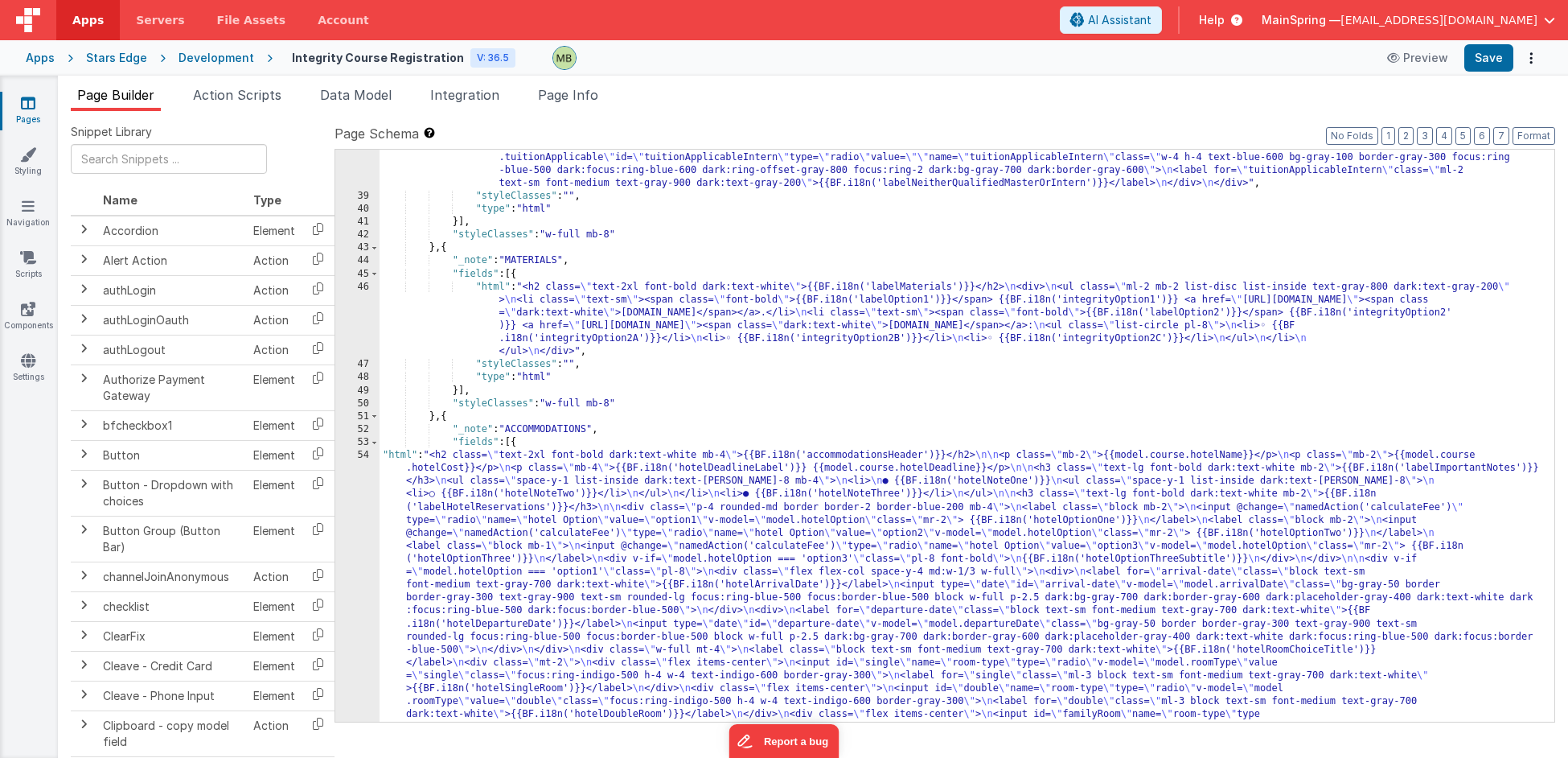
click at [220, 50] on div "Development" at bounding box center [216, 58] width 76 height 16
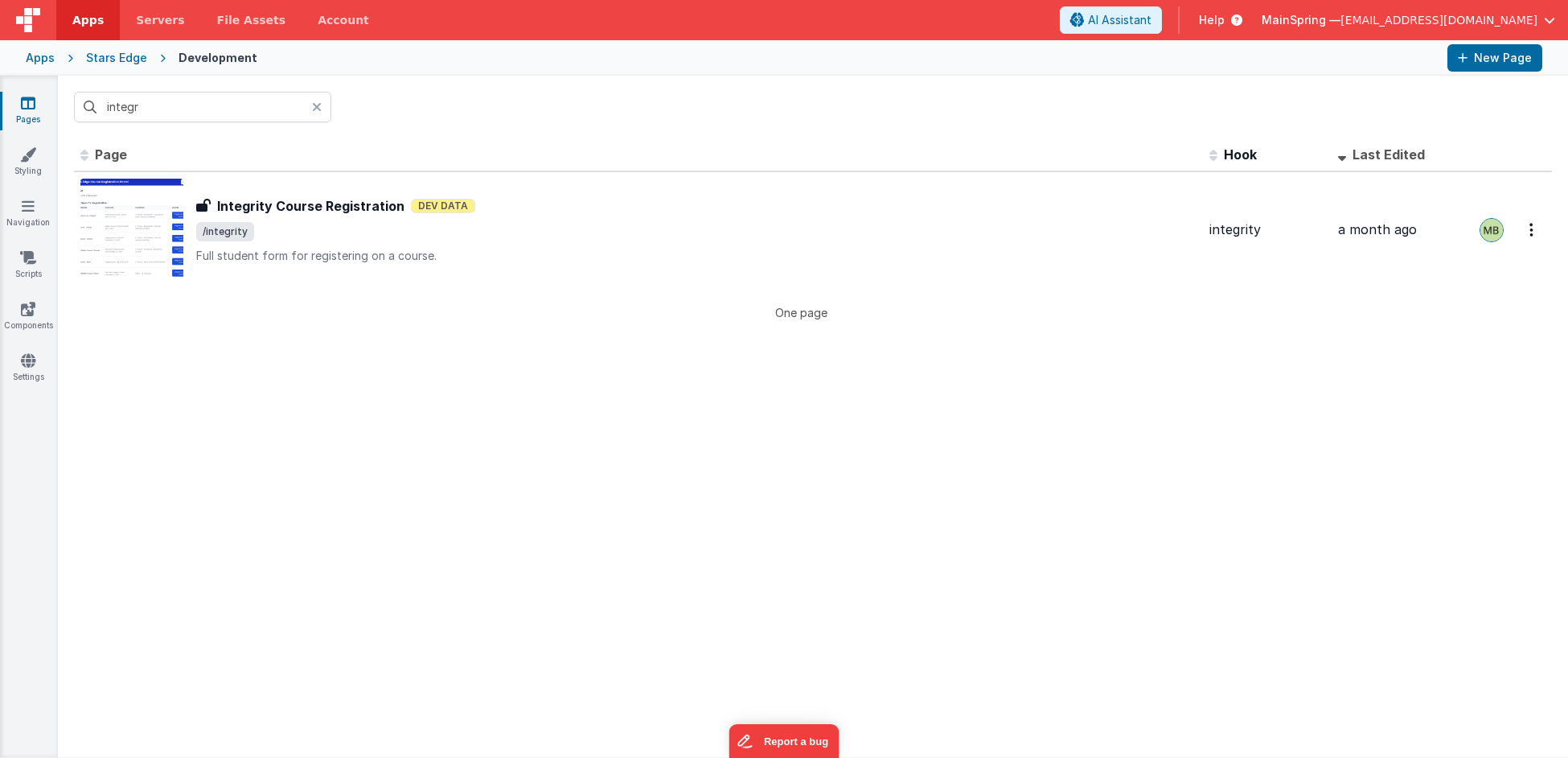
click at [106, 53] on div "Stars Edge" at bounding box center [116, 58] width 61 height 16
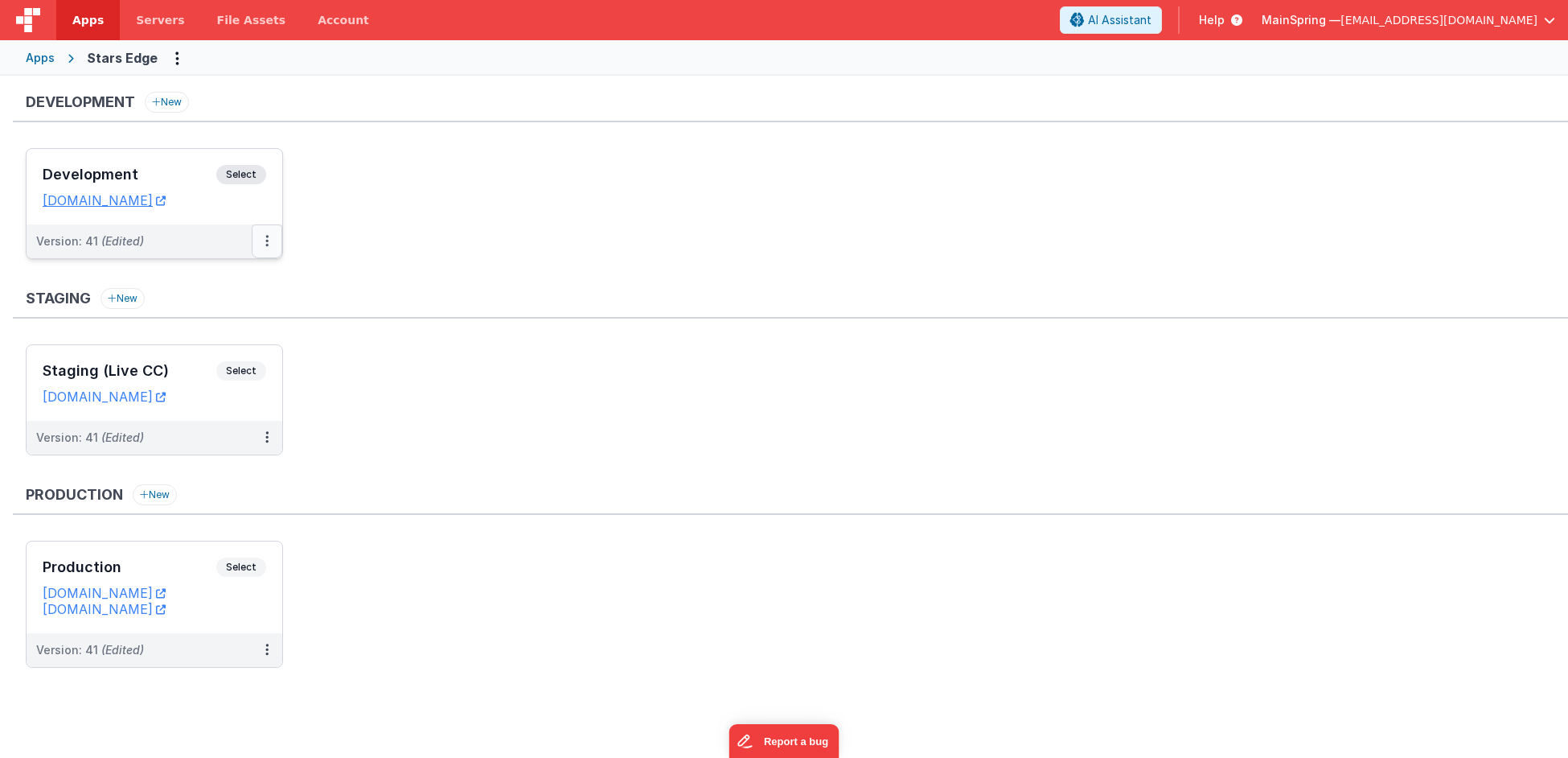
click at [267, 241] on icon at bounding box center [267, 240] width 3 height 1
click at [229, 340] on link "Deploy..." at bounding box center [211, 335] width 142 height 29
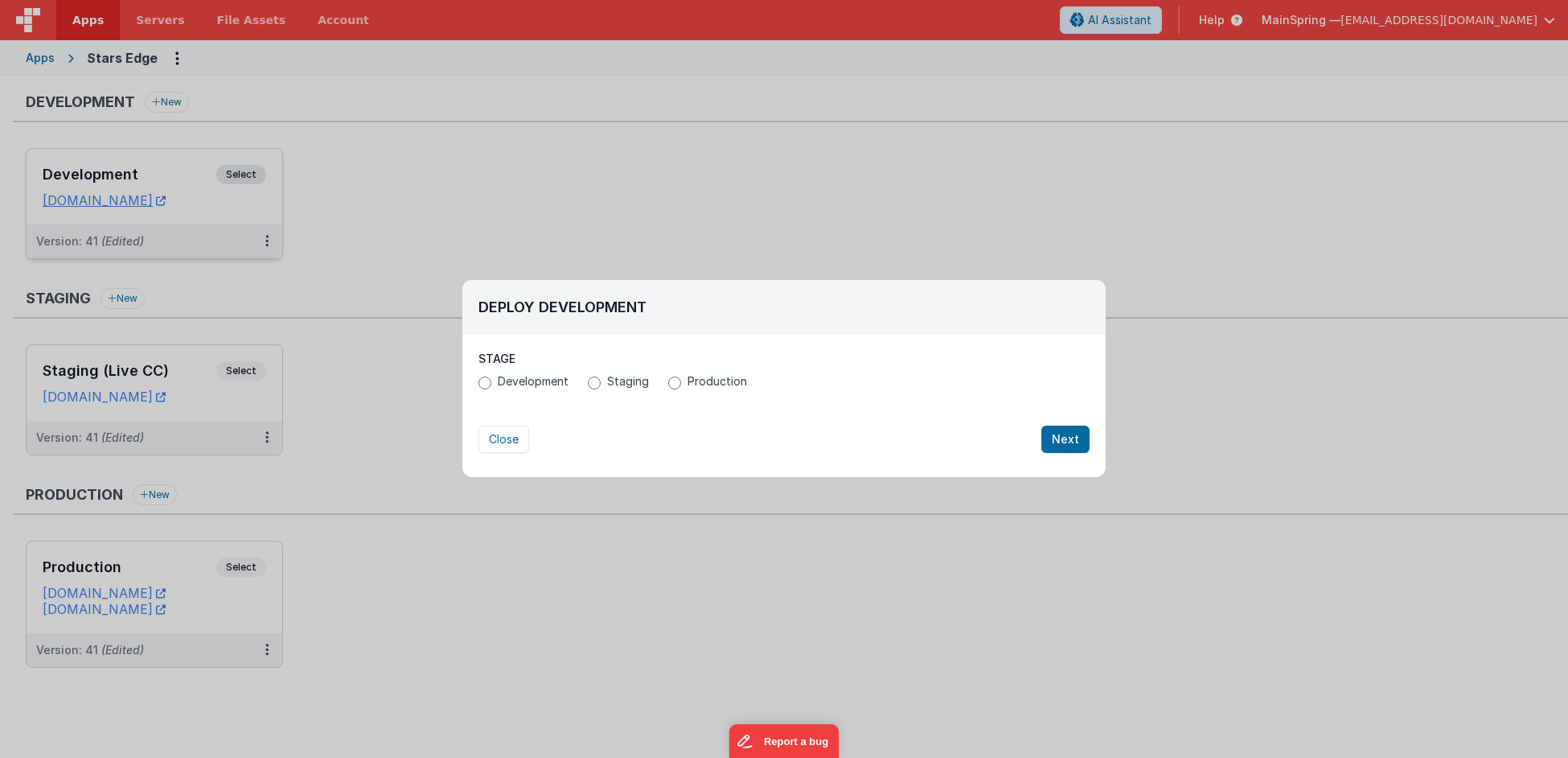
click at [608, 389] on div "Development Staging Production" at bounding box center [784, 384] width 611 height 20
click at [607, 379] on span "Staging" at bounding box center [627, 381] width 42 height 16
click at [601, 379] on input "Staging" at bounding box center [594, 382] width 13 height 13
radio input "true"
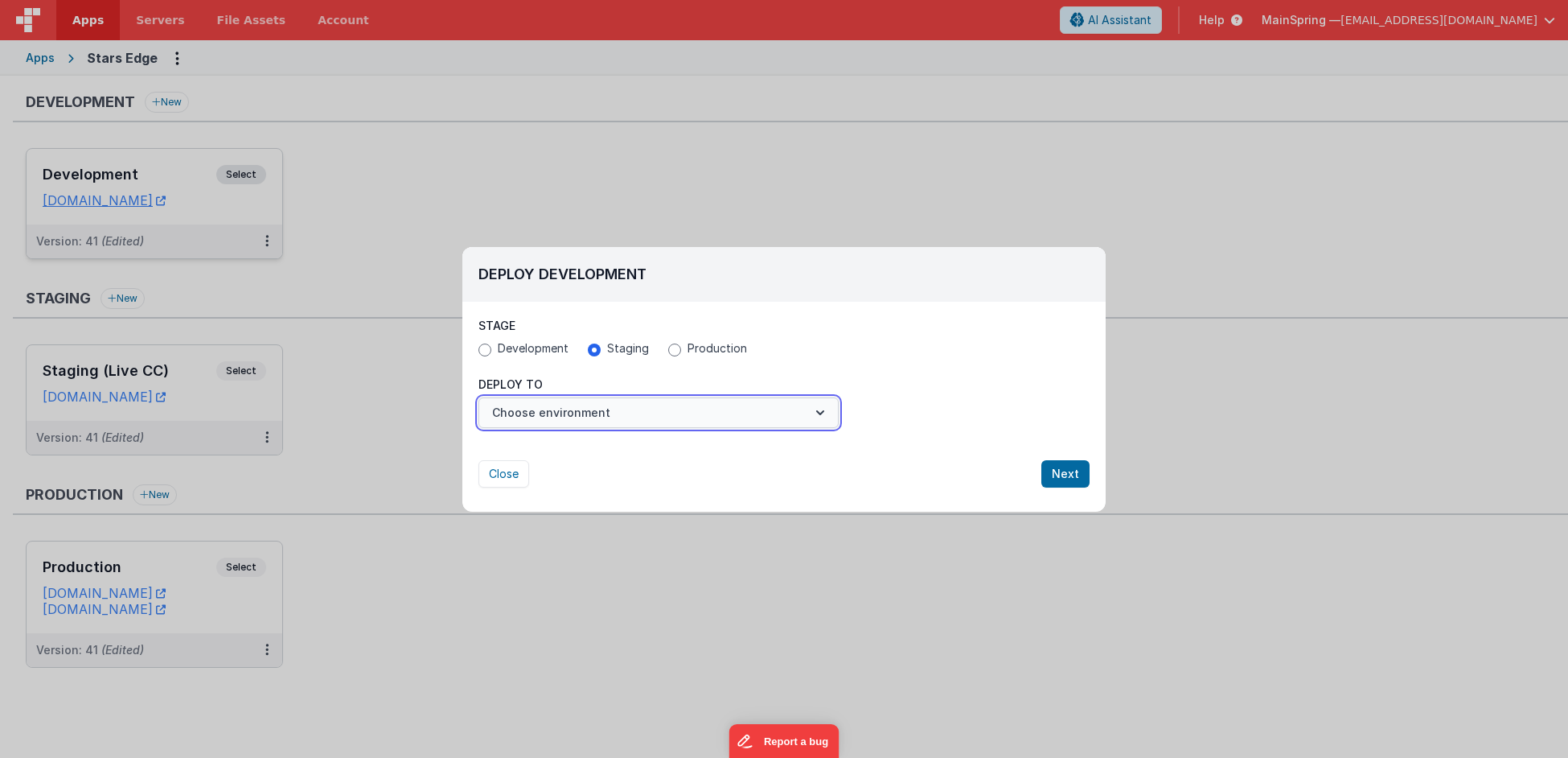
click at [630, 417] on button "Choose environment" at bounding box center [658, 413] width 361 height 31
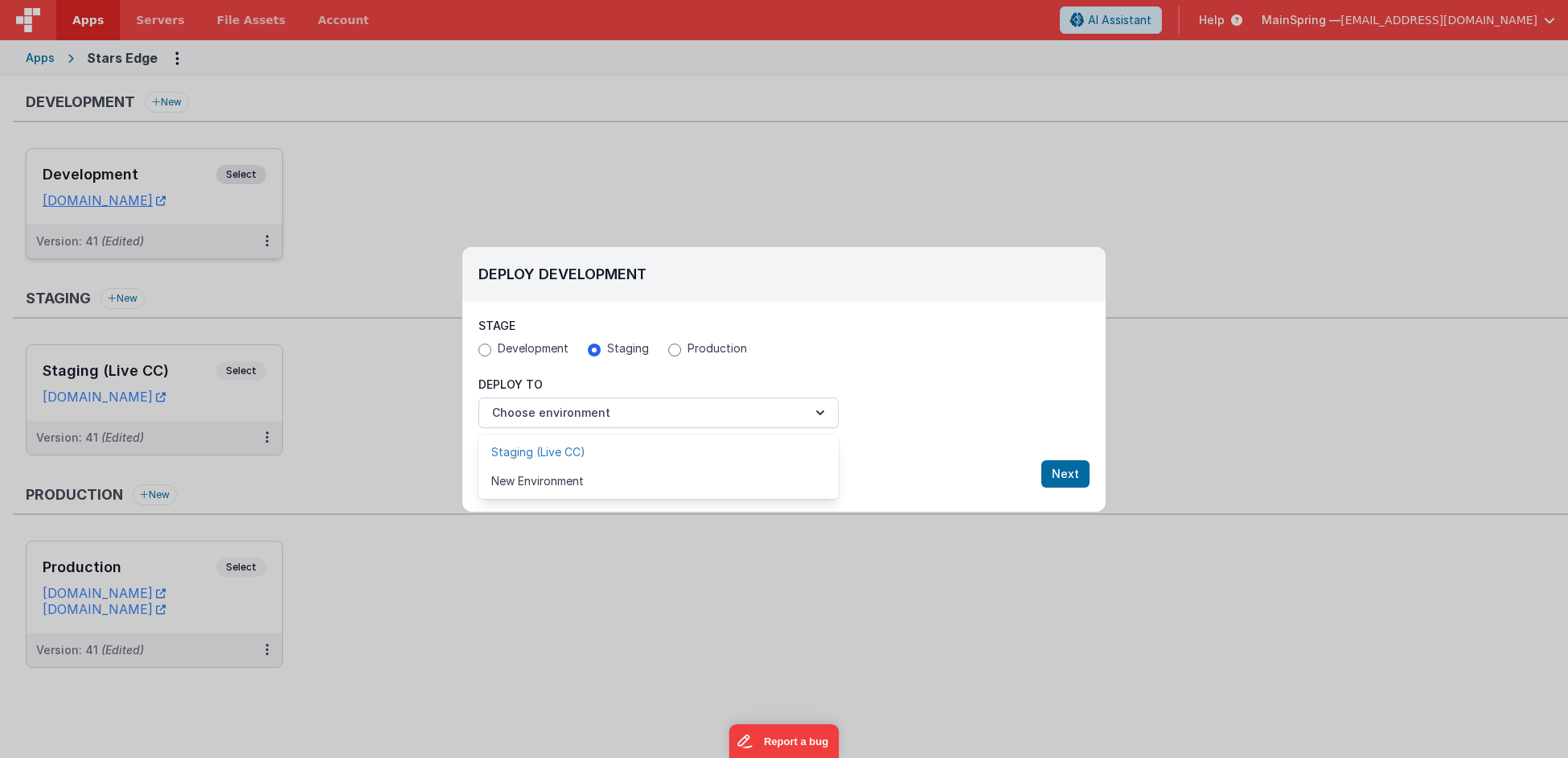
click at [594, 452] on link "Staging (Live CC)" at bounding box center [658, 452] width 361 height 29
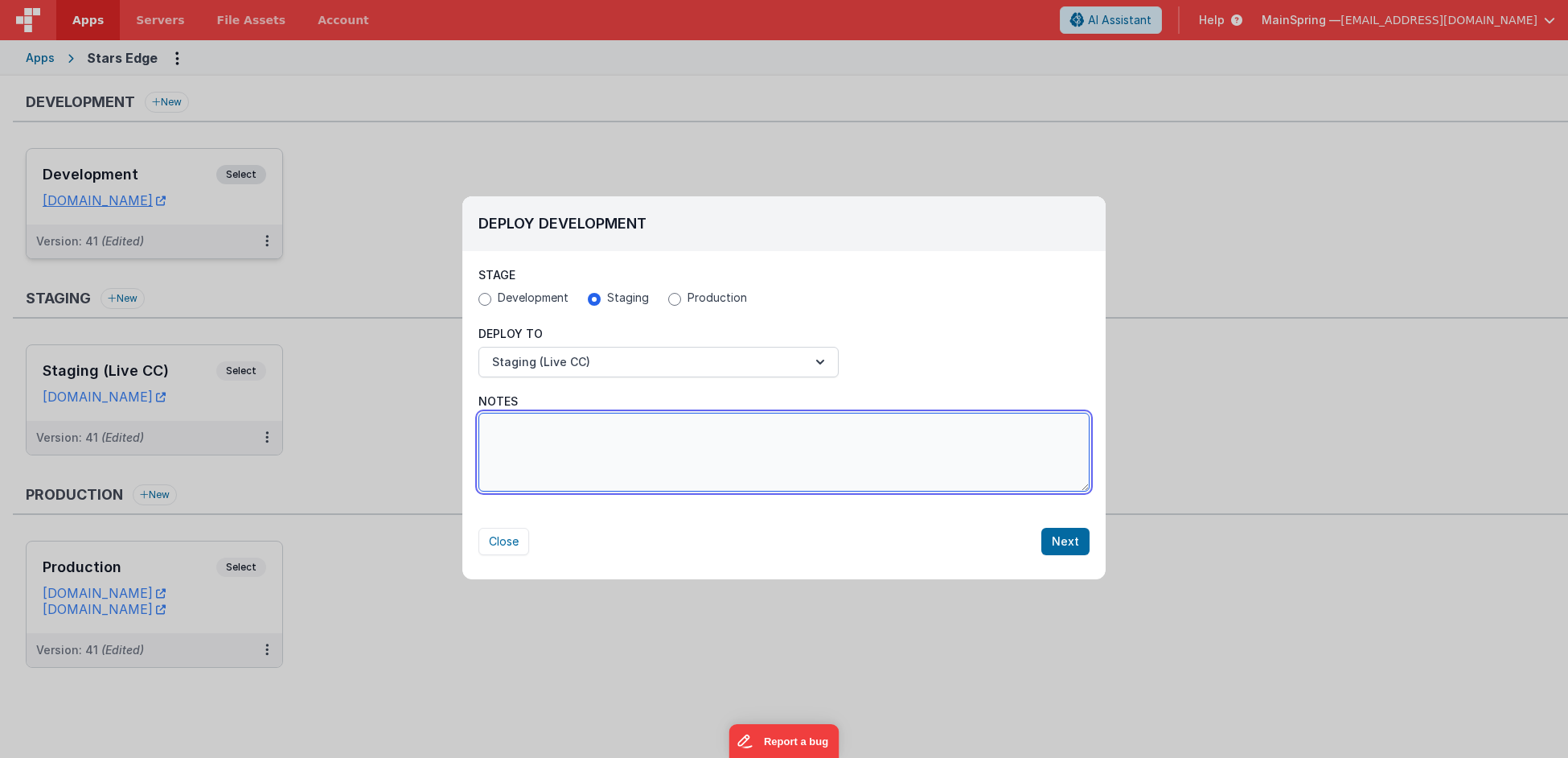
click at [598, 448] on textarea "Notes" at bounding box center [784, 452] width 611 height 79
type textarea "integrity hotel message"
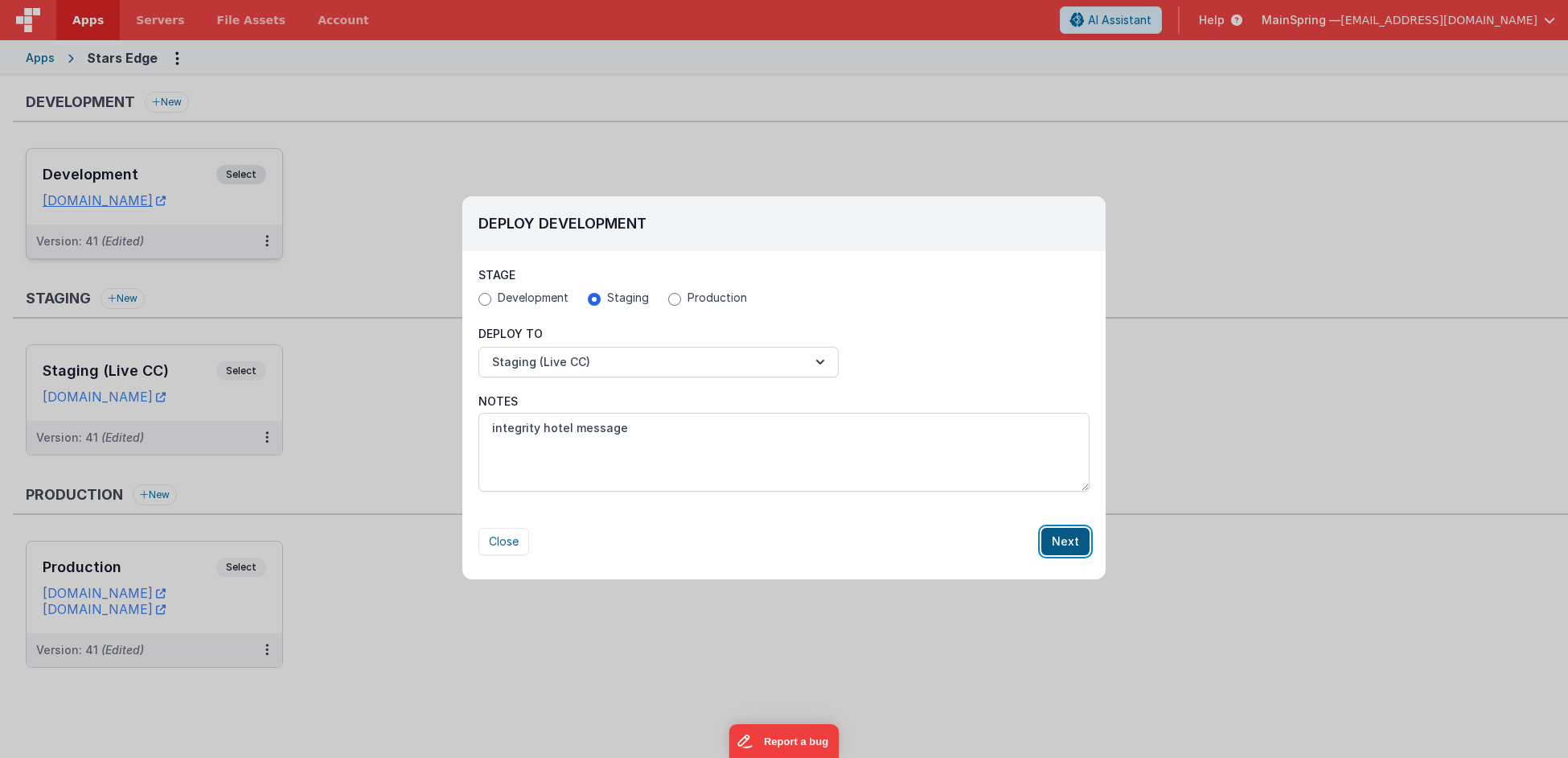
click at [1069, 541] on button "Next" at bounding box center [1065, 542] width 48 height 27
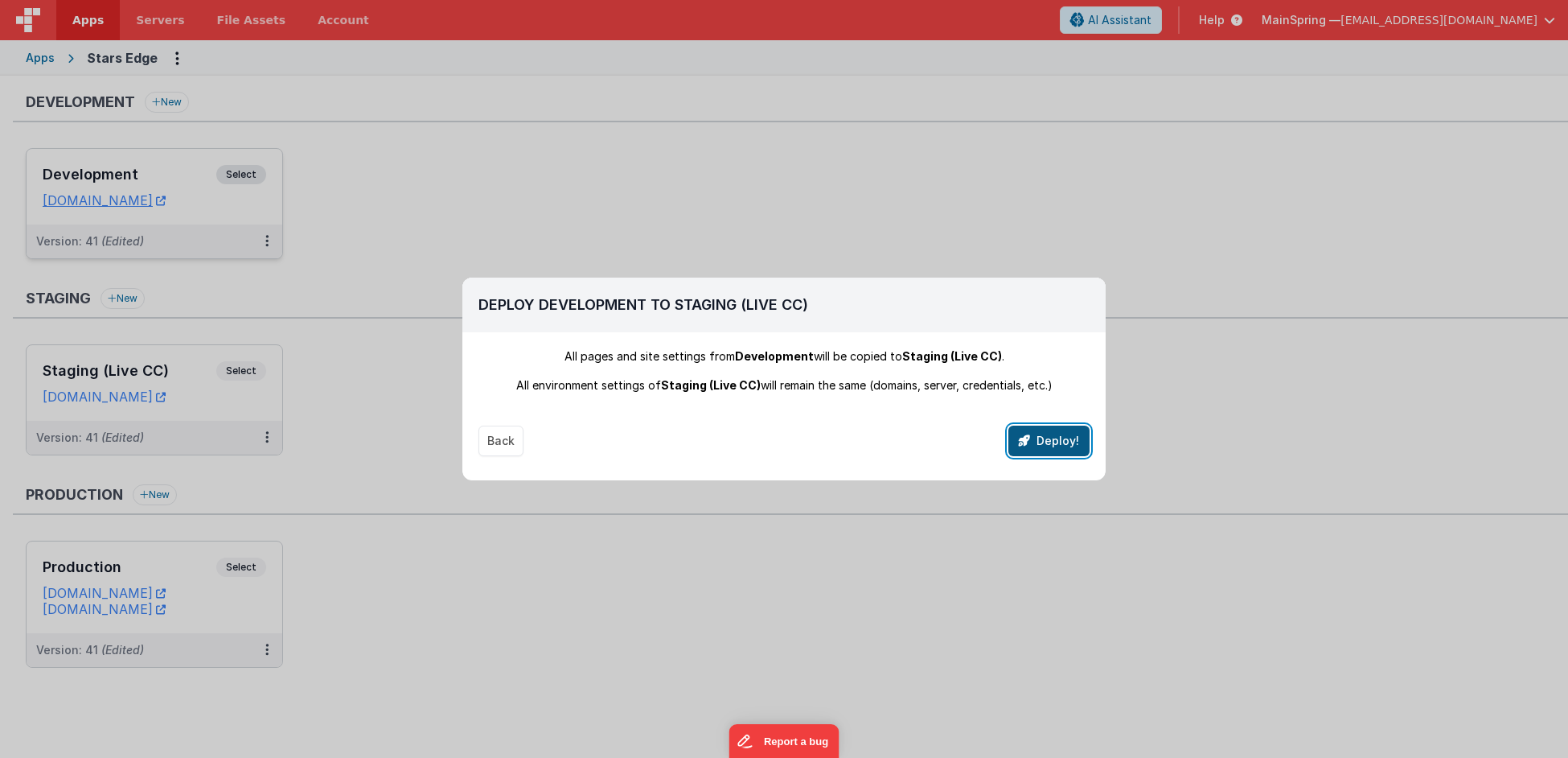
click at [1073, 437] on button "Deploy!" at bounding box center [1049, 441] width 81 height 31
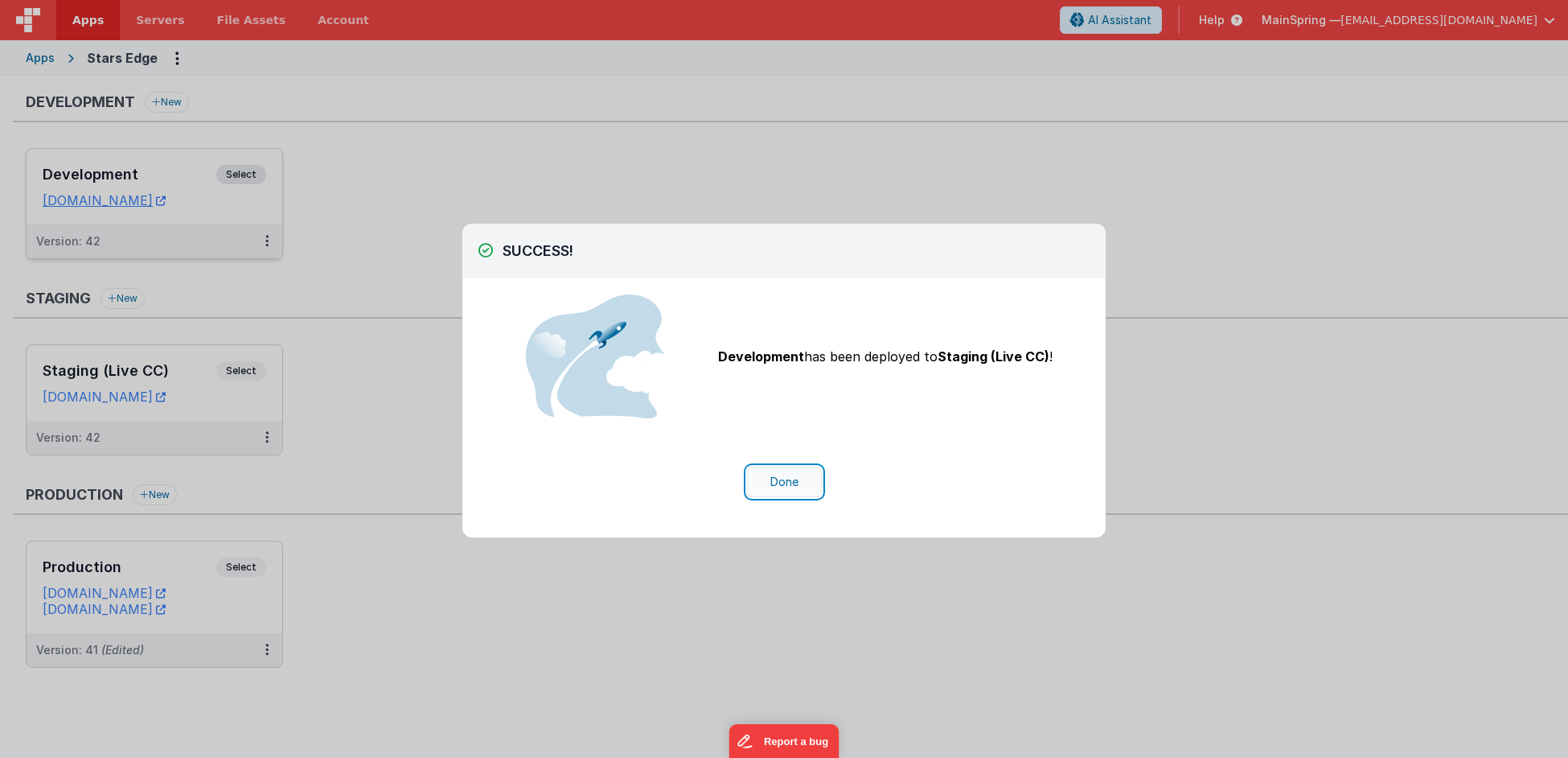
click at [791, 484] on button "Done" at bounding box center [784, 482] width 75 height 31
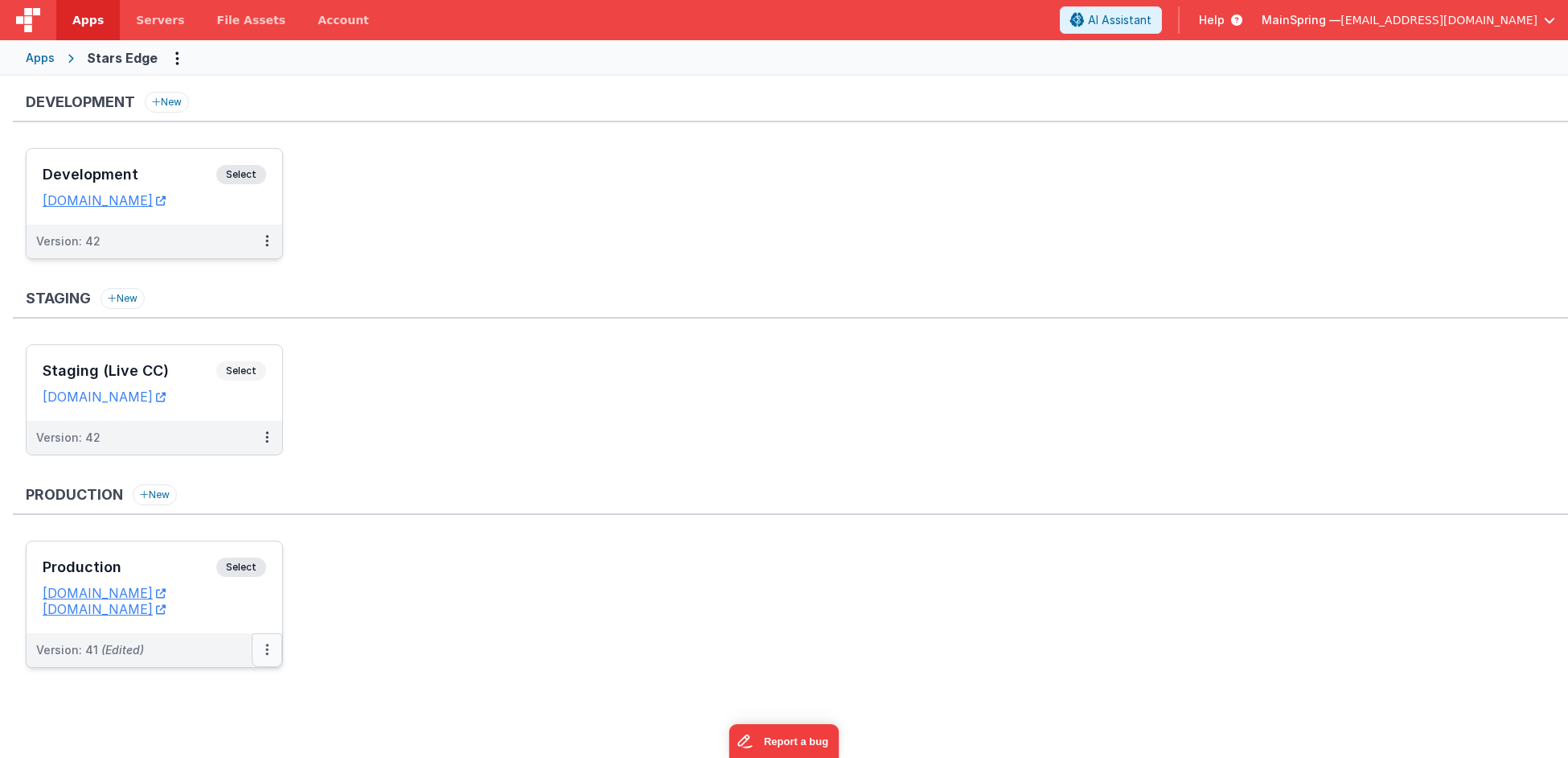
click at [255, 651] on button at bounding box center [267, 650] width 31 height 34
click at [199, 712] on link "Deploy..." at bounding box center [211, 715] width 142 height 29
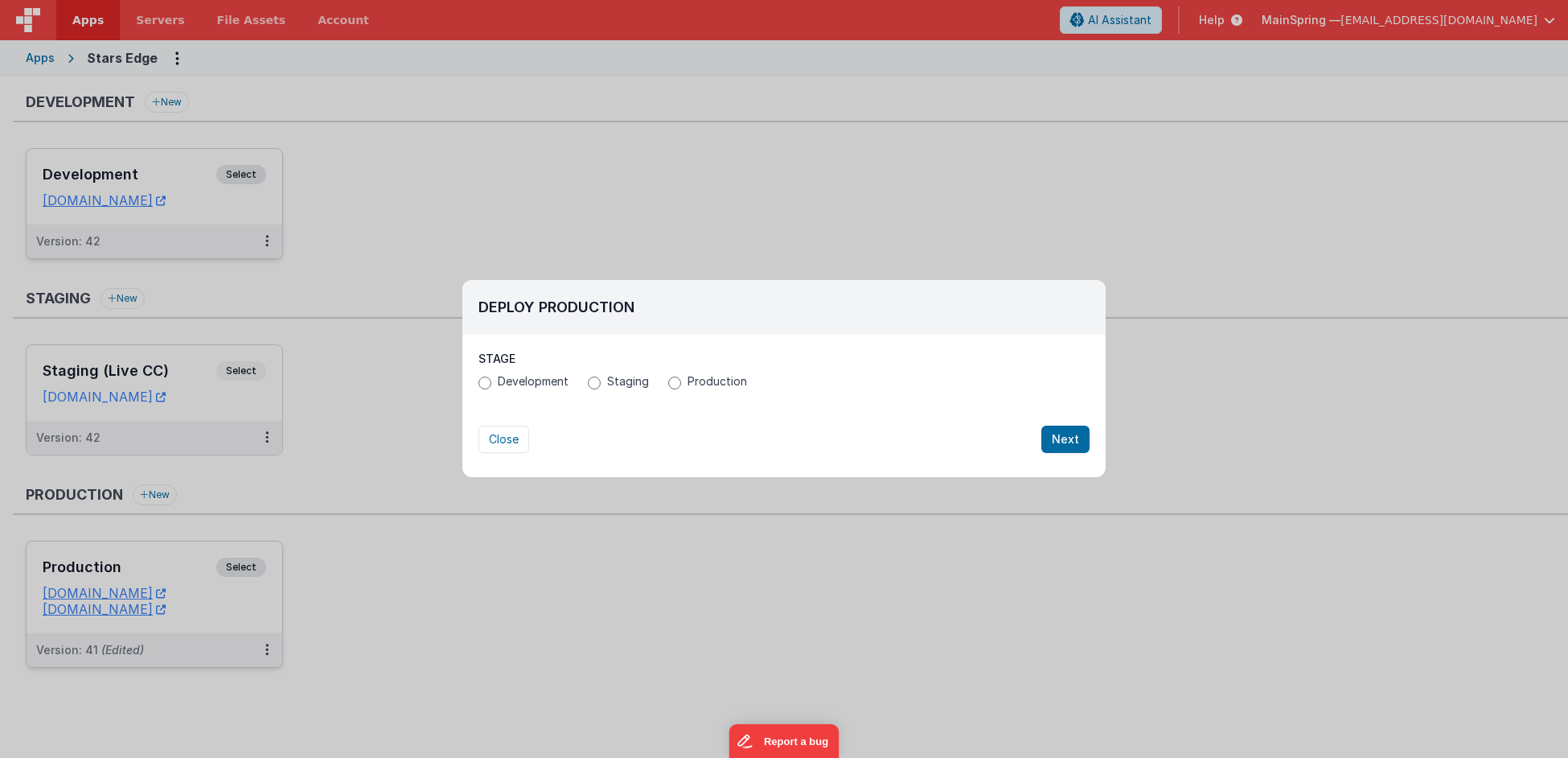
click at [703, 377] on span "Production" at bounding box center [717, 381] width 59 height 16
click at [681, 377] on input "Production" at bounding box center [674, 382] width 13 height 13
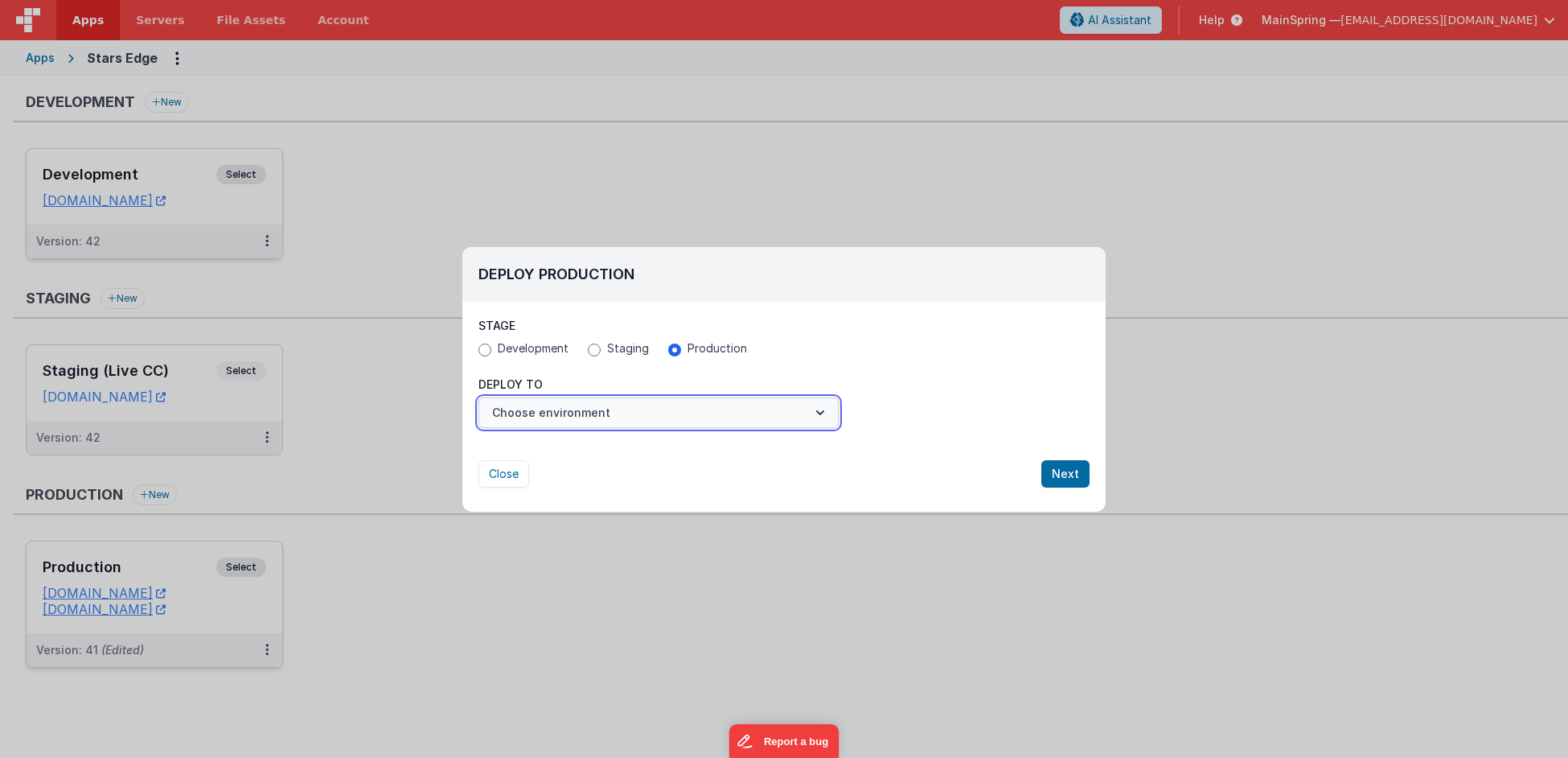
click at [636, 410] on button "Choose environment" at bounding box center [658, 413] width 361 height 31
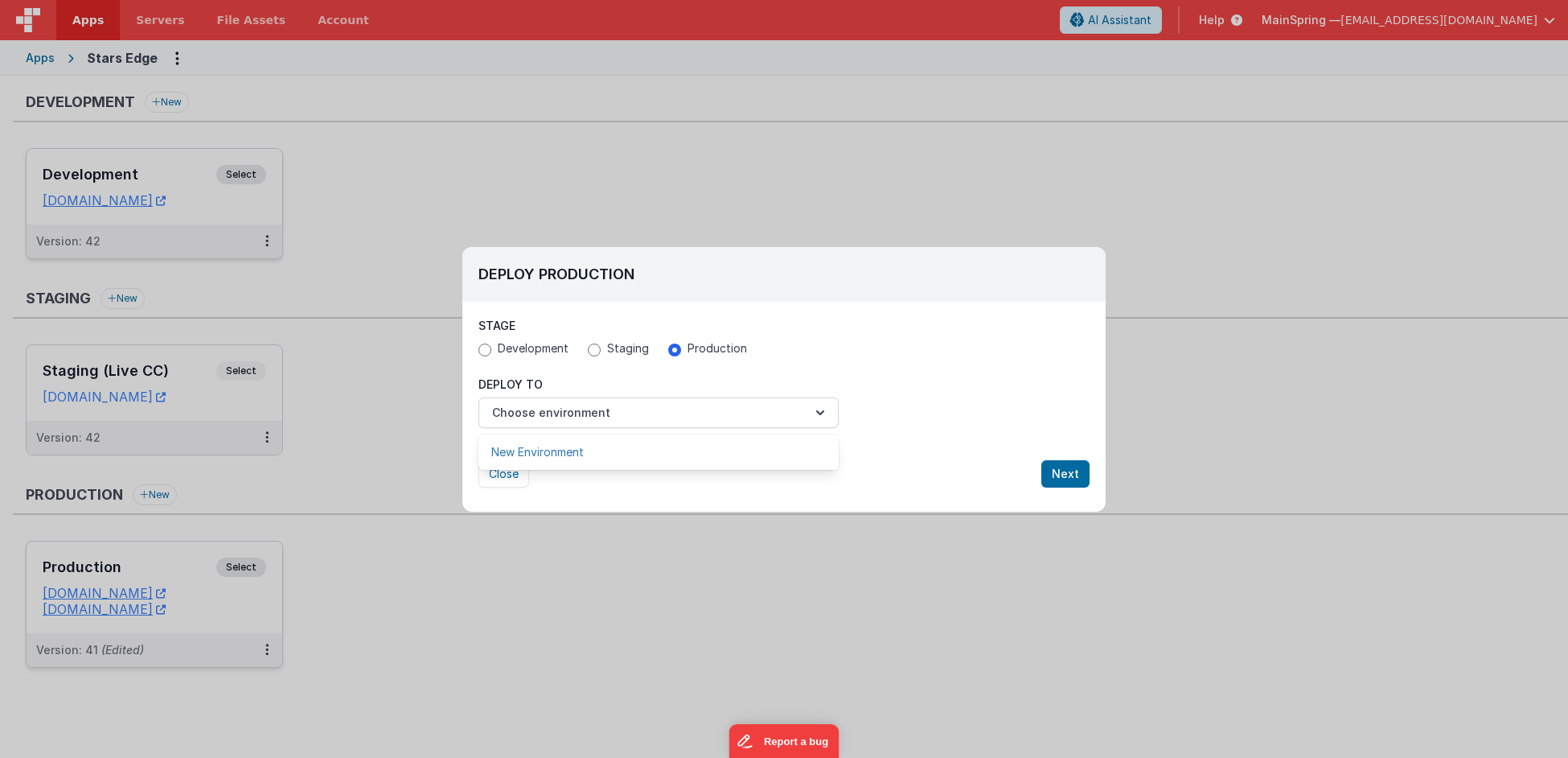
click at [601, 452] on link "New Environment" at bounding box center [658, 452] width 361 height 29
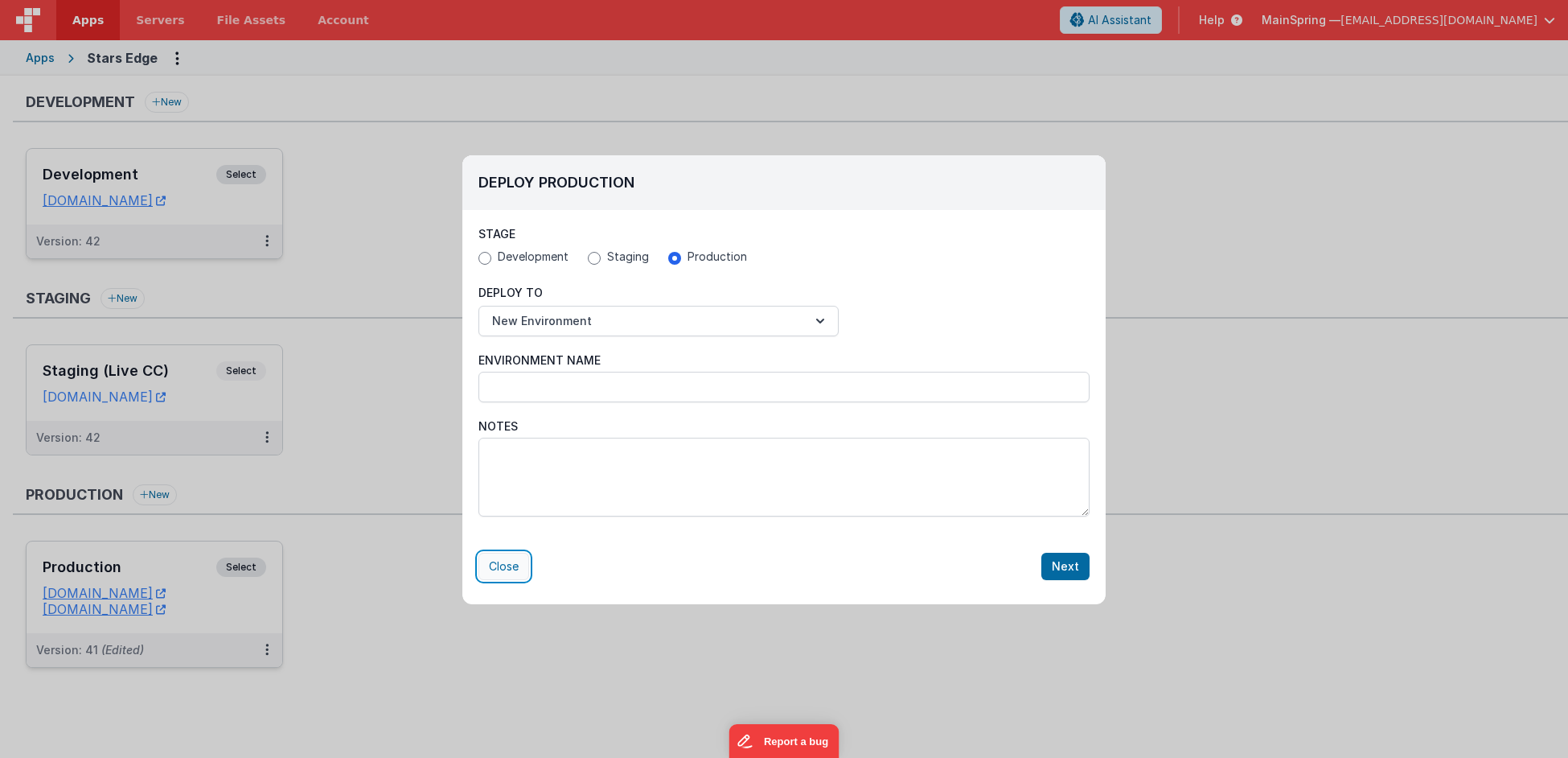
click at [501, 566] on button "Close" at bounding box center [504, 566] width 51 height 27
radio input "false"
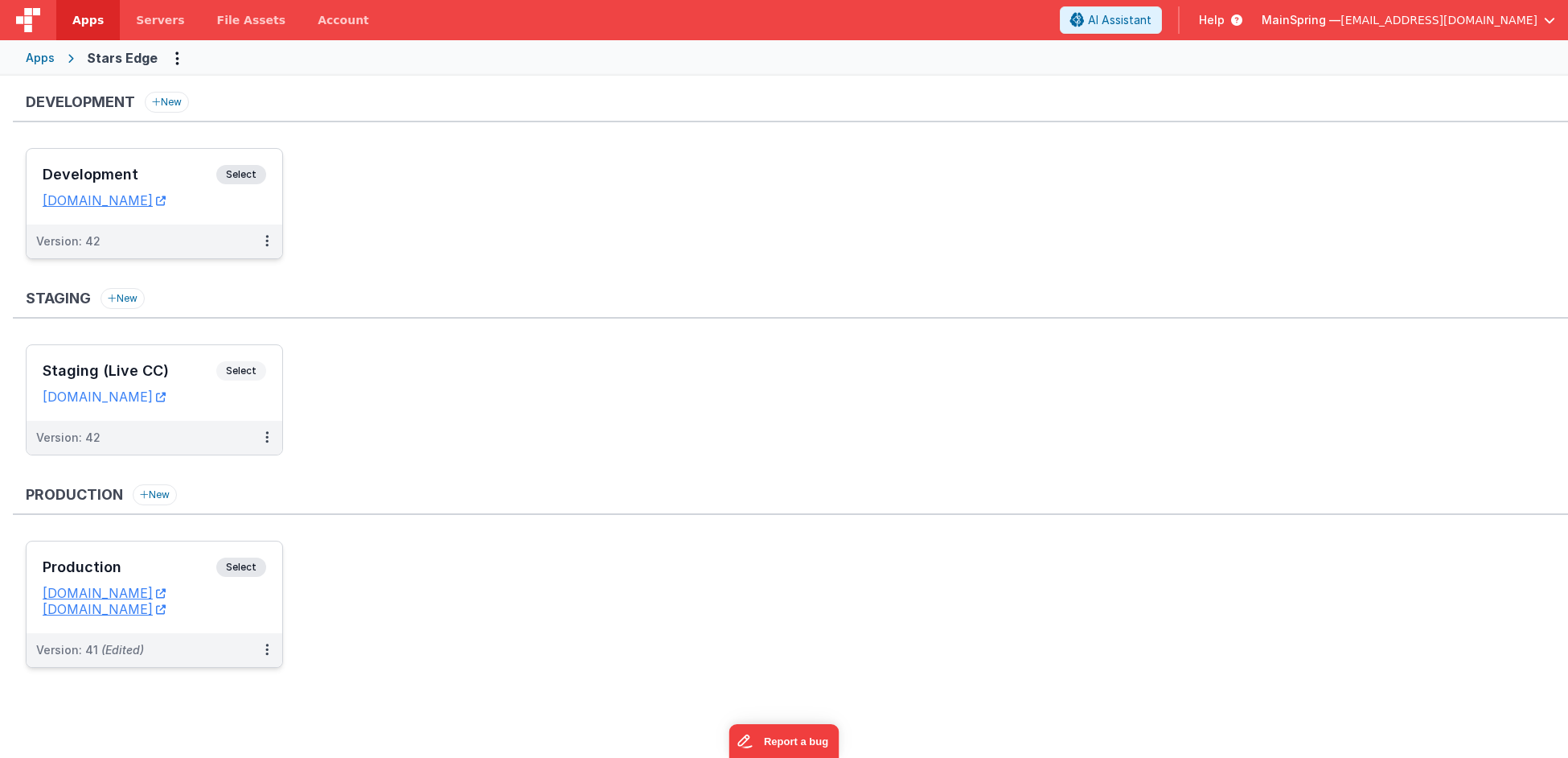
click at [460, 609] on ul "Production Select URLs [DOMAIN_NAME] [DOMAIN_NAME] Version: 41 (Edited)" at bounding box center [796, 612] width 1542 height 143
click at [269, 437] on button at bounding box center [267, 438] width 31 height 34
click at [231, 496] on link "Deploy..." at bounding box center [211, 503] width 142 height 29
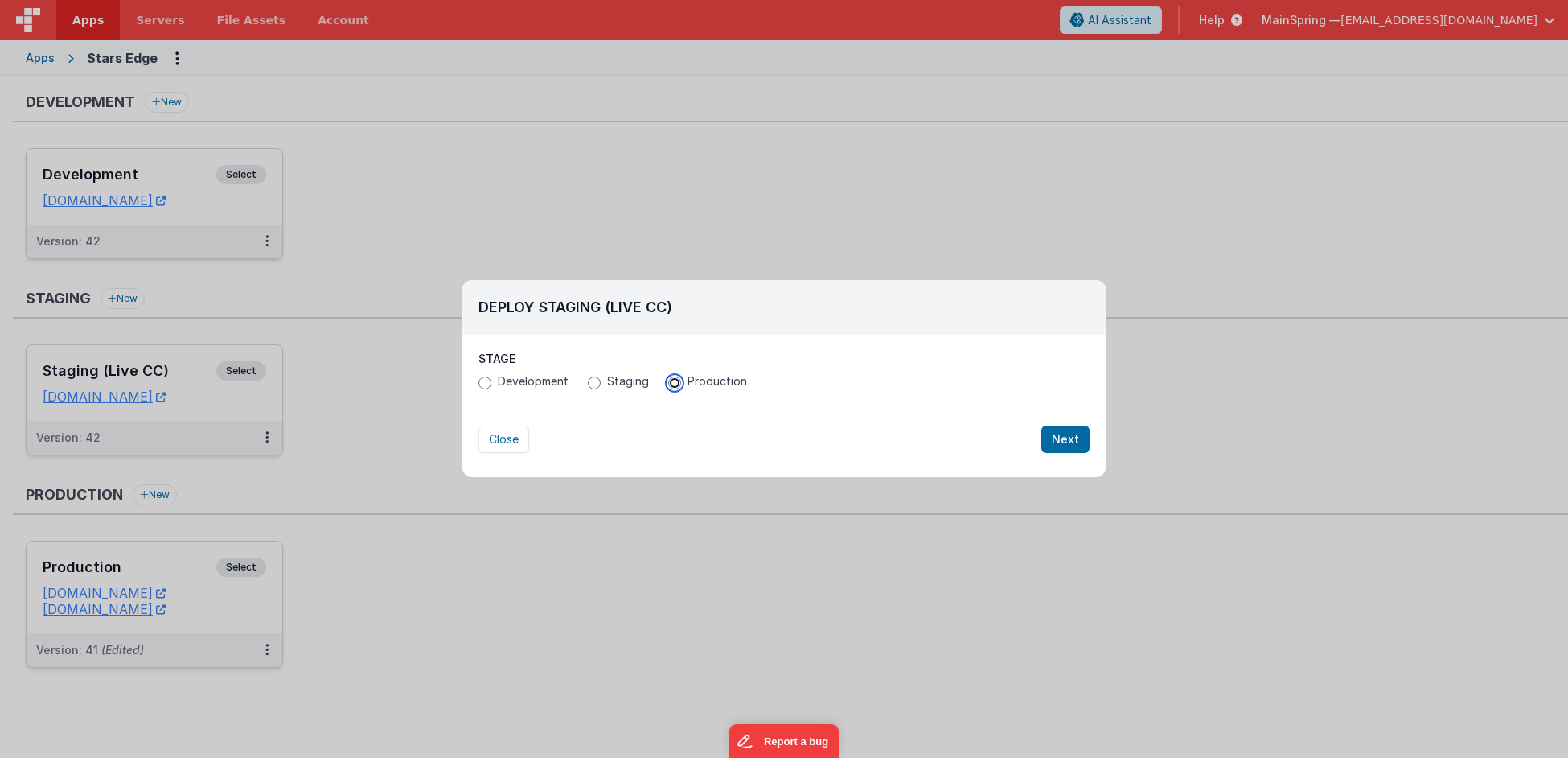
click at [670, 378] on input "Production" at bounding box center [674, 382] width 13 height 13
radio input "true"
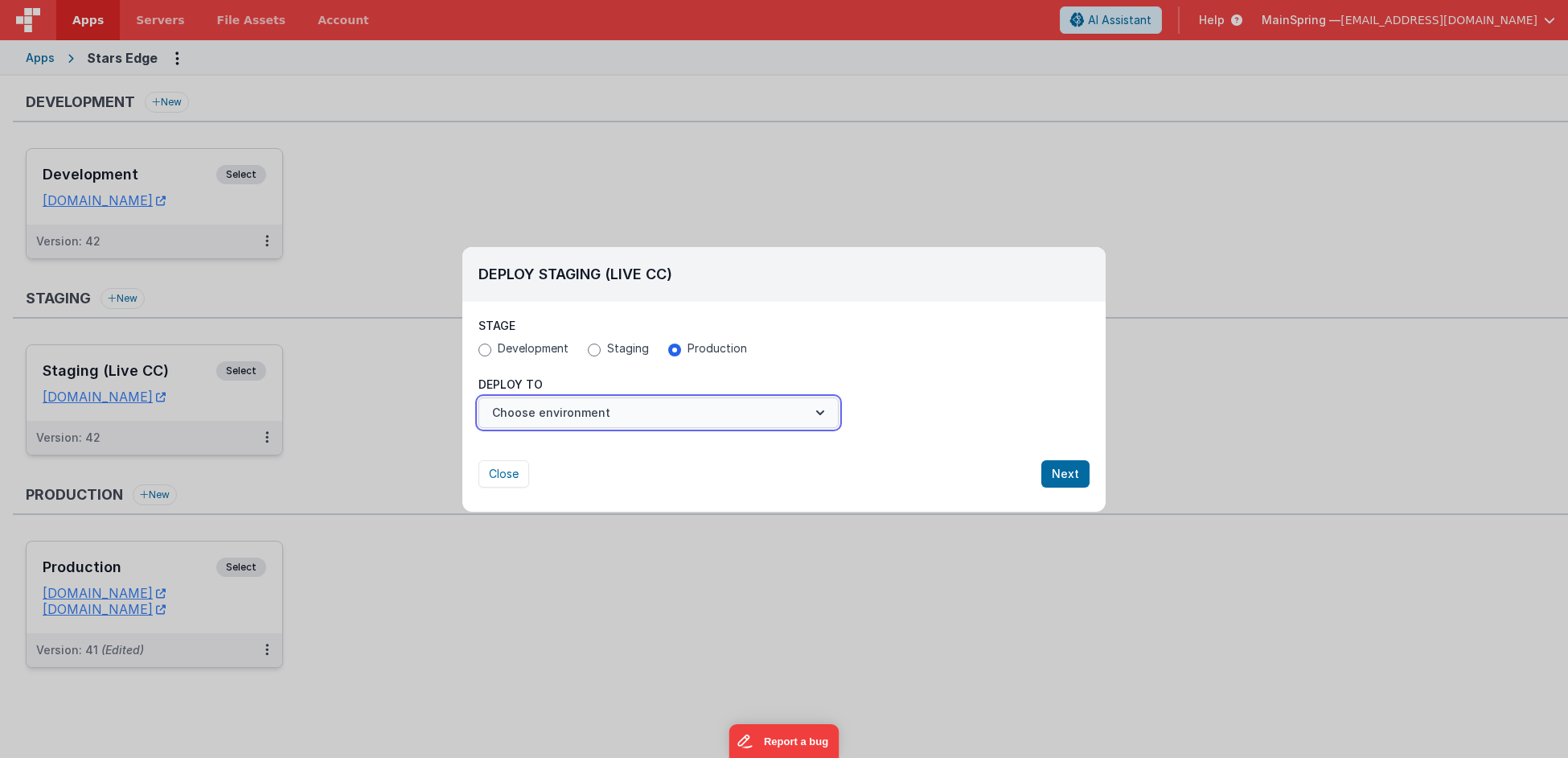
click at [627, 413] on button "Choose environment" at bounding box center [658, 413] width 361 height 31
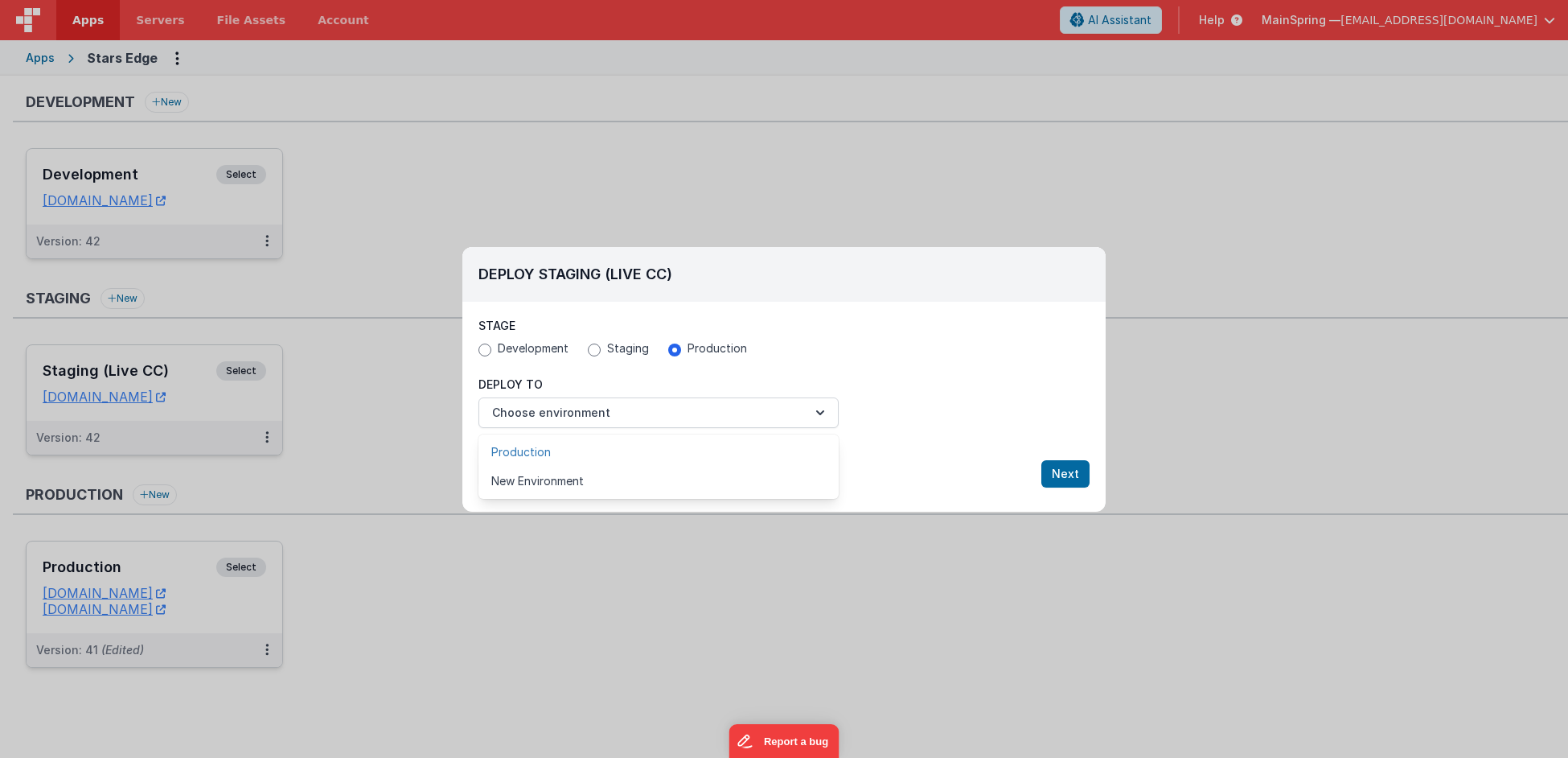
click at [582, 453] on link "Production" at bounding box center [658, 452] width 361 height 29
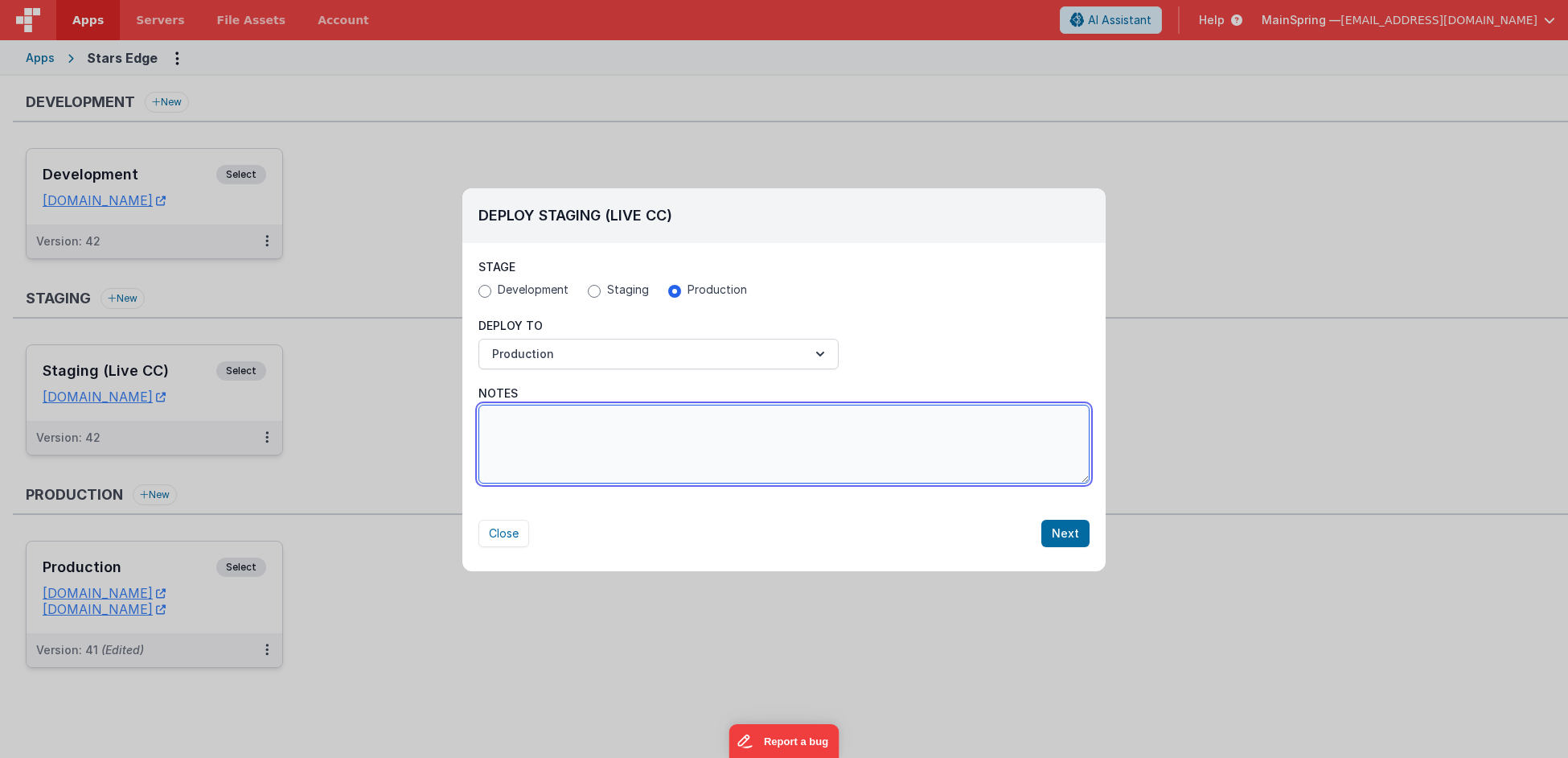
click at [869, 455] on textarea "Notes" at bounding box center [784, 444] width 611 height 79
paste textarea "integrity hotel message"
type textarea "integrity hotel message"
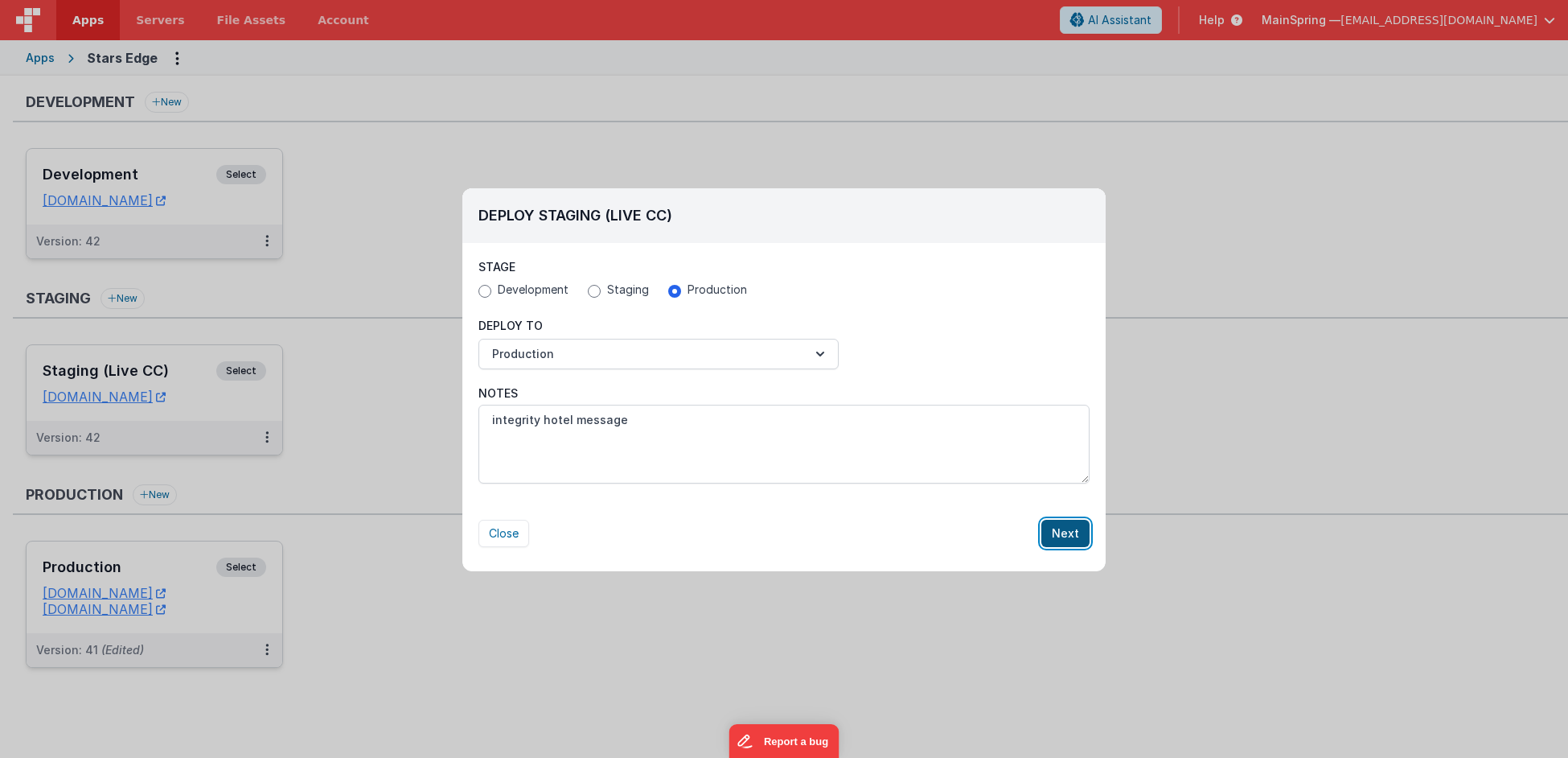
click at [1077, 532] on button "Next" at bounding box center [1065, 533] width 48 height 27
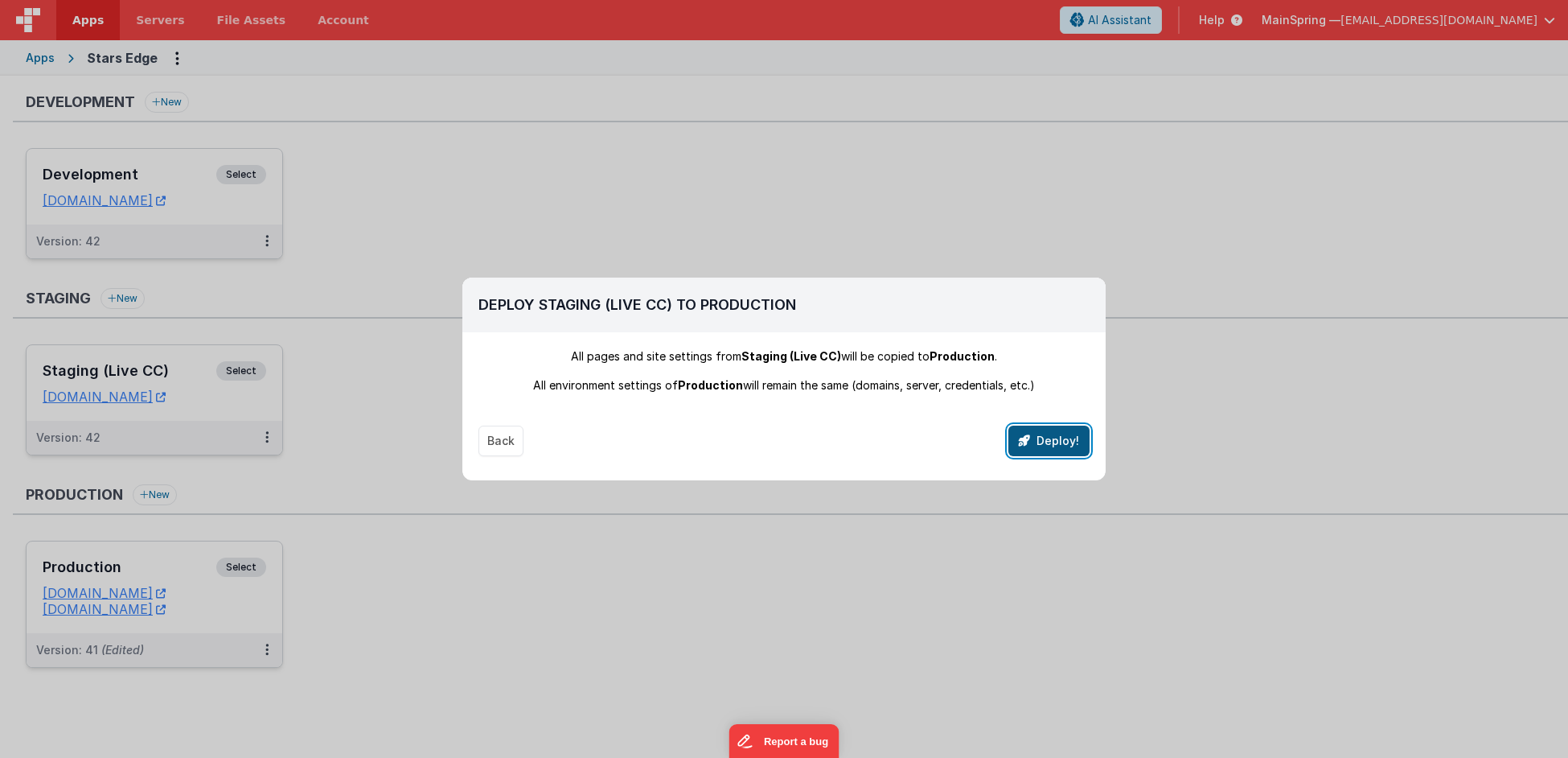
click at [1048, 435] on button "Deploy!" at bounding box center [1049, 441] width 81 height 31
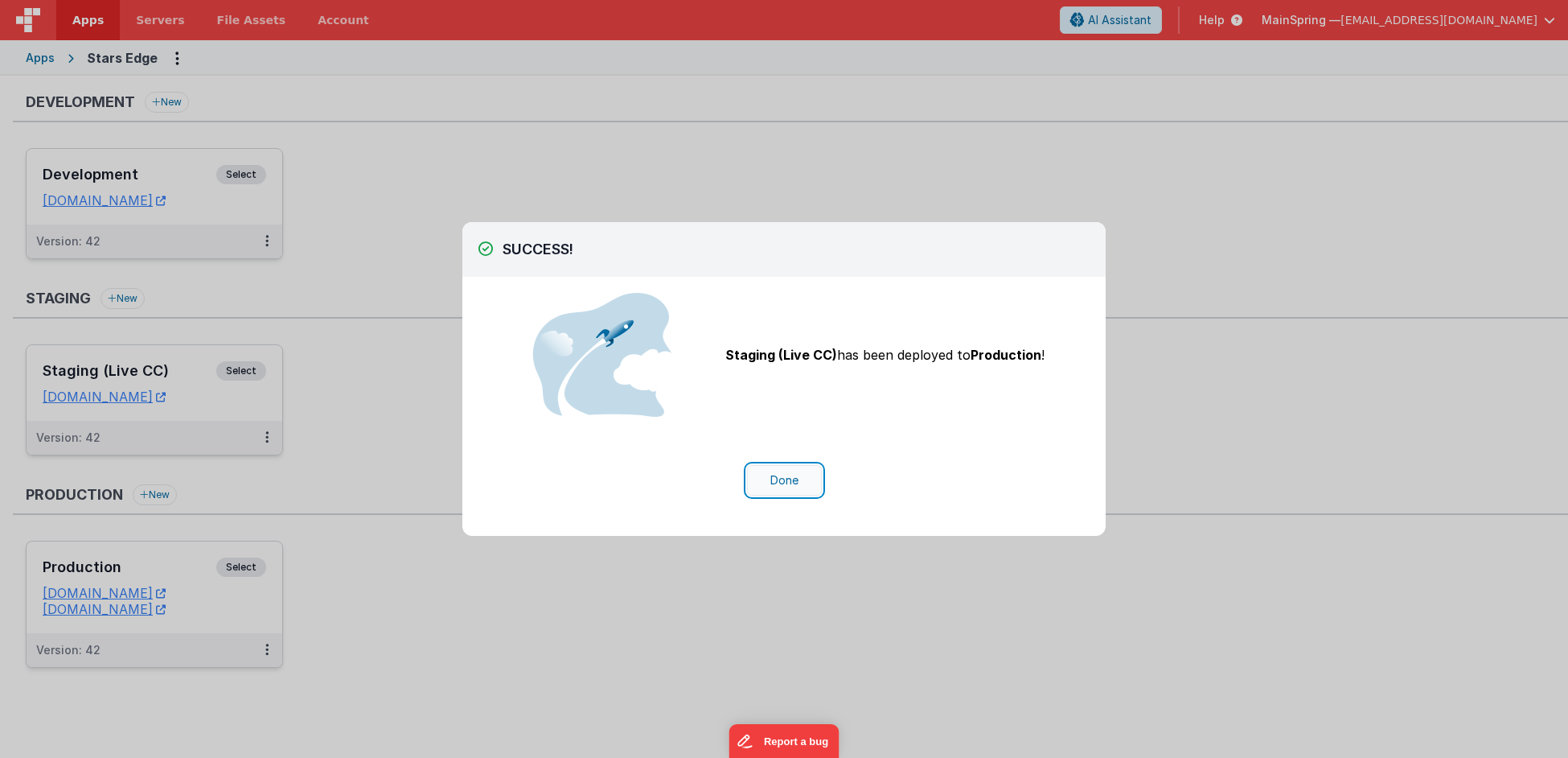
click at [770, 481] on button "Done" at bounding box center [784, 480] width 75 height 31
